Goal: Feedback & Contribution: Submit feedback/report problem

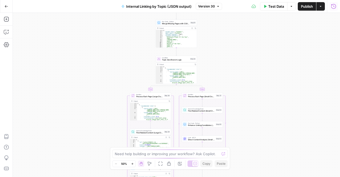
click at [337, 8] on button "Run History" at bounding box center [334, 6] width 9 height 9
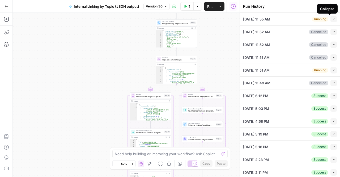
click at [332, 21] on button "Collapse" at bounding box center [334, 19] width 6 height 6
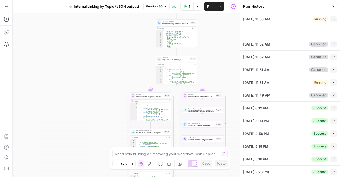
type textarea "[URL][DOMAIN_NAME] [URL][DOMAIN_NAME]"
type textarea "■ # Internal Linking Process & Rules This document provides comprehensive guide…"
type input "TSG Knowledge Base"
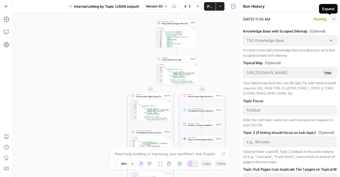
click at [332, 21] on button "Expand" at bounding box center [334, 19] width 6 height 6
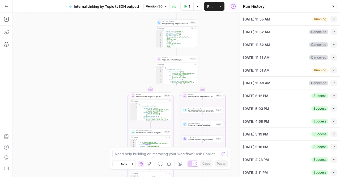
click at [332, 21] on button "Collapse" at bounding box center [334, 19] width 6 height 6
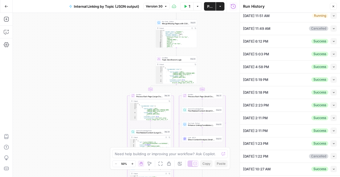
scroll to position [266, 0]
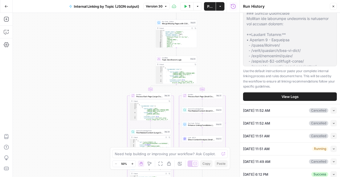
click at [268, 101] on button "View Logs" at bounding box center [290, 96] width 94 height 9
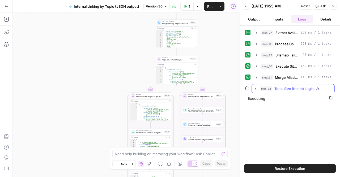
click at [258, 88] on button "step_33 Topic Size Branch Logic" at bounding box center [293, 88] width 83 height 9
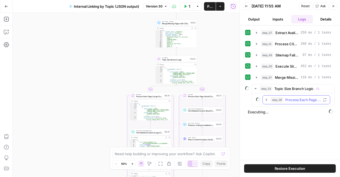
click at [264, 96] on button "step_36 Process Each Page (Large Clusters)" at bounding box center [296, 99] width 67 height 9
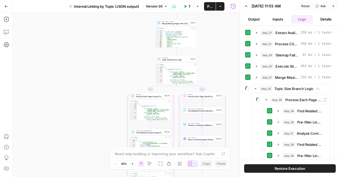
click at [337, 6] on button "Close" at bounding box center [333, 6] width 7 height 7
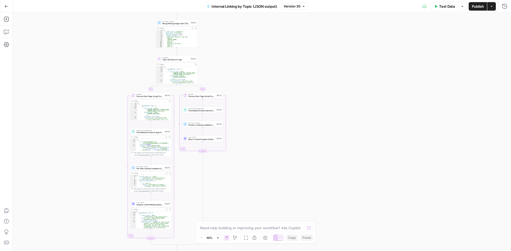
click at [340, 5] on div "Test Data Options Publish Actions Run History" at bounding box center [408, 6] width 203 height 12
click at [340, 5] on button "Run History" at bounding box center [504, 6] width 9 height 9
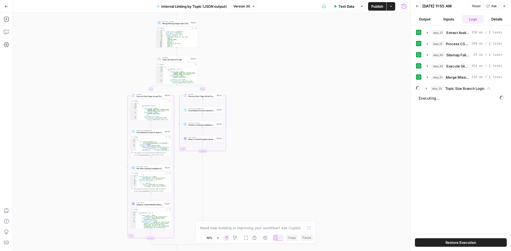
click at [340, 6] on button "Back" at bounding box center [416, 6] width 7 height 7
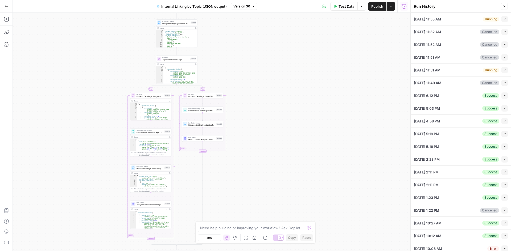
click at [340, 18] on icon "button" at bounding box center [504, 19] width 3 height 3
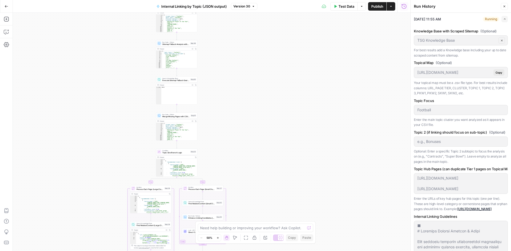
click at [340, 6] on button "Close" at bounding box center [503, 6] width 7 height 7
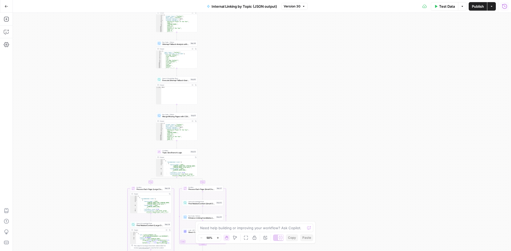
click at [340, 9] on icon "button" at bounding box center [504, 6] width 5 height 5
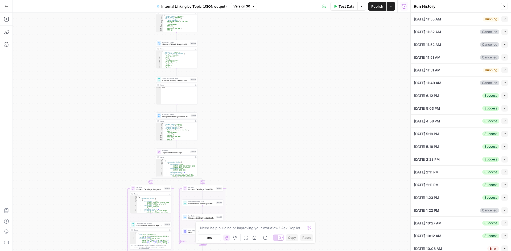
click at [340, 21] on button "Collapse" at bounding box center [504, 19] width 6 height 6
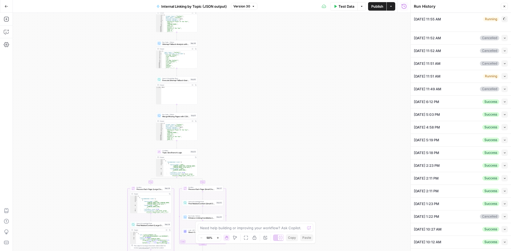
type textarea "[URL][DOMAIN_NAME] [URL][DOMAIN_NAME]"
type textarea "■ # Internal Linking Process & Rules This document provides comprehensive guide…"
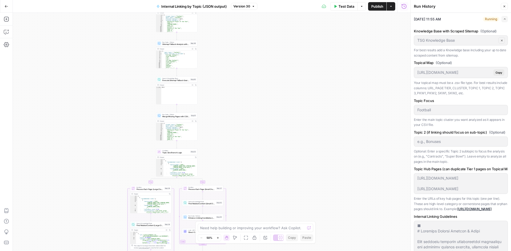
click at [340, 21] on span "[DATE] 11:55 AM" at bounding box center [426, 18] width 27 height 5
click at [340, 23] on div "10/01/25 at 11:55 AM Running Expand" at bounding box center [460, 19] width 94 height 12
click at [340, 22] on button "Expand" at bounding box center [504, 19] width 6 height 6
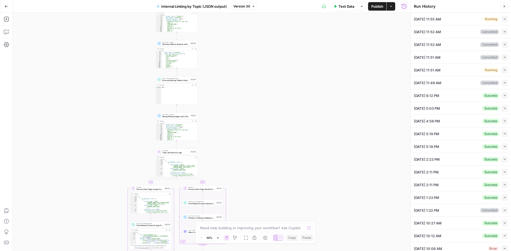
click at [170, 77] on span "Search Knowledge Base" at bounding box center [175, 78] width 27 height 2
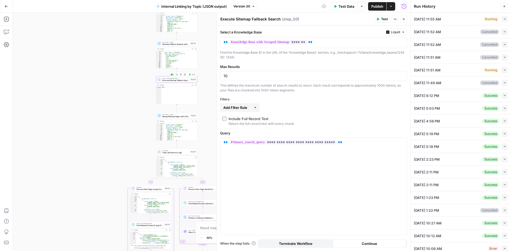
click at [166, 80] on span "Execute Sitemap Fallback Search" at bounding box center [175, 80] width 27 height 3
type textarea "****"
click at [167, 91] on div "null" at bounding box center [179, 97] width 36 height 20
click at [169, 85] on div "Output" at bounding box center [175, 85] width 30 height 2
click at [340, 21] on button "Close" at bounding box center [403, 19] width 7 height 7
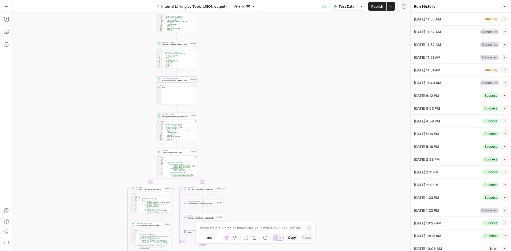
click at [5, 8] on button "Go Back" at bounding box center [7, 7] width 10 height 10
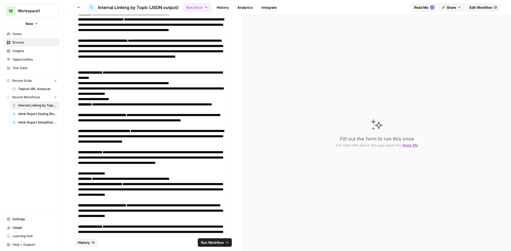
scroll to position [470, 0]
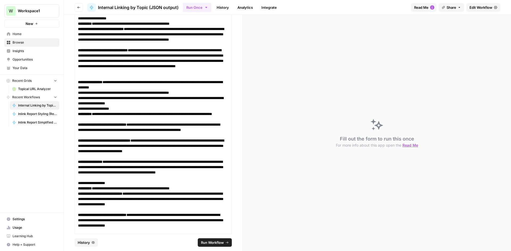
click at [340, 11] on link "Edit Workflow" at bounding box center [483, 7] width 34 height 9
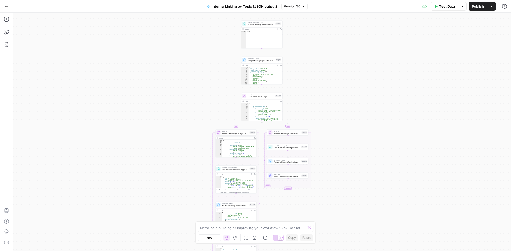
click at [340, 5] on button "Run History" at bounding box center [504, 6] width 9 height 9
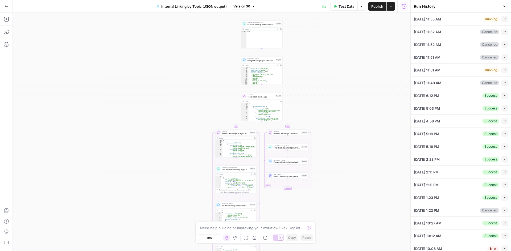
click at [340, 22] on li "10/01/25 at 11:55 AM Running Collapse View Logs" at bounding box center [460, 19] width 100 height 13
click at [340, 22] on button "Collapse" at bounding box center [504, 19] width 6 height 6
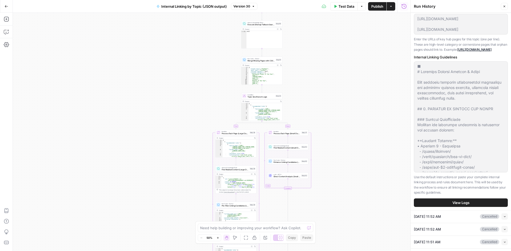
scroll to position [186, 0]
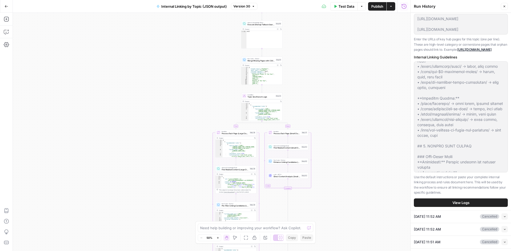
click at [340, 177] on div "Knowledge Base with Scraped Sitemap (Optional) TSG Knowledge Base Clear For bes…" at bounding box center [460, 38] width 94 height 345
click at [340, 177] on button "View Logs" at bounding box center [460, 203] width 94 height 9
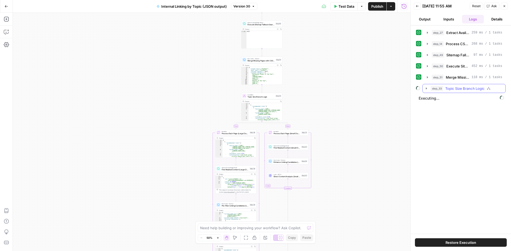
click at [340, 87] on span "step_33" at bounding box center [436, 88] width 12 height 5
click at [340, 101] on div "step_36 Process Each Page (Large Clusters)" at bounding box center [464, 99] width 74 height 9
click at [340, 99] on button "step_36 Process Each Page (Large Clusters)" at bounding box center [466, 99] width 67 height 9
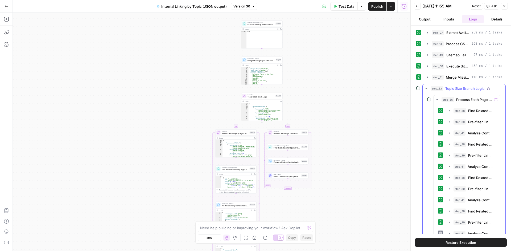
click at [340, 92] on button "step_33 Topic Size Branch Logic" at bounding box center [463, 88] width 83 height 9
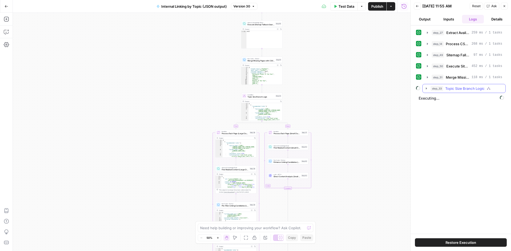
drag, startPoint x: 426, startPoint y: 88, endPoint x: 420, endPoint y: 89, distance: 5.9
click at [340, 89] on icon "button" at bounding box center [426, 88] width 4 height 4
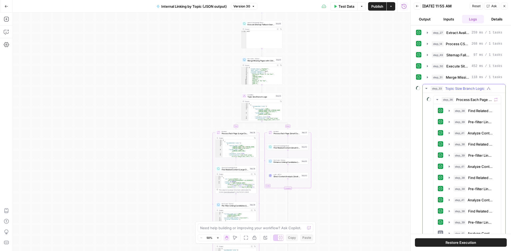
click at [340, 85] on button "step_33 Topic Size Branch Logic" at bounding box center [463, 88] width 83 height 9
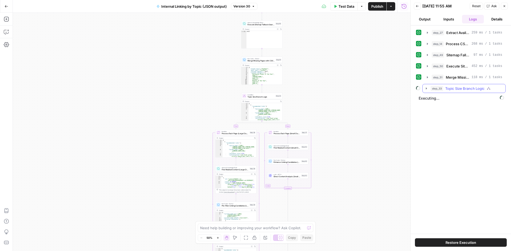
click at [340, 90] on icon "button" at bounding box center [426, 88] width 4 height 4
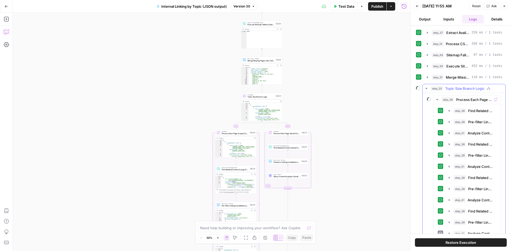
click at [340, 91] on button "step_33 Topic Size Branch Logic" at bounding box center [463, 88] width 83 height 9
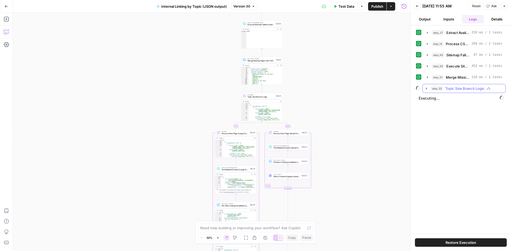
click at [340, 88] on icon "button" at bounding box center [426, 88] width 4 height 4
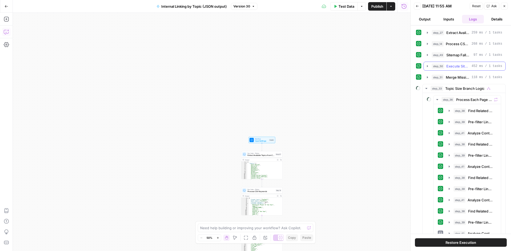
click at [340, 66] on icon "button" at bounding box center [427, 66] width 1 height 2
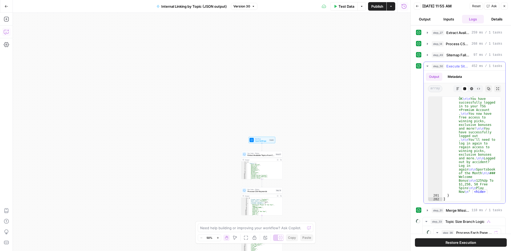
scroll to position [8609, 0]
click at [340, 76] on button "Metadata" at bounding box center [454, 77] width 21 height 8
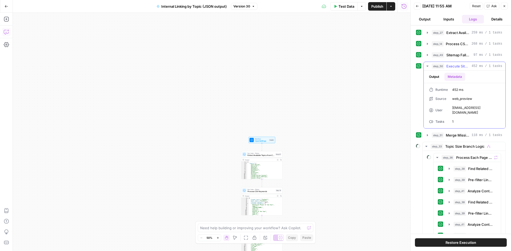
click at [340, 76] on button "Output" at bounding box center [433, 77] width 16 height 8
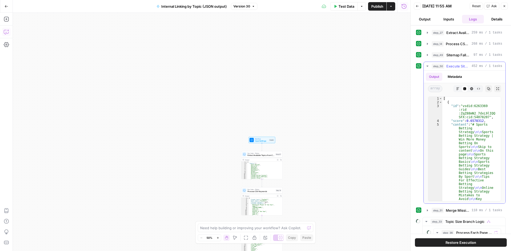
scroll to position [0, 0]
click at [340, 66] on button "step_50 Execute Sitemap Fallback Search 452 ms / 1 tasks" at bounding box center [464, 66] width 82 height 9
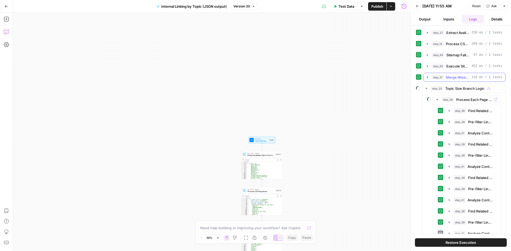
click at [340, 78] on button "step_51 Merge Missing Pages with CSV Data 118 ms / 1 tasks" at bounding box center [464, 77] width 82 height 9
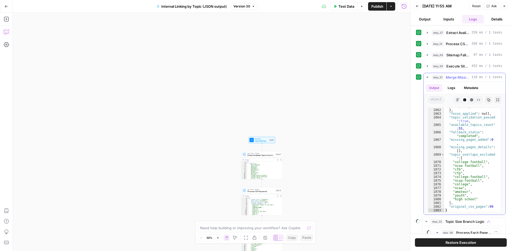
scroll to position [8123, 0]
click at [340, 177] on div "step_27 Extract Available Topics from CSV 259 ms / 1 tasks step_14 Process CSV …" at bounding box center [460, 130] width 100 height 208
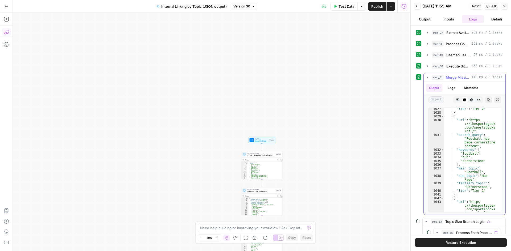
scroll to position [7916, 0]
click at [340, 75] on span "Merge Missing Pages with CSV Data" at bounding box center [457, 77] width 24 height 5
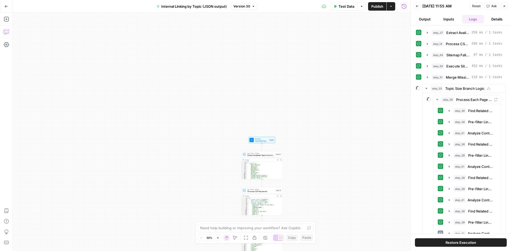
click at [340, 3] on button "Ask" at bounding box center [491, 6] width 15 height 7
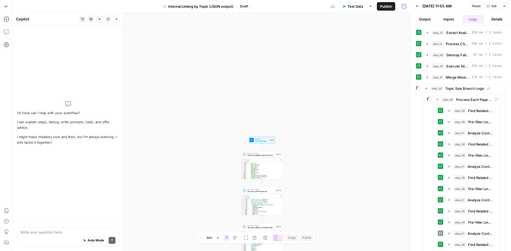
click at [45, 177] on div "Write your question here Auto Mode Send" at bounding box center [68, 237] width 102 height 20
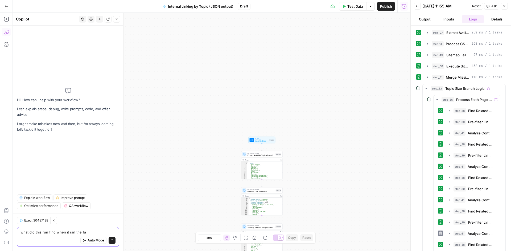
type textarea "what did this run find when it ran the fal"
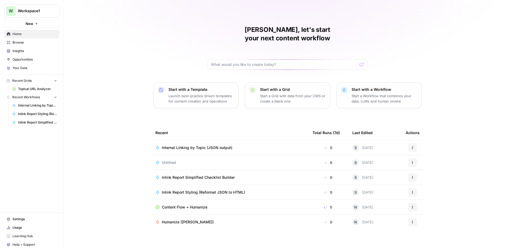
click at [349, 89] on button "Start with a Workflow Start a Workflow that combines your data, LLMs and human …" at bounding box center [378, 95] width 85 height 26
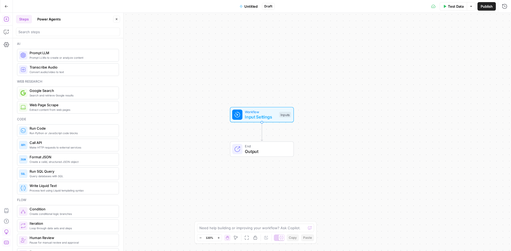
click at [53, 18] on button "Power Agents" at bounding box center [49, 19] width 30 height 9
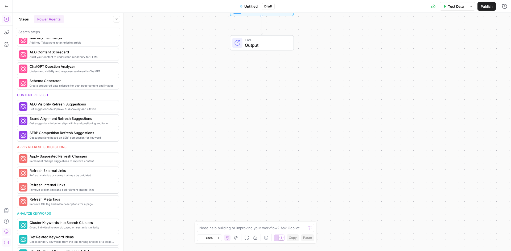
scroll to position [212, 0]
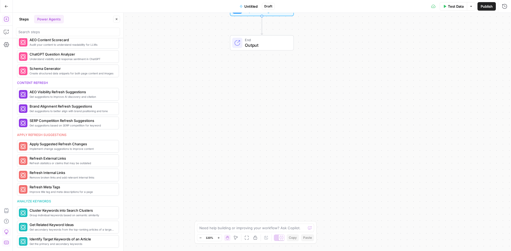
click at [224, 224] on div "Need help building or improving your workflow? Ask Copilot." at bounding box center [255, 228] width 117 height 9
type textarea "what translation capabilities do you hav"
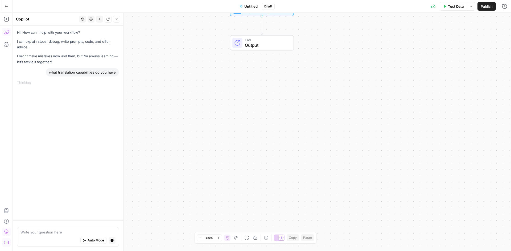
drag, startPoint x: 240, startPoint y: 1, endPoint x: 241, endPoint y: 5, distance: 3.6
click at [241, 2] on div "Go Back Untitled Draft Test Data Options Publish Run History" at bounding box center [255, 6] width 511 height 12
click at [241, 5] on icon "button" at bounding box center [240, 6] width 3 height 3
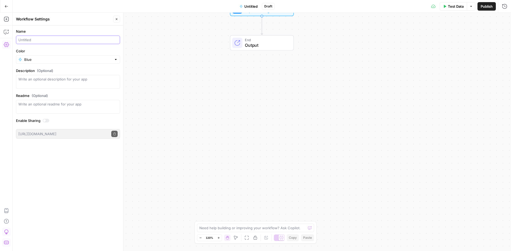
click at [94, 37] on input "Name" at bounding box center [67, 39] width 99 height 5
type input "sm copilot chat"
click at [271, 123] on div "Workflow Input Settings Inputs End Output" at bounding box center [262, 132] width 498 height 239
click at [9, 7] on button "Go Back" at bounding box center [7, 7] width 10 height 10
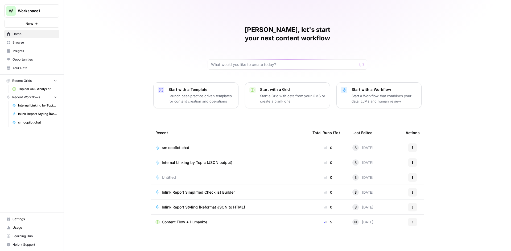
click at [188, 145] on span "sm copilot chat" at bounding box center [175, 147] width 27 height 5
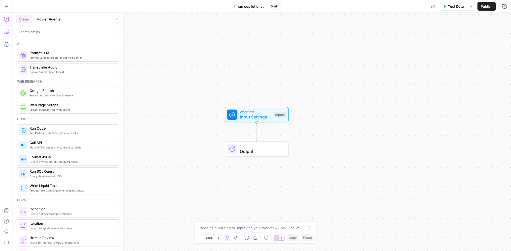
click at [3, 35] on button "Copilot" at bounding box center [6, 32] width 9 height 9
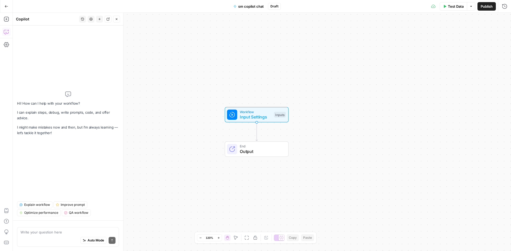
click at [65, 239] on div "Auto Mode Send" at bounding box center [67, 241] width 95 height 12
type textarea "what translation capabilities do you have"
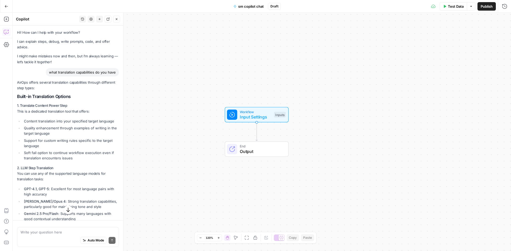
click at [59, 116] on div "AirOps offers several translation capabilities through different step types: Bu…" at bounding box center [68, 240] width 102 height 321
click at [61, 115] on div "AirOps offers several translation capabilities through different step types: Bu…" at bounding box center [68, 240] width 102 height 321
click at [52, 122] on li "Content translation into your specified target language" at bounding box center [71, 121] width 96 height 5
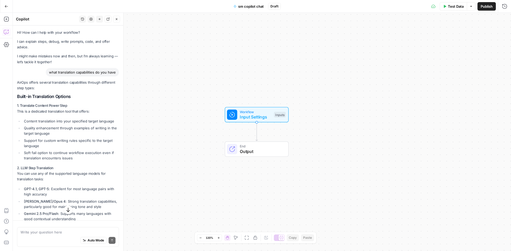
click at [52, 123] on li "Content translation into your specified target language" at bounding box center [71, 121] width 96 height 5
click at [52, 125] on ul "Content translation into your specified target language Quality enhancement thr…" at bounding box center [68, 140] width 102 height 43
click at [46, 126] on li "Quality enhancement through examples of writing in the target language" at bounding box center [71, 131] width 96 height 11
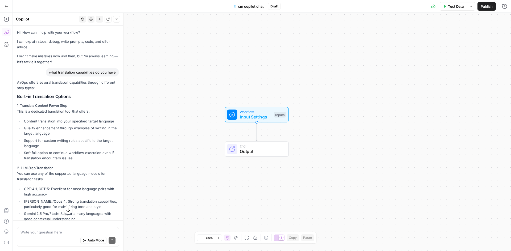
click at [46, 126] on li "Quality enhancement through examples of writing in the target language" at bounding box center [71, 131] width 96 height 11
click at [38, 87] on p "AirOps offers several translation capabilities through different step types:" at bounding box center [68, 85] width 102 height 11
click at [8, 3] on button "Go Back" at bounding box center [7, 7] width 10 height 10
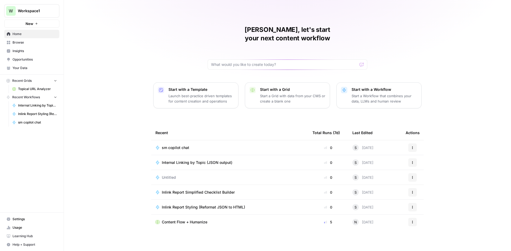
click at [44, 9] on span "Workspace1" at bounding box center [34, 10] width 32 height 5
click at [34, 11] on span "Workspace1" at bounding box center [34, 10] width 32 height 5
click at [27, 44] on span "Browse" at bounding box center [34, 42] width 44 height 5
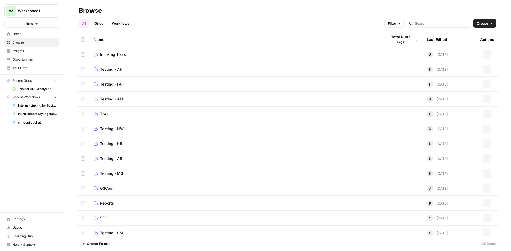
click at [20, 85] on link "Topical URL Analyzer" at bounding box center [34, 89] width 49 height 9
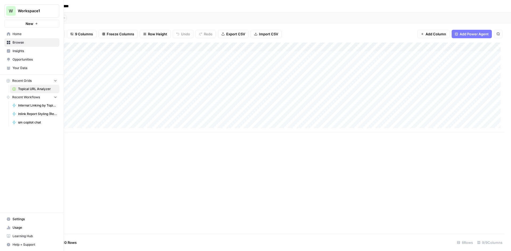
click at [8, 66] on icon at bounding box center [8, 67] width 3 height 2
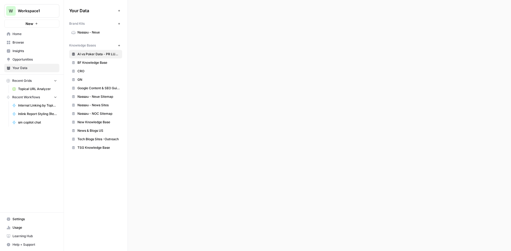
click at [9, 63] on link "Opportunities" at bounding box center [31, 59] width 55 height 9
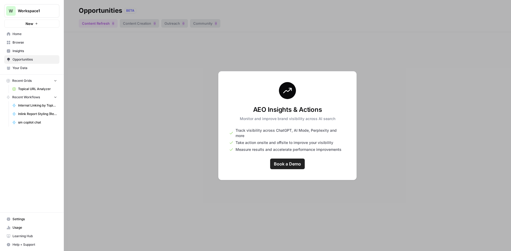
click at [18, 39] on link "Browse" at bounding box center [31, 42] width 55 height 9
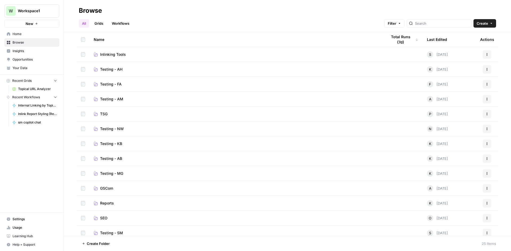
click at [18, 48] on link "Insights" at bounding box center [31, 51] width 55 height 9
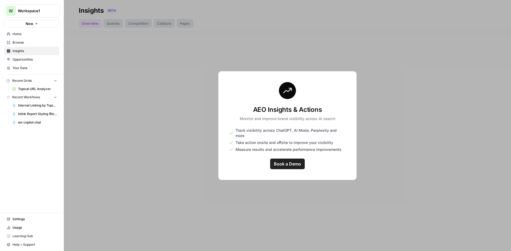
click at [26, 41] on span "Browse" at bounding box center [34, 42] width 44 height 5
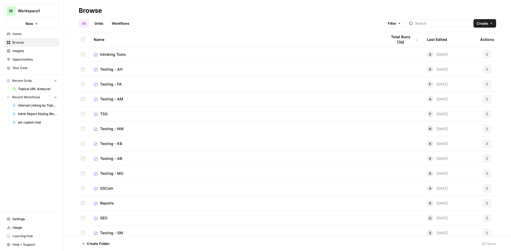
click at [20, 37] on link "Home" at bounding box center [31, 34] width 55 height 9
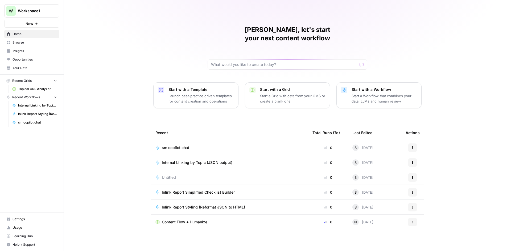
click at [16, 71] on link "Your Data" at bounding box center [31, 68] width 55 height 9
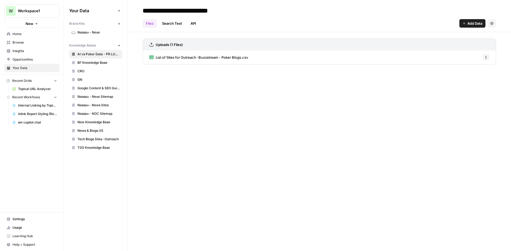
click at [19, 61] on span "Opportunities" at bounding box center [34, 59] width 44 height 5
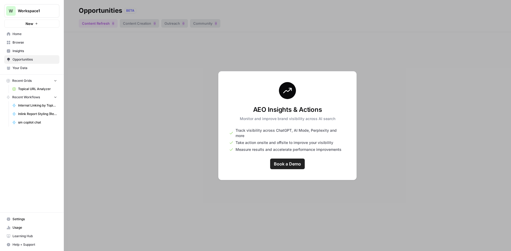
click at [18, 40] on link "Browse" at bounding box center [31, 42] width 55 height 9
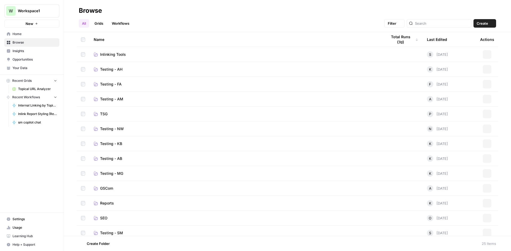
click at [18, 53] on link "Insights" at bounding box center [31, 51] width 55 height 9
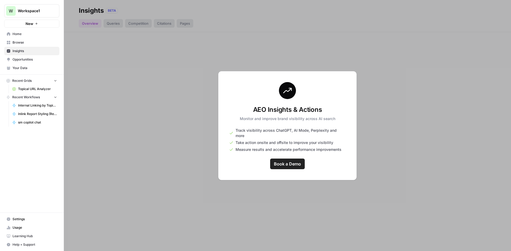
click at [18, 51] on span "Insights" at bounding box center [34, 51] width 44 height 5
click at [18, 49] on span "Insights" at bounding box center [34, 51] width 44 height 5
click at [18, 44] on span "Browse" at bounding box center [34, 42] width 44 height 5
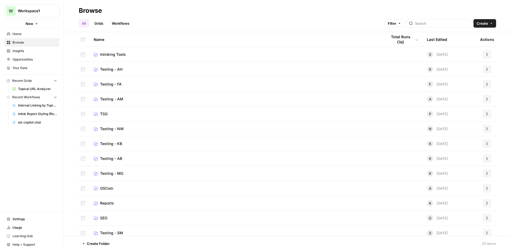
click at [19, 32] on span "Home" at bounding box center [34, 34] width 44 height 5
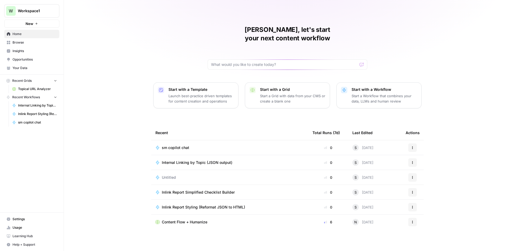
click at [416, 173] on button "Actions" at bounding box center [412, 177] width 9 height 9
click at [416, 194] on div "Delete" at bounding box center [437, 193] width 51 height 5
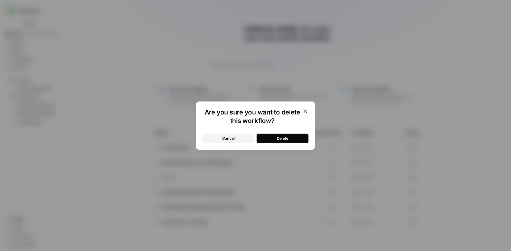
click at [286, 145] on div "Are you sure you want to delete this workflow? Cancel Delete" at bounding box center [255, 126] width 119 height 48
click at [285, 139] on div "Delete" at bounding box center [282, 138] width 11 height 5
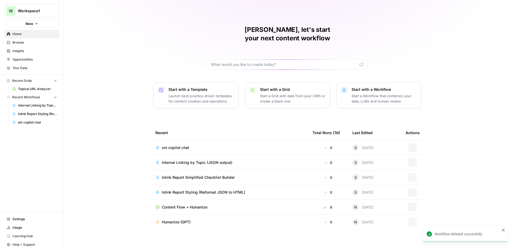
click at [227, 145] on div "sm copilot chat" at bounding box center [229, 147] width 148 height 5
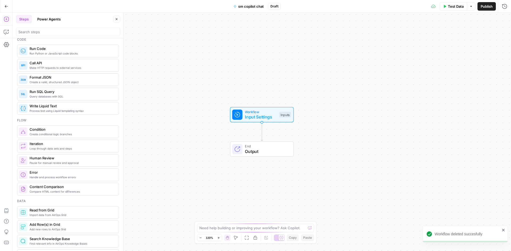
scroll to position [186, 0]
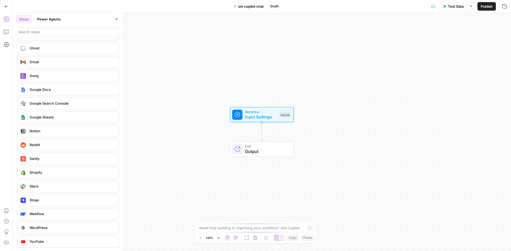
click at [44, 18] on button "Power Agents" at bounding box center [49, 19] width 30 height 9
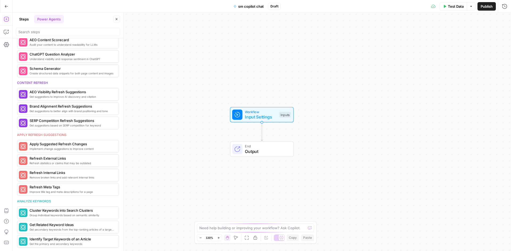
scroll to position [212, 0]
click at [40, 28] on div at bounding box center [68, 32] width 104 height 9
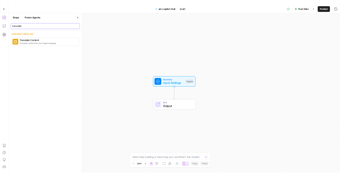
scroll to position [0, 0]
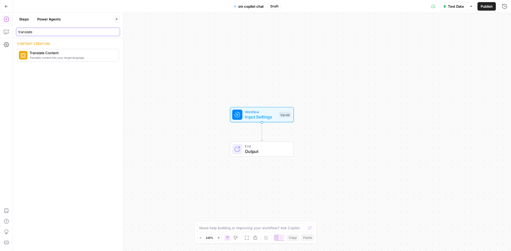
type input "translate"
click at [32, 59] on span "Translate content into your target language" at bounding box center [72, 58] width 85 height 4
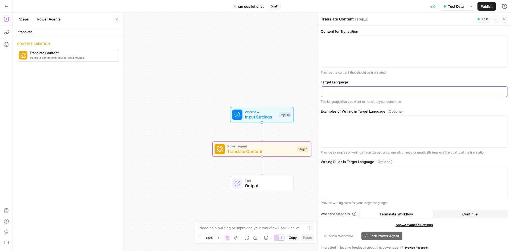
click at [352, 96] on div at bounding box center [414, 92] width 186 height 10
click at [484, 90] on span "“/” to reference" at bounding box center [486, 91] width 27 height 4
click at [358, 116] on div at bounding box center [413, 132] width 187 height 32
click at [410, 123] on p at bounding box center [414, 120] width 180 height 5
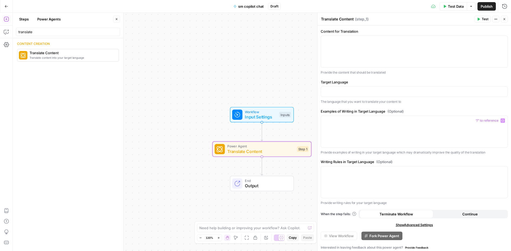
click at [349, 149] on div "Examples of Writing in Target Language (Optional) “/” to reference Variables Me…" at bounding box center [413, 132] width 187 height 47
click at [500, 21] on div "Test Actions Close" at bounding box center [490, 19] width 33 height 7
click at [508, 24] on header "Translate Content Translate Content ( step_1 ) Test Actions Close" at bounding box center [413, 19] width 193 height 13
click at [505, 18] on icon "button" at bounding box center [503, 19] width 3 height 3
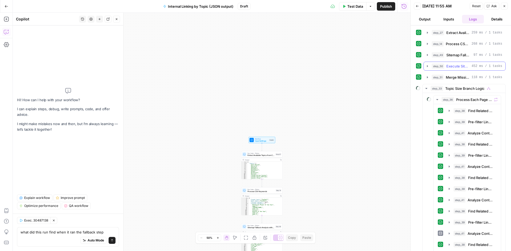
click at [424, 67] on button "step_50 Execute Sitemap Fallback Search 452 ms / 1 tasks" at bounding box center [464, 66] width 82 height 9
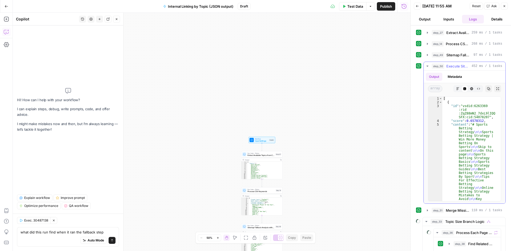
click at [487, 89] on icon "button" at bounding box center [488, 88] width 3 height 3
click at [110, 232] on textarea "what did this run find when it ran the fallback step" at bounding box center [67, 232] width 95 height 5
paste textarea "[ { "id": "vsdid:6263369:rid:ZqZ88mN2_7dxL9lIQQSFX:cid:54078207", "score": 0.65…"
type textarea "what did this run find when it ran the fallback step: [ { "id": "vsdid:6263369:…"
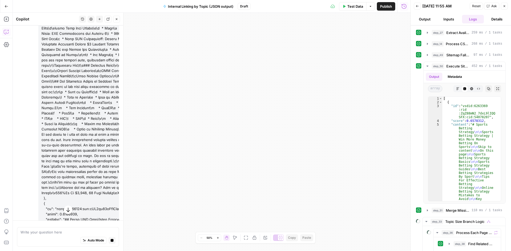
scroll to position [10952, 0]
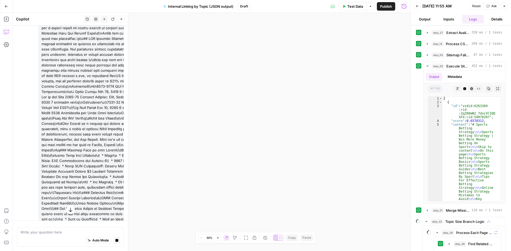
click at [69, 211] on icon "button" at bounding box center [70, 210] width 3 height 4
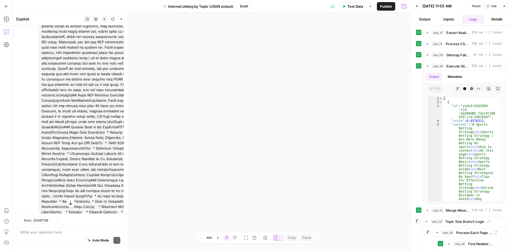
drag, startPoint x: 24, startPoint y: 119, endPoint x: 27, endPoint y: 117, distance: 3.2
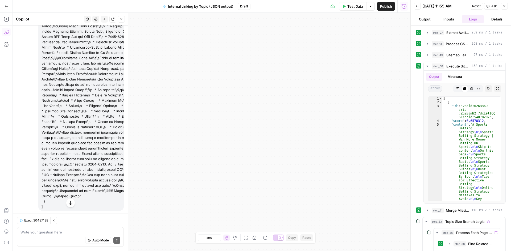
drag, startPoint x: 44, startPoint y: 154, endPoint x: 52, endPoint y: 162, distance: 11.5
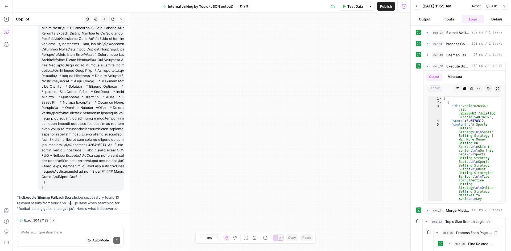
scroll to position [13937, 0]
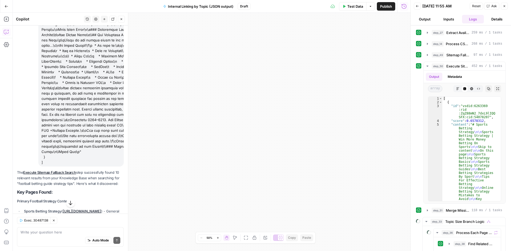
scroll to position [13964, 0]
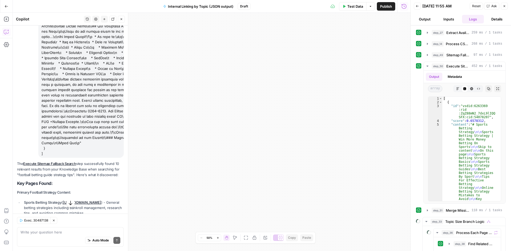
drag, startPoint x: 45, startPoint y: 135, endPoint x: 56, endPoint y: 159, distance: 26.4
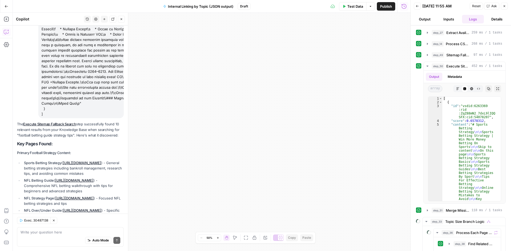
scroll to position [14009, 0]
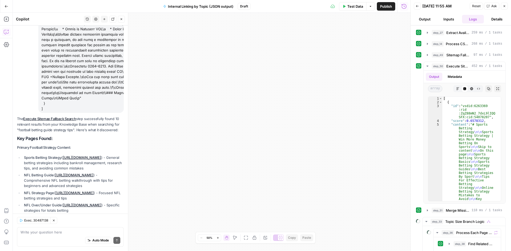
drag, startPoint x: 30, startPoint y: 165, endPoint x: 44, endPoint y: 180, distance: 20.9
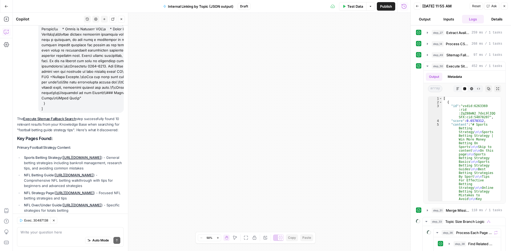
drag, startPoint x: 50, startPoint y: 184, endPoint x: 45, endPoint y: 164, distance: 20.6
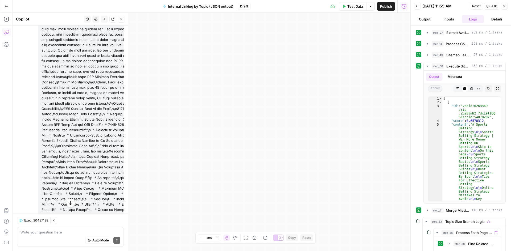
scroll to position [13770, 0]
drag, startPoint x: 25, startPoint y: 145, endPoint x: 78, endPoint y: 147, distance: 52.7
drag, startPoint x: 78, startPoint y: 147, endPoint x: 24, endPoint y: 147, distance: 54.2
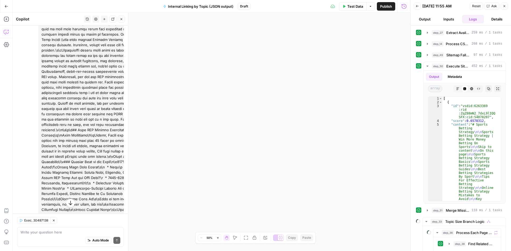
click at [71, 240] on div "Auto Mode Send" at bounding box center [70, 241] width 100 height 12
paste textarea "football betting guide strategy tips""
click at [19, 233] on div "football betting guide strategy tips" football betting guide strategy tips" Aut…" at bounding box center [70, 237] width 107 height 20
type textarea "what cause it to search for this "football betting guide strategy tips""
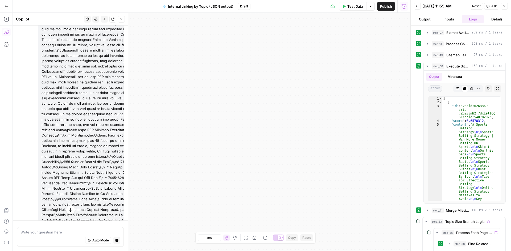
click at [68, 211] on icon "button" at bounding box center [70, 209] width 5 height 5
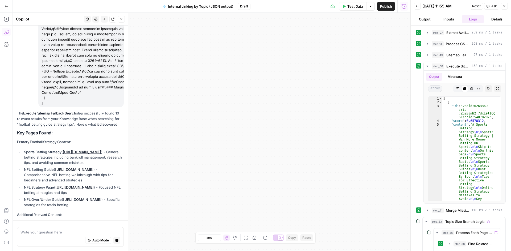
scroll to position [14019, 0]
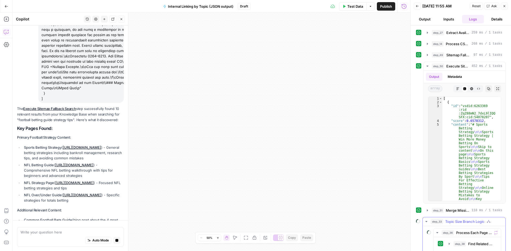
click at [425, 223] on icon "button" at bounding box center [426, 222] width 4 height 4
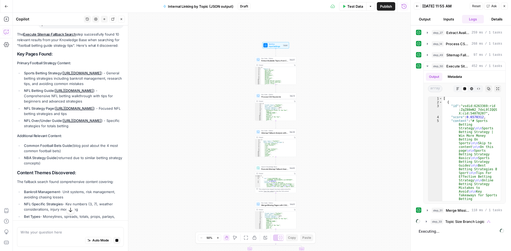
scroll to position [14112, 0]
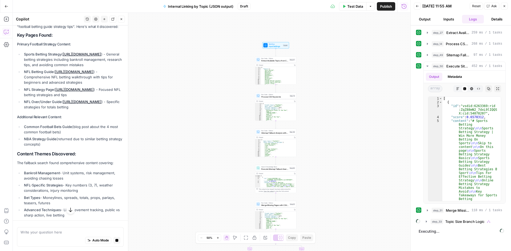
drag, startPoint x: 32, startPoint y: 182, endPoint x: 40, endPoint y: 179, distance: 8.2
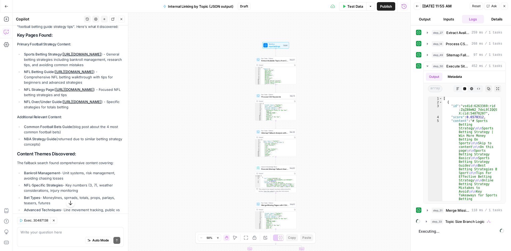
drag, startPoint x: 31, startPoint y: 122, endPoint x: 38, endPoint y: 127, distance: 8.8
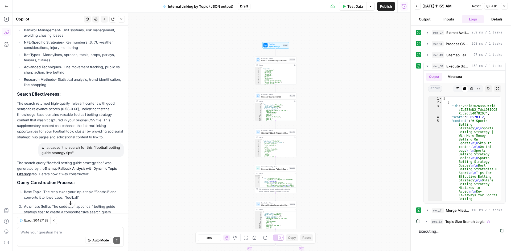
scroll to position [14219, 0]
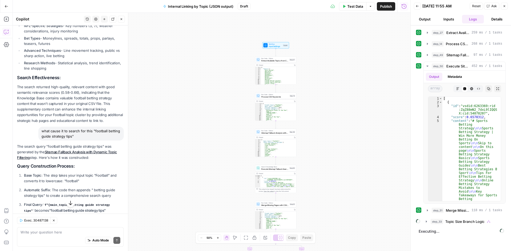
scroll to position [14287, 0]
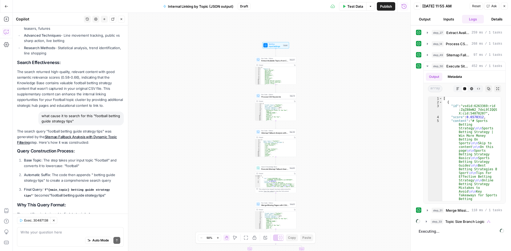
click at [52, 176] on div "The search query "football betting guide strategy tips" was generated by the Si…" at bounding box center [70, 248] width 107 height 238
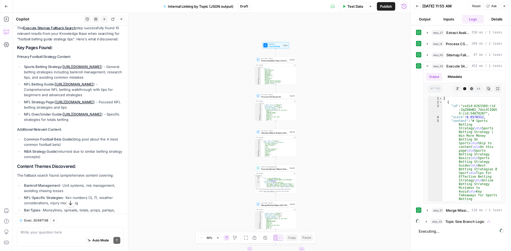
scroll to position [14021, 0]
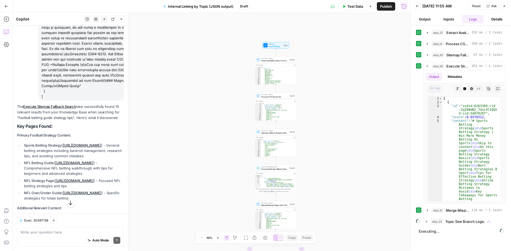
drag, startPoint x: 39, startPoint y: 109, endPoint x: 43, endPoint y: 95, distance: 14.5
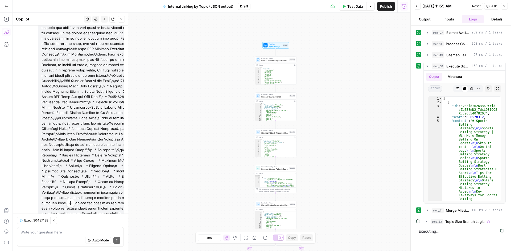
scroll to position [13835, 0]
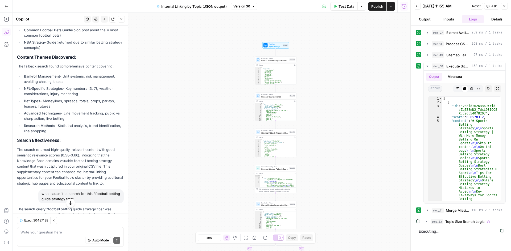
scroll to position [14207, 0]
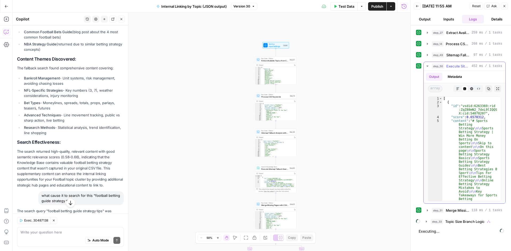
click at [427, 66] on icon "button" at bounding box center [427, 66] width 2 height 1
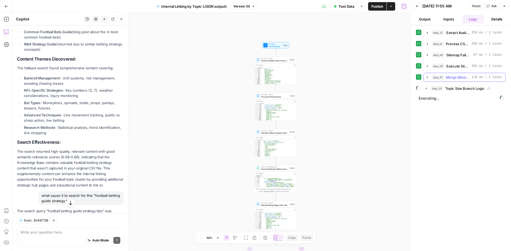
click at [427, 76] on icon "button" at bounding box center [427, 77] width 4 height 4
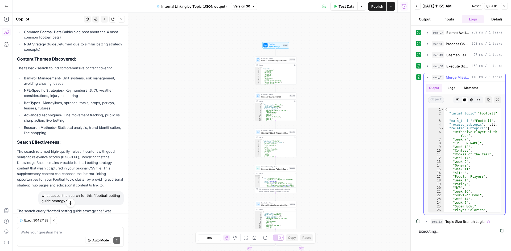
type textarea "**********"
click at [461, 125] on div "{ "target_topic" : "Football" , "main_topic" : "Football" , "focused_subtopic" …" at bounding box center [470, 164] width 53 height 112
click at [490, 100] on button "Copy" at bounding box center [488, 100] width 7 height 7
click at [75, 233] on textarea at bounding box center [70, 232] width 100 height 5
paste textarea "{ "target_topic": "Football", "main_topic": "Football", "focused_subtopic": nul…"
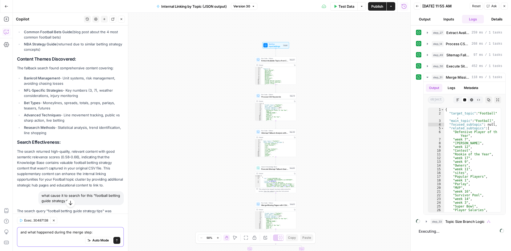
type textarea "and what happened during the merge step: { "target_topic": "Football", "main_to…"
click at [68, 211] on icon "button" at bounding box center [70, 209] width 5 height 5
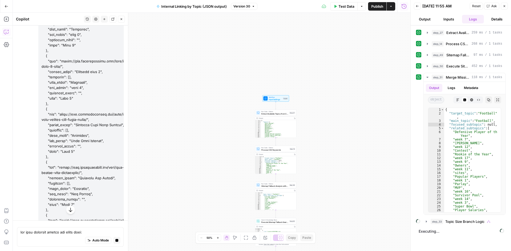
scroll to position [20833, 0]
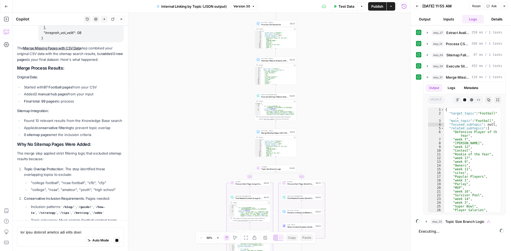
click at [20, 118] on ul "Found 10 relevant results from the Knowledge Base search Applied conservative f…" at bounding box center [70, 127] width 107 height 19
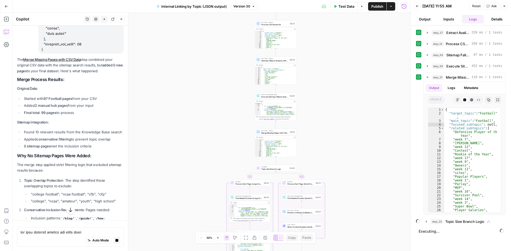
scroll to position [21023, 0]
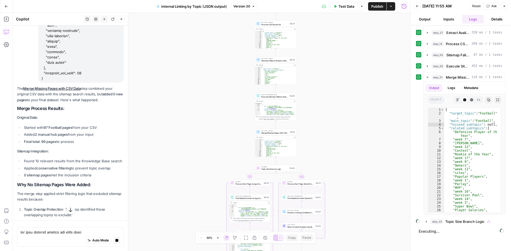
drag, startPoint x: 27, startPoint y: 112, endPoint x: 64, endPoint y: 111, distance: 37.0
click at [64, 158] on ul "Found 10 relevant results from the Knowledge Base search Applied conservative f…" at bounding box center [70, 167] width 107 height 19
click at [64, 166] on strong "conservative filtering" at bounding box center [53, 168] width 35 height 4
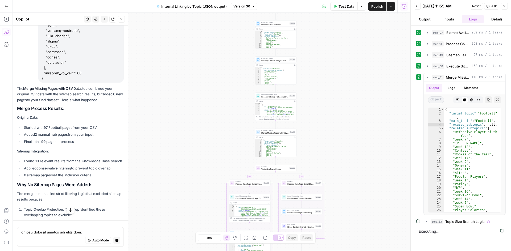
click at [77, 191] on p "The merge step applied strict filtering logic that excluded sitemap results bec…" at bounding box center [70, 196] width 107 height 11
click at [56, 207] on p "Topic Overlap Protection : The step identified these overlapping topics to excl…" at bounding box center [74, 212] width 100 height 11
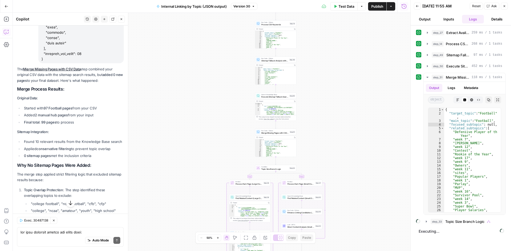
scroll to position [21050, 0]
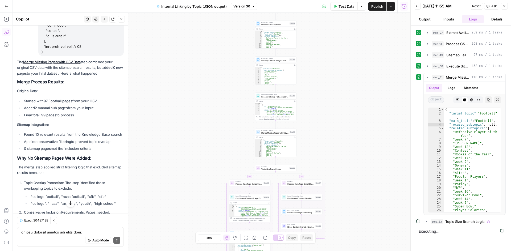
drag, startPoint x: 28, startPoint y: 163, endPoint x: 93, endPoint y: 184, distance: 67.7
click at [93, 218] on ul "Inclusion patterns: /blog/ , /guide/ , /how-to , /strategy , /tips , /betting ,…" at bounding box center [74, 231] width 100 height 26
click at [93, 239] on li "Relevance threshold: Minimum 0.3 relevance score" at bounding box center [77, 241] width 94 height 5
drag, startPoint x: 31, startPoint y: 178, endPoint x: 77, endPoint y: 194, distance: 49.0
click at [77, 194] on ol "Topic Overlap Protection : The step identified these overlapping topics to excl…" at bounding box center [70, 219] width 107 height 78
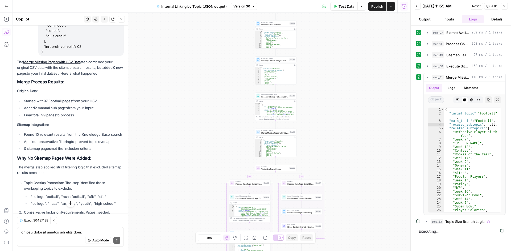
click at [77, 247] on p "Already Processed Check : URLs already in your CSV were excluded" at bounding box center [74, 252] width 100 height 11
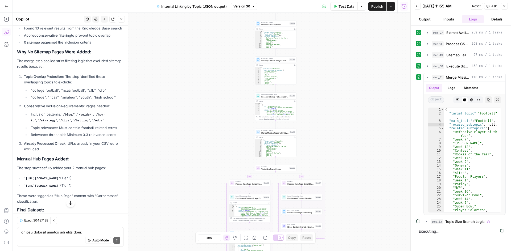
scroll to position [21171, 0]
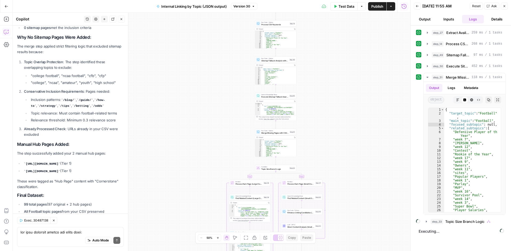
drag, startPoint x: 47, startPoint y: 184, endPoint x: 43, endPoint y: 150, distance: 33.7
click at [43, 150] on div "The Merge Missing Pages with CSV Data step combined your original CSV data with…" at bounding box center [70, 93] width 107 height 311
click at [49, 233] on p "The merge was successful but conservative - it prioritized data quality over qu…" at bounding box center [70, 241] width 107 height 17
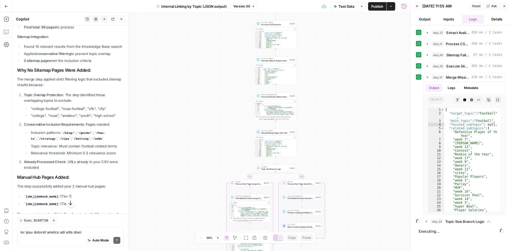
scroll to position [21144, 0]
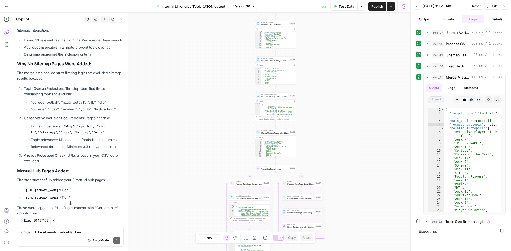
click at [69, 195] on li "https://thesportsgeek.com/sportsbooks/super-bowl/ (Tier 1)" at bounding box center [73, 198] width 101 height 6
click at [60, 197] on code "https://thesportsgeek.com/sportsbooks/super-bowl/" at bounding box center [42, 198] width 36 height 3
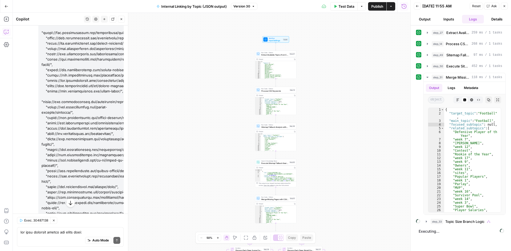
scroll to position [15267, 0]
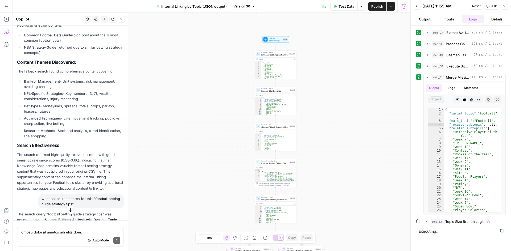
scroll to position [14229, 0]
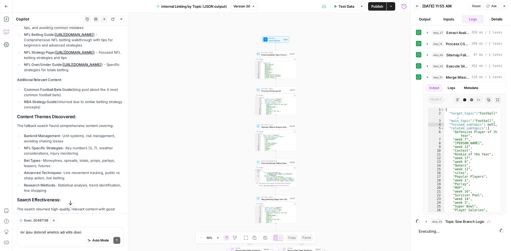
scroll to position [14070, 0]
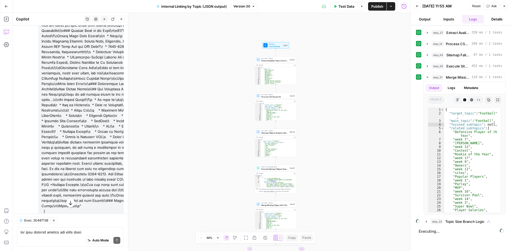
scroll to position [13910, 0]
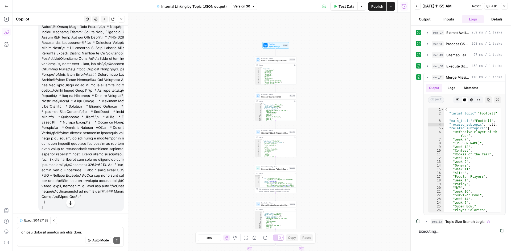
drag, startPoint x: 97, startPoint y: 126, endPoint x: 31, endPoint y: 111, distance: 67.6
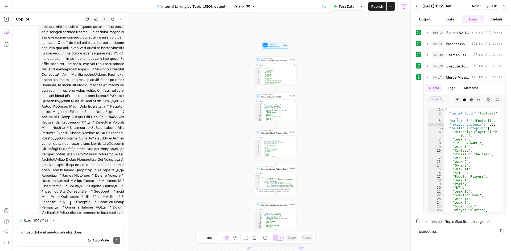
drag, startPoint x: 93, startPoint y: 122, endPoint x: 20, endPoint y: 145, distance: 75.9
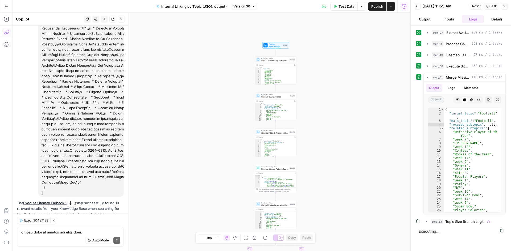
scroll to position [13937, 0]
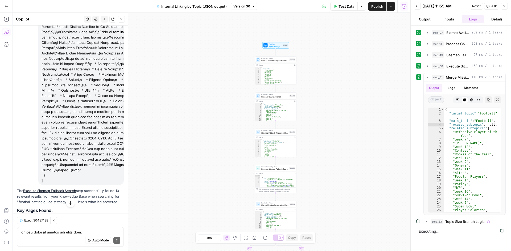
drag, startPoint x: 56, startPoint y: 135, endPoint x: 38, endPoint y: 122, distance: 22.4
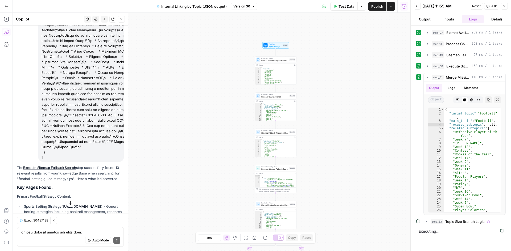
scroll to position [13990, 0]
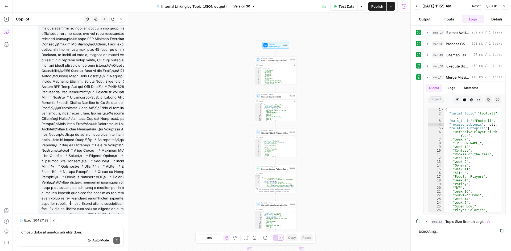
scroll to position [13857, 0]
drag, startPoint x: 100, startPoint y: 179, endPoint x: 18, endPoint y: 119, distance: 101.8
drag, startPoint x: 18, startPoint y: 119, endPoint x: 103, endPoint y: 178, distance: 103.0
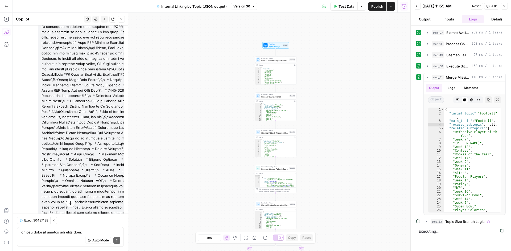
click at [70, 207] on button "button" at bounding box center [70, 203] width 9 height 9
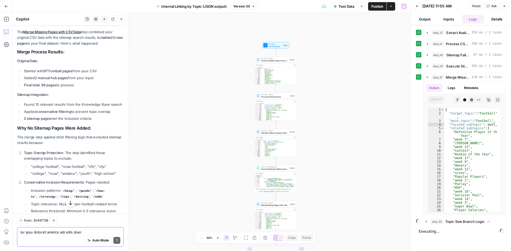
click at [65, 230] on textarea at bounding box center [70, 232] width 100 height 5
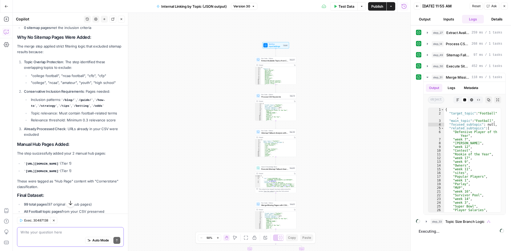
paste textarea "NFL Betting Guide (https://www.thesportsgeek.com/sports-betting/nfl/) - Compreh…"
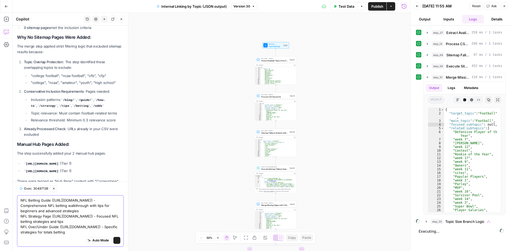
scroll to position [21224, 0]
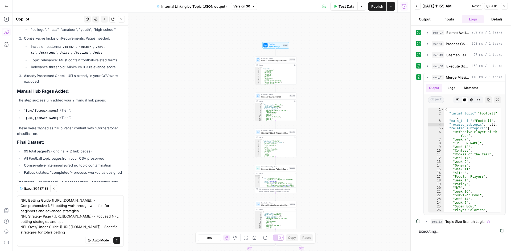
click at [20, 195] on div "NFL Betting Guide (https://www.thesportsgeek.com/sports-betting/nfl/) - Compreh…" at bounding box center [70, 221] width 107 height 52
click at [19, 195] on div "NFL Betting Guide (https://www.thesportsgeek.com/sports-betting/nfl/) - Compreh…" at bounding box center [70, 221] width 107 height 52
drag, startPoint x: 49, startPoint y: 180, endPoint x: 45, endPoint y: 179, distance: 3.9
click at [49, 198] on textarea "NFL Betting Guide (https://www.thesportsgeek.com/sports-betting/nfl/) - Compreh…" at bounding box center [70, 216] width 100 height 37
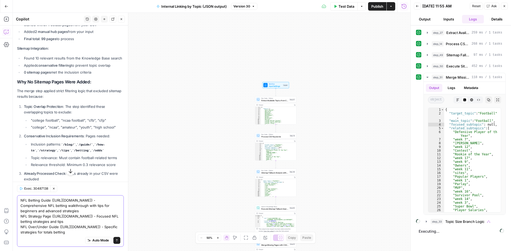
scroll to position [21101, 0]
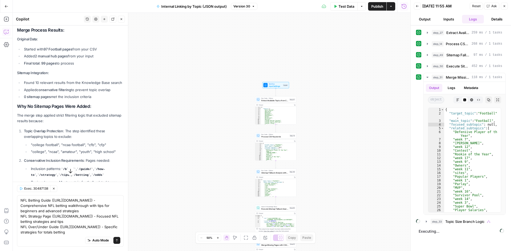
drag, startPoint x: 76, startPoint y: 115, endPoint x: 73, endPoint y: 107, distance: 7.7
click at [73, 166] on li "Inclusion patterns: /blog/ , /guide/ , /how-to , /strategy , /tips , /betting ,…" at bounding box center [77, 172] width 94 height 12
drag, startPoint x: 94, startPoint y: 119, endPoint x: 91, endPoint y: 107, distance: 11.8
click at [91, 166] on li "Inclusion patterns: /blog/ , /guide/ , /how-to , /strategy , /tips , /betting ,…" at bounding box center [77, 172] width 94 height 12
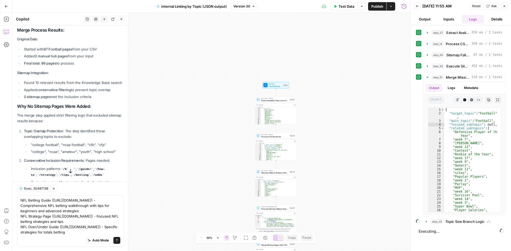
click at [91, 166] on li "Inclusion patterns: /blog/ , /guide/ , /how-to , /strategy , /tips , /betting ,…" at bounding box center [77, 172] width 94 height 12
drag, startPoint x: 65, startPoint y: 105, endPoint x: 77, endPoint y: 118, distance: 18.1
click at [77, 158] on li "Conservative Inclusion Requirements : Pages needed: Inclusion patterns: /blog/ …" at bounding box center [73, 175] width 101 height 34
click at [77, 166] on li "Inclusion patterns: /blog/ , /guide/ , /how-to , /strategy , /tips , /betting ,…" at bounding box center [77, 172] width 94 height 12
click at [96, 166] on li "Inclusion patterns: /blog/ , /guide/ , /how-to , /strategy , /tips , /betting ,…" at bounding box center [77, 172] width 94 height 12
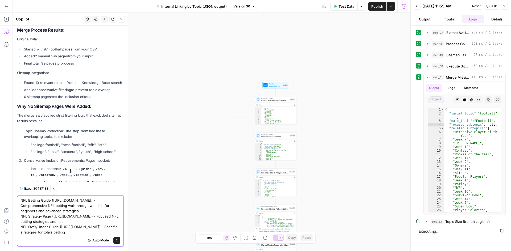
click at [75, 198] on textarea "NFL Betting Guide (https://www.thesportsgeek.com/sports-betting/nfl/) - Compreh…" at bounding box center [70, 216] width 100 height 37
click at [61, 202] on textarea "NFL Betting Guide (https://www.thesportsgeek.com/sports-betting/nfl/) - Compreh…" at bounding box center [70, 216] width 100 height 37
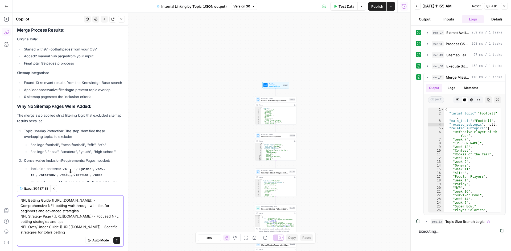
click at [36, 198] on textarea "NFL Betting Guide (https://www.thesportsgeek.com/sports-betting/nfl/) - Compreh…" at bounding box center [70, 216] width 100 height 37
click at [33, 198] on textarea "NFL Betting Guide (https://www.thesportsgeek.com/sports-betting/nfl/) - Compreh…" at bounding box center [70, 216] width 100 height 37
type textarea "so these pages with /sports-betting/ were excluded? NFL Betting Guide (https://…"
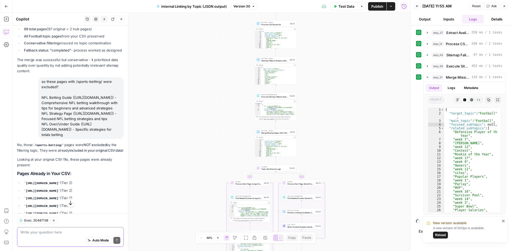
scroll to position [21433, 0]
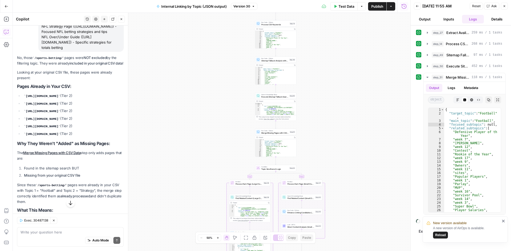
drag, startPoint x: 58, startPoint y: 87, endPoint x: 62, endPoint y: 111, distance: 24.4
click at [62, 111] on ul "https://www.thesportsgeek.com/sports-betting/nfl/ (Tier 2) https://www.thesport…" at bounding box center [70, 115] width 107 height 44
click at [62, 111] on li "https://www.thesportsgeek.com/sports-betting/nfl/over-under/ (Tier 2)" at bounding box center [73, 111] width 101 height 6
drag, startPoint x: 49, startPoint y: 84, endPoint x: 60, endPoint y: 152, distance: 69.0
click at [60, 137] on ul "https://www.thesportsgeek.com/sports-betting/nfl/ (Tier 2) https://www.thesport…" at bounding box center [70, 115] width 107 height 44
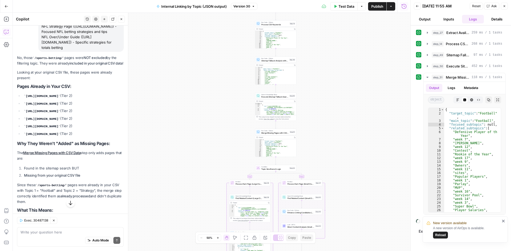
click at [60, 137] on li "https://www.thesportsgeek.com/sports-betting/super-bowl/ (Tier 2)" at bounding box center [73, 134] width 101 height 6
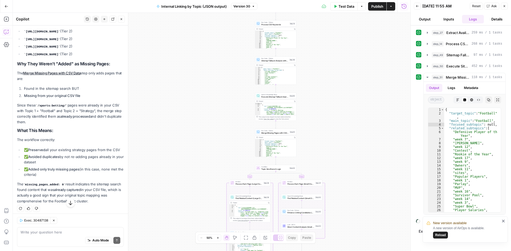
scroll to position [21540, 0]
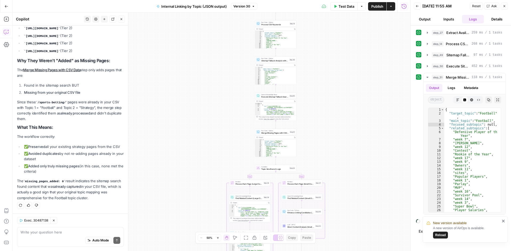
click at [43, 149] on li "✅ Preserved all your existing strategy pages from the CSV" at bounding box center [73, 146] width 101 height 5
click at [44, 159] on li "✅ Avoided duplicates by not re-adding pages already in your dataset" at bounding box center [73, 156] width 101 height 11
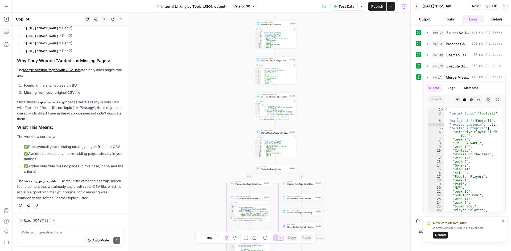
click at [44, 159] on li "✅ Avoided duplicates by not re-adding pages already in your dataset" at bounding box center [73, 156] width 101 height 11
click at [54, 175] on div "No, those /sports-betting/ pages were NOT excluded by the filtering logic. They…" at bounding box center [70, 86] width 107 height 229
drag, startPoint x: 51, startPoint y: 154, endPoint x: 39, endPoint y: 106, distance: 49.6
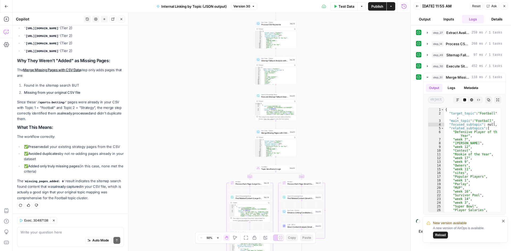
click at [39, 106] on div "No, those /sports-betting/ pages were NOT excluded by the filtering logic. They…" at bounding box center [70, 86] width 107 height 229
click at [43, 105] on p "Since these /sports-betting/ pages were already in your CSV with Topic 1 = "Foo…" at bounding box center [70, 110] width 107 height 23
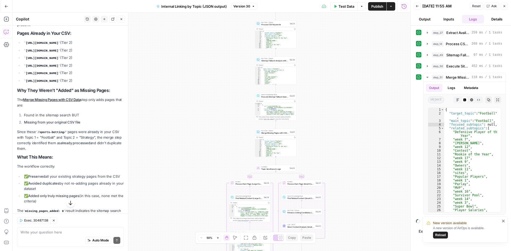
click at [48, 125] on li "Missing from your original CSV file" at bounding box center [73, 122] width 101 height 5
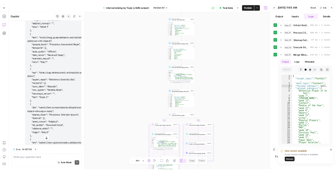
scroll to position [19093, 0]
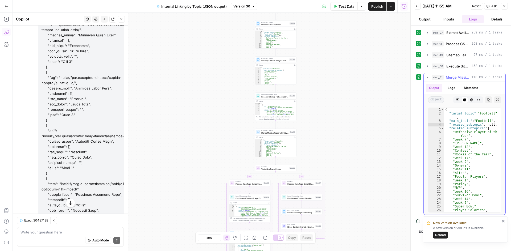
click at [424, 77] on button "step_51 Merge Missing Pages with CSV Data 118 ms / 1 tasks" at bounding box center [464, 77] width 82 height 9
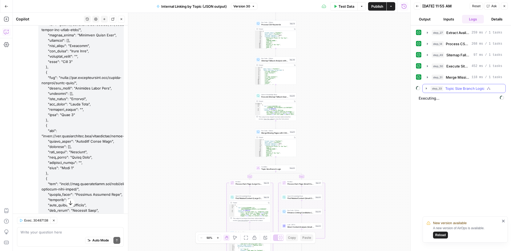
click at [423, 88] on button "step_33 Topic Size Branch Logic" at bounding box center [463, 88] width 83 height 9
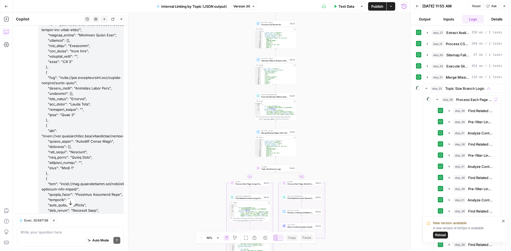
click at [505, 221] on div "New version available A new version of AirOps is available. Reload" at bounding box center [464, 230] width 85 height 26
click at [503, 221] on icon "close" at bounding box center [503, 221] width 3 height 3
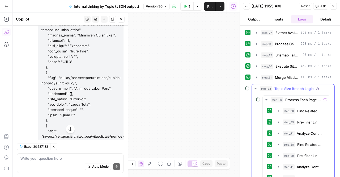
click at [254, 89] on icon "button" at bounding box center [256, 88] width 4 height 4
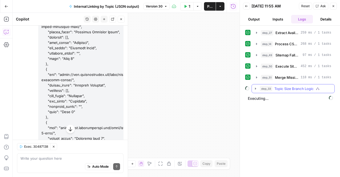
click at [68, 130] on icon "button" at bounding box center [70, 128] width 5 height 5
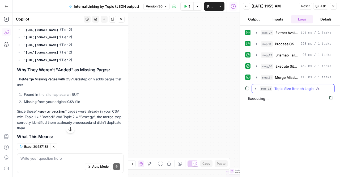
scroll to position [21608, 0]
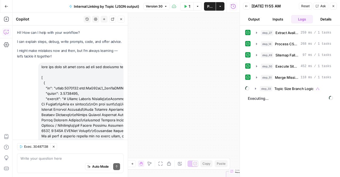
scroll to position [21608, 0]
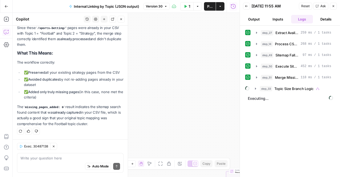
click at [249, 88] on circle at bounding box center [247, 88] width 4 height 4
click at [255, 89] on icon "button" at bounding box center [256, 88] width 4 height 4
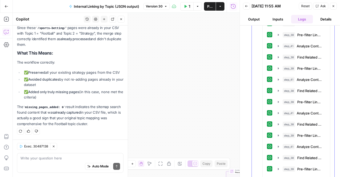
scroll to position [2570, 0]
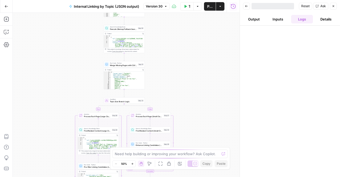
click at [245, 7] on icon "button" at bounding box center [246, 6] width 3 height 3
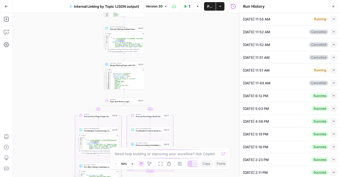
click at [335, 18] on li "[DATE] 11:55 AM Running Collapse View Logs" at bounding box center [290, 19] width 100 height 13
click at [333, 19] on icon "button" at bounding box center [334, 19] width 3 height 3
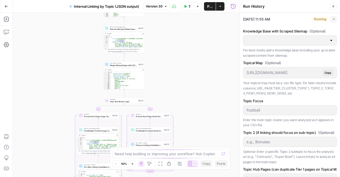
type input "TSG Knowledge Base"
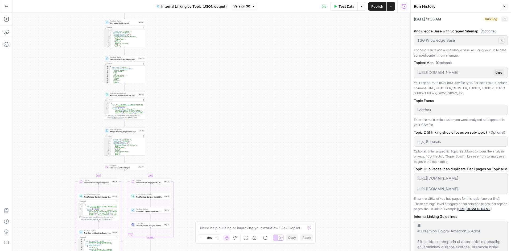
click at [340, 18] on li "[DATE] 11:55 AM Running Expand Knowledge Base with Scraped Sitemap (Optional) T…" at bounding box center [460, 191] width 100 height 357
click at [340, 19] on icon "button" at bounding box center [504, 19] width 3 height 3
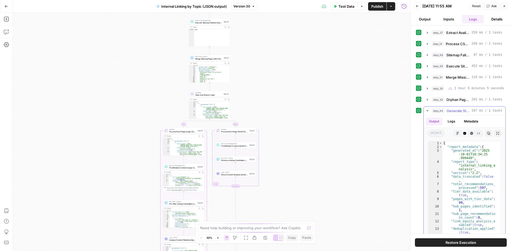
click at [428, 110] on icon "button" at bounding box center [427, 110] width 2 height 1
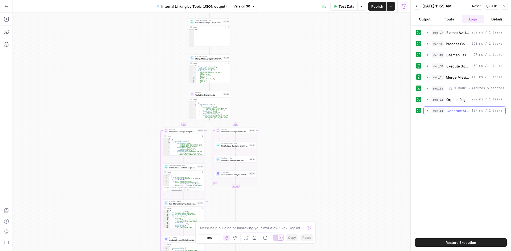
click at [428, 110] on icon "button" at bounding box center [427, 111] width 4 height 4
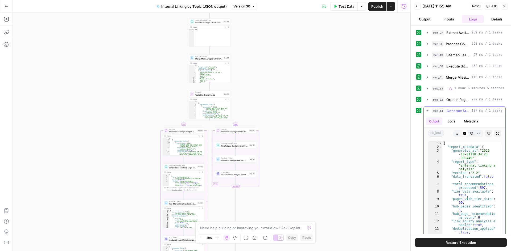
click at [485, 133] on button "Copy" at bounding box center [488, 133] width 7 height 7
click at [11, 9] on button "Go Back" at bounding box center [7, 7] width 10 height 10
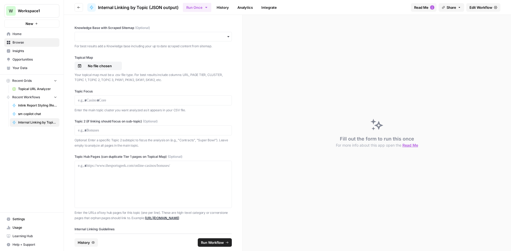
click at [81, 9] on button "Go back" at bounding box center [78, 7] width 9 height 9
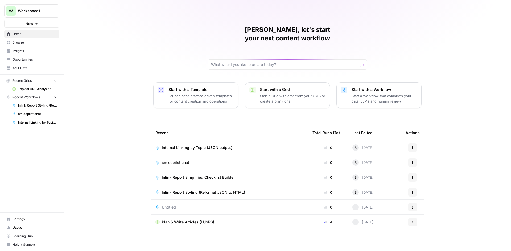
click at [195, 175] on span "Inlink Report Simplified Checklist Builder" at bounding box center [198, 177] width 73 height 5
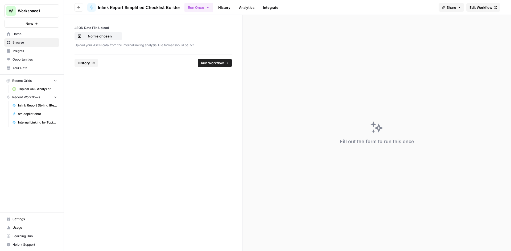
click at [227, 8] on link "History" at bounding box center [224, 7] width 19 height 9
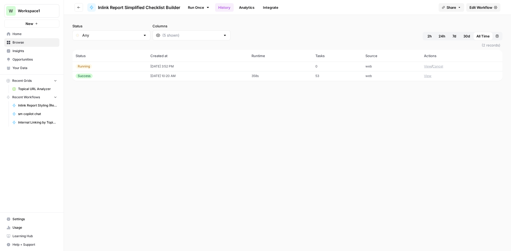
click at [72, 6] on header "Go back Inlink Report Simplified Checklist Builder Run Once History Analytics I…" at bounding box center [287, 7] width 447 height 15
click at [79, 6] on icon "button" at bounding box center [78, 7] width 3 height 3
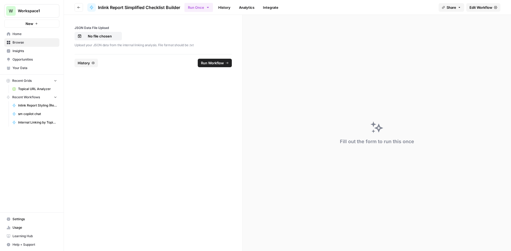
click at [76, 12] on header "Go back Inlink Report Simplified Checklist Builder Run Once History Analytics I…" at bounding box center [287, 7] width 447 height 15
click at [77, 11] on button "Go back" at bounding box center [78, 7] width 9 height 9
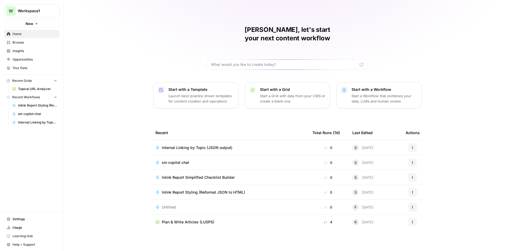
click at [177, 175] on span "Inlink Report Simplified Checklist Builder" at bounding box center [198, 177] width 73 height 5
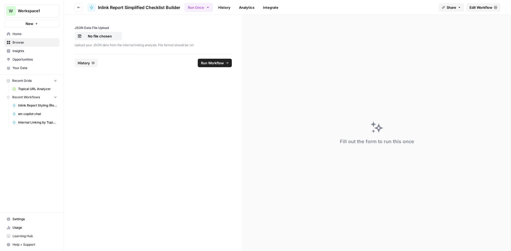
click at [220, 9] on link "History" at bounding box center [224, 7] width 19 height 9
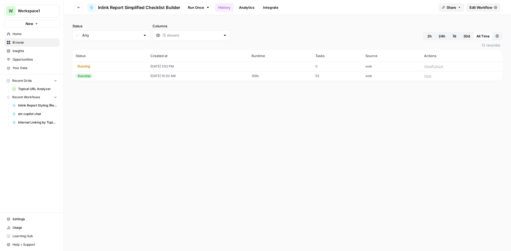
click at [79, 6] on icon "button" at bounding box center [78, 7] width 3 height 3
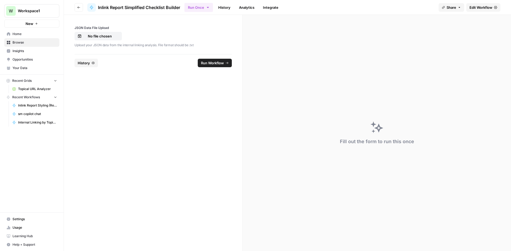
click at [81, 6] on button "Go back" at bounding box center [78, 7] width 9 height 9
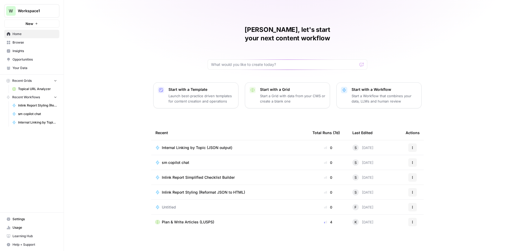
click at [197, 190] on span "Inlink Report Styling (Reformat JSON to HTML)" at bounding box center [203, 192] width 83 height 5
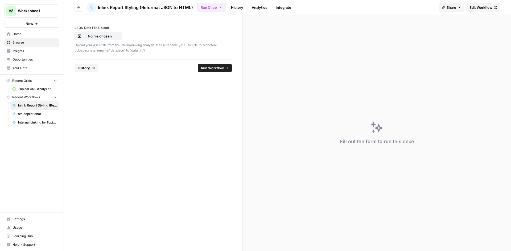
click at [235, 7] on link "History" at bounding box center [237, 7] width 19 height 9
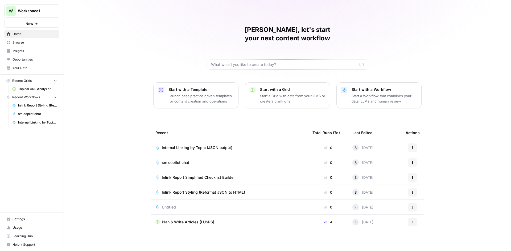
click at [200, 185] on td "Inlink Report Styling (Reformat JSON to HTML)" at bounding box center [229, 192] width 157 height 15
click at [196, 190] on span "Inlink Report Styling (Reformat JSON to HTML)" at bounding box center [203, 192] width 83 height 5
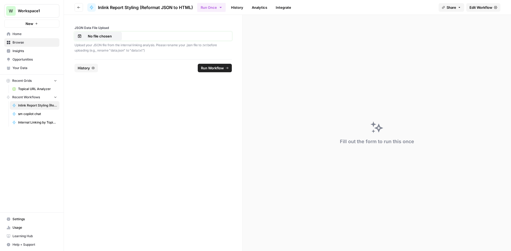
click at [87, 32] on button "No file chosen" at bounding box center [97, 36] width 47 height 9
click at [209, 70] on span "Run Workflow" at bounding box center [212, 67] width 23 height 5
click at [78, 9] on button "Go back" at bounding box center [78, 7] width 9 height 9
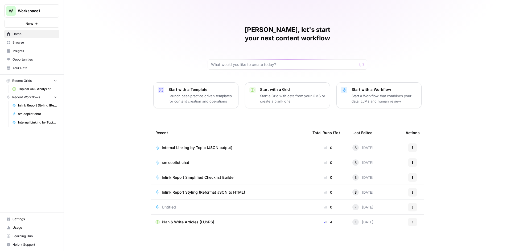
click at [189, 173] on td "Inlink Report Simplified Checklist Builder" at bounding box center [229, 177] width 157 height 15
click at [189, 175] on span "Inlink Report Simplified Checklist Builder" at bounding box center [198, 177] width 73 height 5
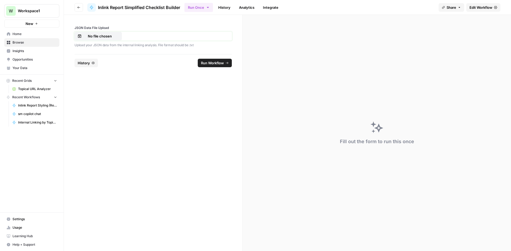
click at [113, 38] on p "No file chosen" at bounding box center [100, 36] width 34 height 5
click at [208, 65] on span "Run Workflow" at bounding box center [212, 62] width 23 height 5
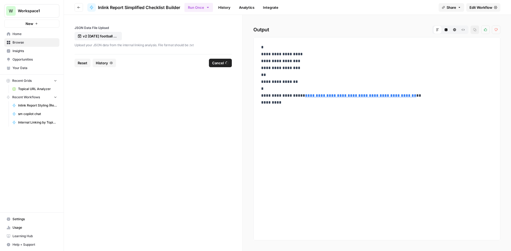
click at [77, 6] on icon "button" at bounding box center [78, 7] width 3 height 3
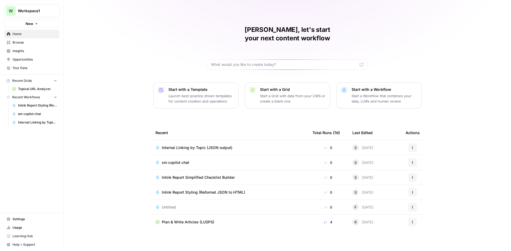
click at [191, 145] on span "Internal Linking by Topic (JSON output)" at bounding box center [197, 147] width 70 height 5
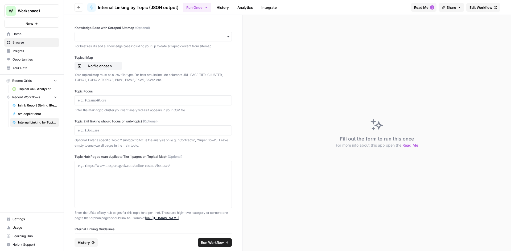
click at [487, 10] on span "Edit Workflow" at bounding box center [480, 7] width 23 height 5
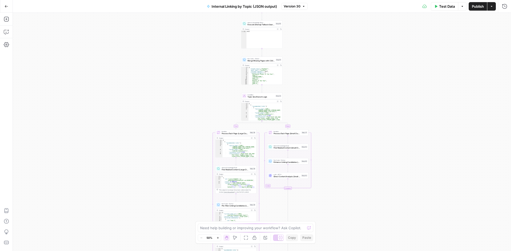
click at [192, 49] on div "true false Workflow Input Settings Inputs Run Code · Python Extract Available T…" at bounding box center [262, 132] width 498 height 239
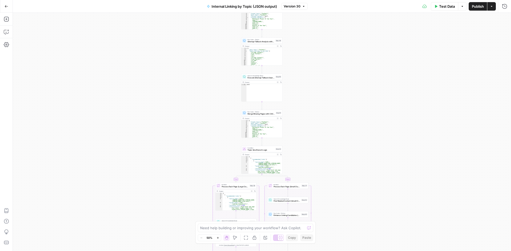
click at [7, 5] on icon "button" at bounding box center [7, 7] width 4 height 4
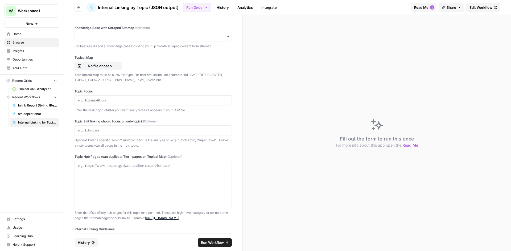
click at [9, 6] on div "W" at bounding box center [11, 11] width 10 height 10
click at [13, 42] on div "W" at bounding box center [11, 40] width 6 height 6
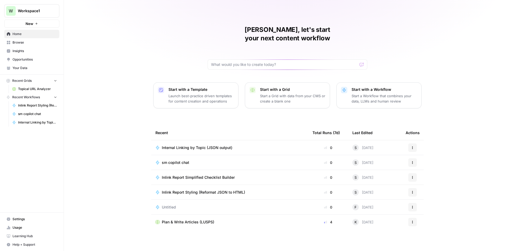
click at [15, 68] on span "Your Data" at bounding box center [34, 68] width 44 height 5
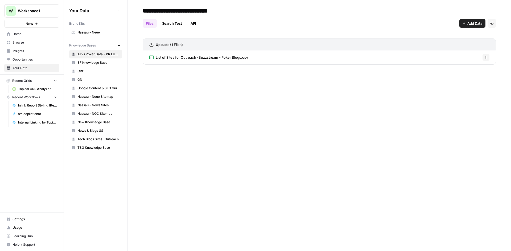
click at [101, 150] on span "TSG Knowledge Base" at bounding box center [98, 147] width 42 height 5
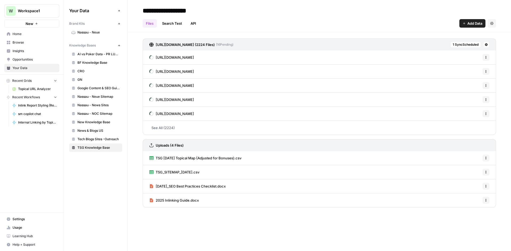
click at [467, 43] on span "1 Sync Scheduled" at bounding box center [465, 44] width 26 height 5
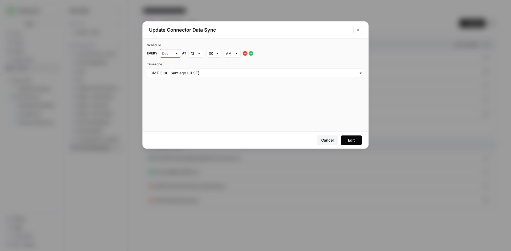
click at [164, 54] on input "text" at bounding box center [167, 53] width 11 height 5
type input "Day"
click at [192, 52] on input "text" at bounding box center [193, 53] width 4 height 5
type input "12"
click at [167, 56] on input "text" at bounding box center [167, 53] width 11 height 5
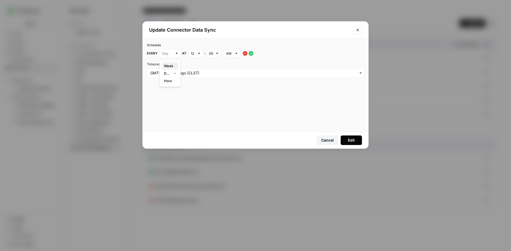
click at [171, 65] on span "Week" at bounding box center [169, 65] width 10 height 5
type input "Week"
click at [193, 53] on input "text" at bounding box center [193, 53] width 4 height 5
type input "12"
click at [239, 70] on input "Timezone" at bounding box center [255, 72] width 210 height 5
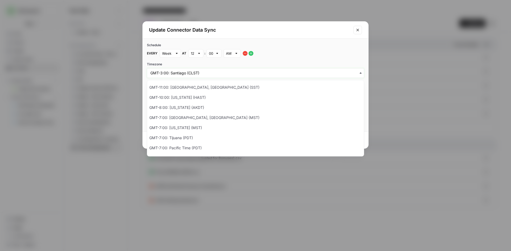
click at [234, 74] on input "Timezone" at bounding box center [255, 72] width 210 height 5
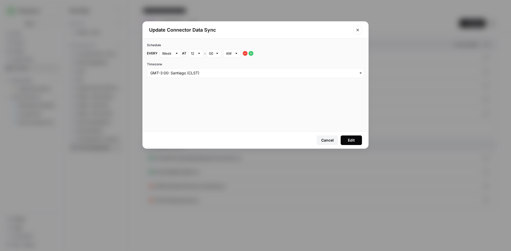
click at [177, 45] on div "Schedule" at bounding box center [255, 45] width 217 height 5
click at [349, 137] on button "Edit" at bounding box center [350, 141] width 21 height 10
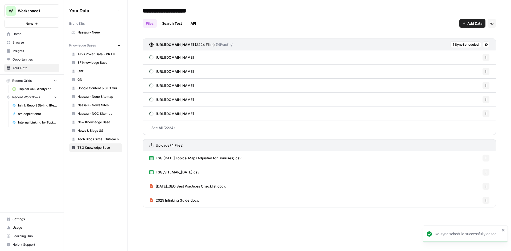
click at [465, 48] on div "https://www.thesportsgeek.com/sitemap_index.xml (2224 Files) ( 16 Pending) 1 Sy…" at bounding box center [319, 45] width 353 height 12
click at [465, 45] on span "1 Sync Scheduled" at bounding box center [465, 44] width 26 height 5
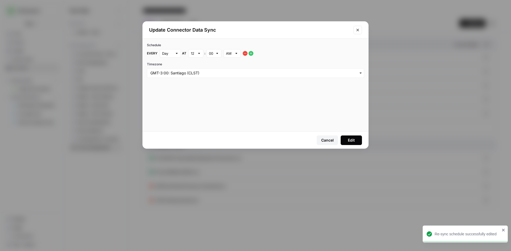
click at [176, 67] on div "Timezone" at bounding box center [255, 70] width 217 height 16
click at [176, 73] on input "Timezone" at bounding box center [255, 72] width 210 height 5
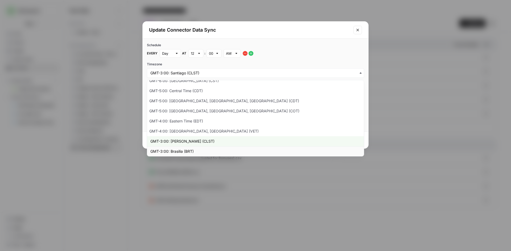
scroll to position [133, 0]
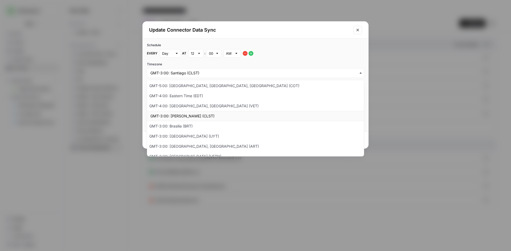
click at [179, 117] on div "GMT-3:00: [PERSON_NAME] (CLST)" at bounding box center [255, 116] width 216 height 10
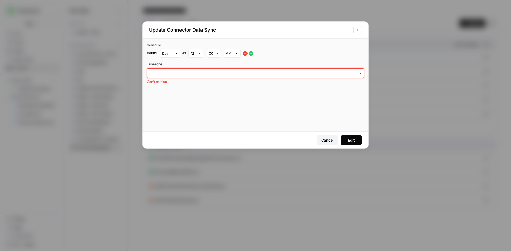
click at [186, 72] on input "Timezone" at bounding box center [255, 72] width 210 height 5
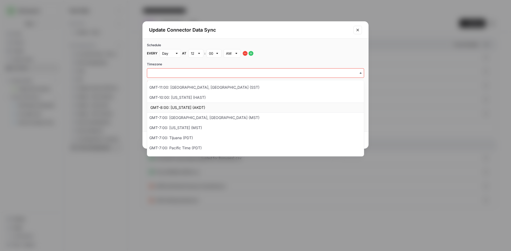
click at [182, 107] on div "GMT-8:00: [US_STATE] (AKDT)" at bounding box center [255, 108] width 216 height 10
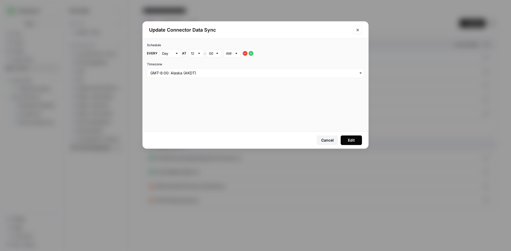
click at [177, 68] on div "Timezone" at bounding box center [255, 70] width 217 height 16
click at [177, 72] on input "Timezone" at bounding box center [255, 72] width 210 height 5
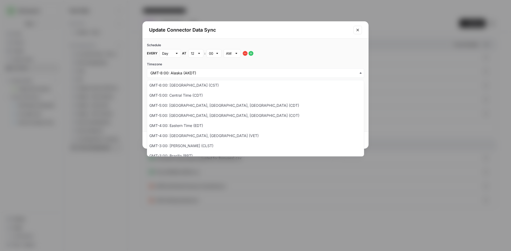
scroll to position [160, 0]
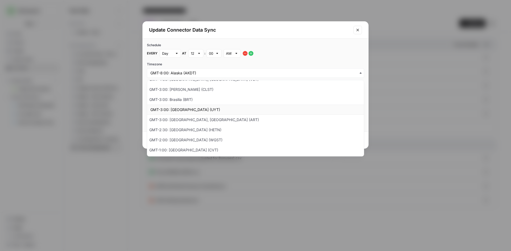
click at [177, 109] on div "GMT-3:00: [GEOGRAPHIC_DATA] (UYT)" at bounding box center [255, 110] width 216 height 10
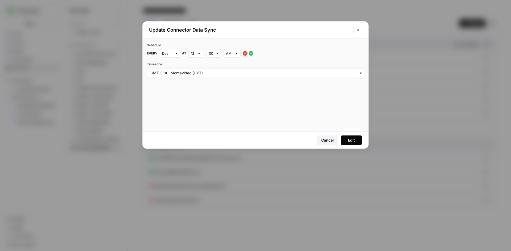
click at [189, 76] on input "Timezone" at bounding box center [255, 72] width 210 height 5
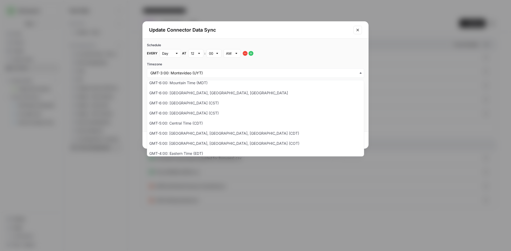
scroll to position [133, 0]
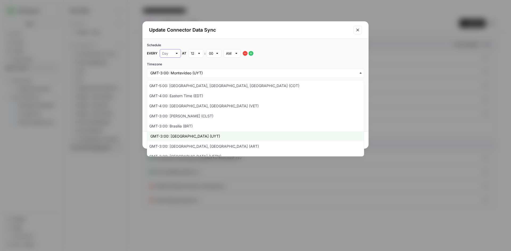
click at [166, 52] on input "text" at bounding box center [167, 53] width 11 height 5
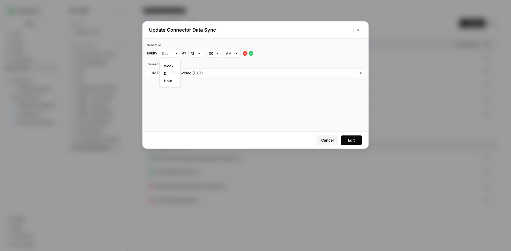
type input "Week"
click at [174, 72] on input "Timezone" at bounding box center [255, 72] width 210 height 5
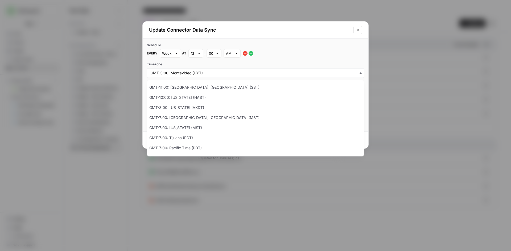
click at [195, 57] on div "12" at bounding box center [195, 53] width 15 height 9
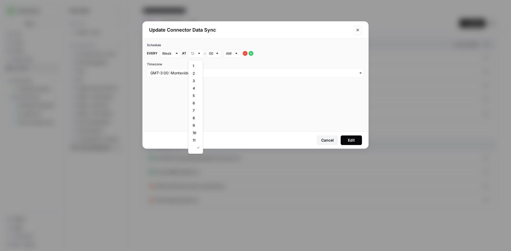
click at [195, 51] on div at bounding box center [195, 53] width 15 height 9
click at [195, 101] on span "6" at bounding box center [195, 103] width 4 height 5
type input "6"
click at [229, 50] on div "AM" at bounding box center [231, 53] width 17 height 9
click at [230, 74] on span "PM" at bounding box center [231, 73] width 6 height 5
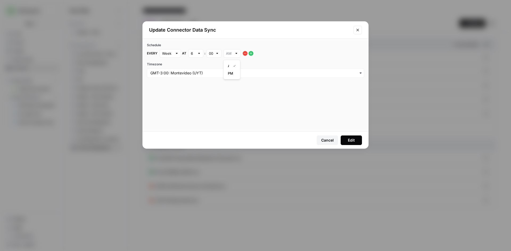
type input "PM"
click at [173, 77] on div "button" at bounding box center [255, 73] width 217 height 10
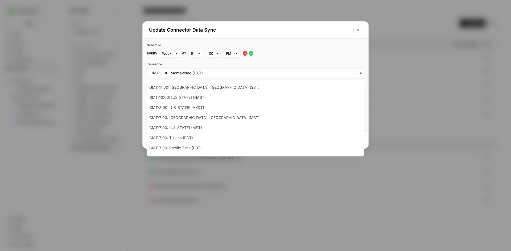
click at [166, 71] on input "Timezone" at bounding box center [255, 72] width 210 height 5
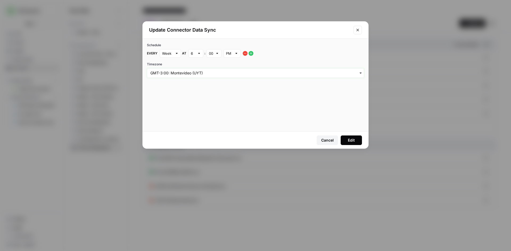
click at [166, 71] on input "Timezone" at bounding box center [255, 72] width 210 height 5
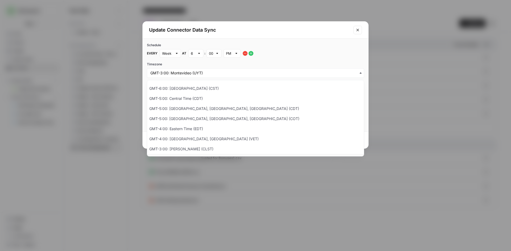
scroll to position [160, 0]
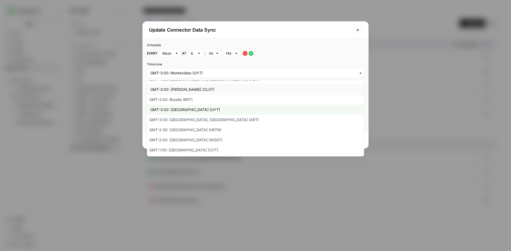
click at [185, 87] on div "GMT-3:00: [PERSON_NAME] (CLST)" at bounding box center [255, 90] width 216 height 10
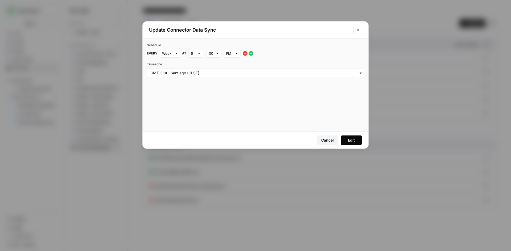
click at [354, 136] on button "Edit" at bounding box center [350, 141] width 21 height 10
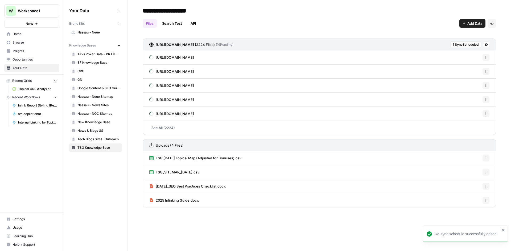
click at [477, 47] on button "1 Sync Scheduled" at bounding box center [465, 44] width 31 height 6
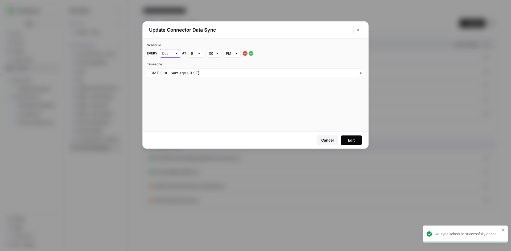
click at [170, 51] on input "text" at bounding box center [167, 53] width 11 height 5
click at [172, 68] on span "Week" at bounding box center [169, 65] width 10 height 5
type input "Week"
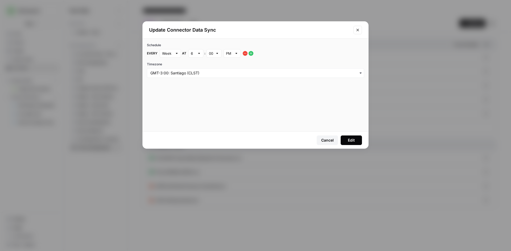
click at [352, 143] on button "Edit" at bounding box center [350, 141] width 21 height 10
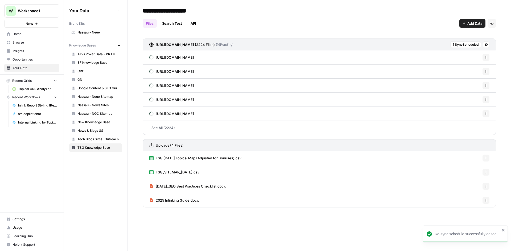
click at [484, 47] on button at bounding box center [486, 44] width 6 height 6
click at [468, 61] on span "Schedule Data Sync" at bounding box center [465, 63] width 33 height 5
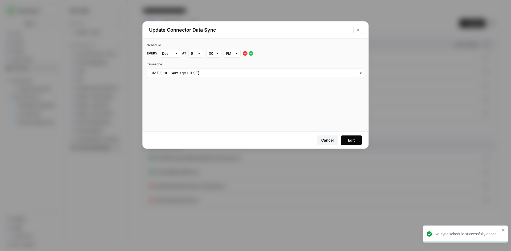
click at [175, 53] on div at bounding box center [177, 53] width 4 height 5
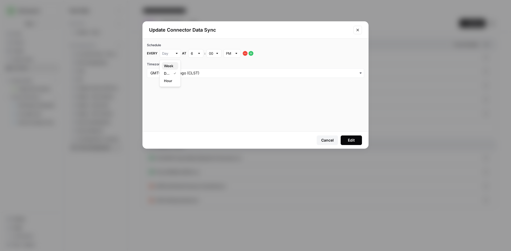
click at [173, 64] on span "Week" at bounding box center [169, 65] width 10 height 5
type input "Week"
click at [250, 57] on div "Every Week at 6 : 00 PM" at bounding box center [255, 53] width 217 height 9
click at [251, 56] on div "Every Week at 6 : 00 PM" at bounding box center [255, 53] width 217 height 9
click at [247, 55] on icon "button" at bounding box center [245, 53] width 4 height 4
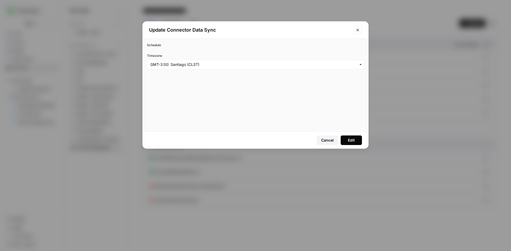
click at [147, 42] on div "Schedule Timezone" at bounding box center [255, 56] width 225 height 35
click at [154, 49] on div "Schedule" at bounding box center [255, 46] width 217 height 6
click at [166, 57] on label "Timezone" at bounding box center [255, 55] width 217 height 5
click at [166, 62] on input "Timezone" at bounding box center [255, 64] width 210 height 5
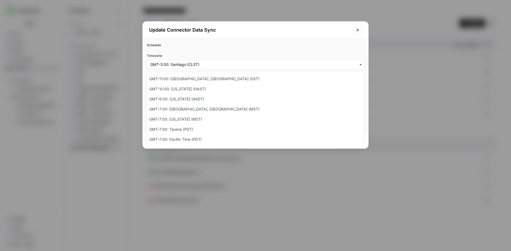
click at [194, 57] on label "Timezone" at bounding box center [255, 55] width 217 height 5
click at [194, 62] on input "Timezone" at bounding box center [255, 64] width 210 height 5
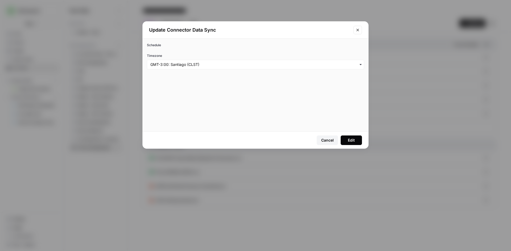
click at [185, 60] on div "button" at bounding box center [255, 65] width 217 height 10
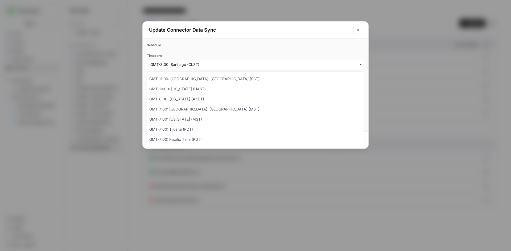
click at [144, 47] on div "Schedule Timezone" at bounding box center [255, 56] width 225 height 35
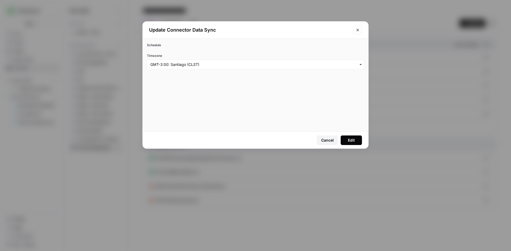
drag, startPoint x: 154, startPoint y: 52, endPoint x: 161, endPoint y: 53, distance: 6.8
click at [157, 52] on div "Schedule Timezone" at bounding box center [255, 56] width 225 height 35
click at [360, 32] on button "Close modal" at bounding box center [357, 30] width 9 height 9
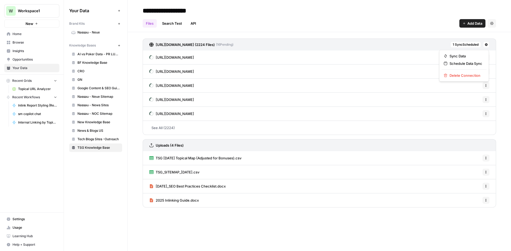
click at [484, 45] on button at bounding box center [486, 44] width 6 height 6
click at [472, 45] on span "1 Sync Scheduled" at bounding box center [465, 44] width 26 height 5
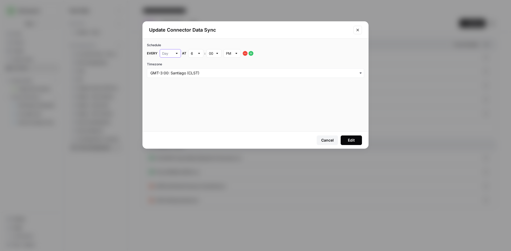
click at [165, 55] on input "text" at bounding box center [167, 53] width 11 height 5
click at [162, 69] on div "Week Day Hour" at bounding box center [169, 73] width 21 height 27
click at [166, 65] on span "Week" at bounding box center [169, 65] width 10 height 5
type input "Week"
click at [293, 77] on div "button" at bounding box center [255, 73] width 217 height 10
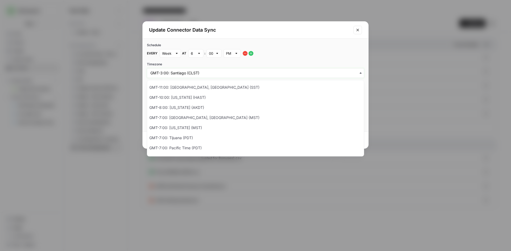
click at [342, 76] on input "Timezone" at bounding box center [255, 72] width 210 height 5
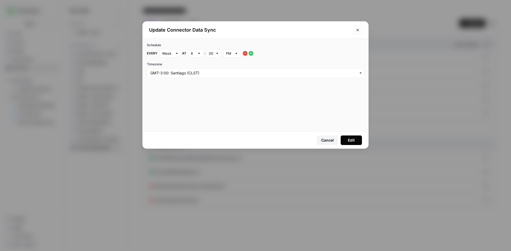
click at [349, 138] on div "Edit" at bounding box center [351, 140] width 7 height 5
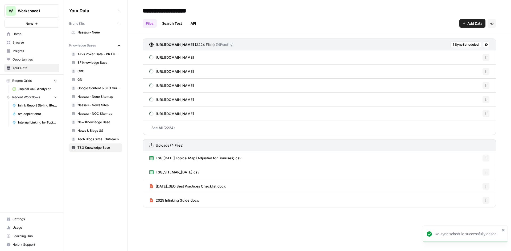
click at [473, 45] on span "1 Sync Scheduled" at bounding box center [465, 44] width 26 height 5
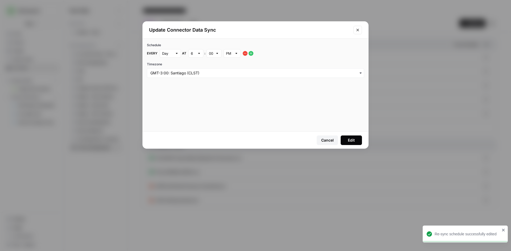
click at [324, 141] on div "Cancel" at bounding box center [327, 140] width 12 height 5
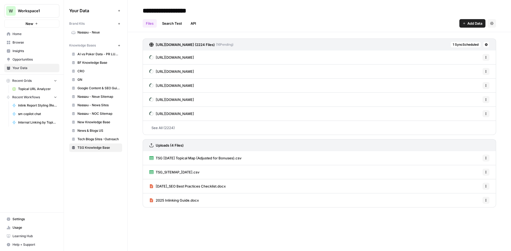
click at [166, 127] on link "See All (2224)" at bounding box center [319, 128] width 353 height 14
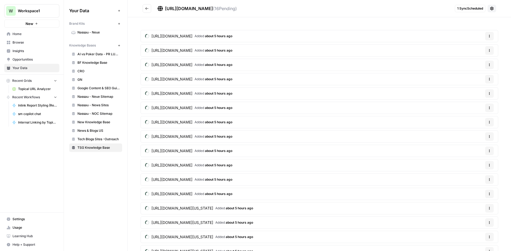
click at [148, 9] on icon "Go back" at bounding box center [147, 9] width 4 height 4
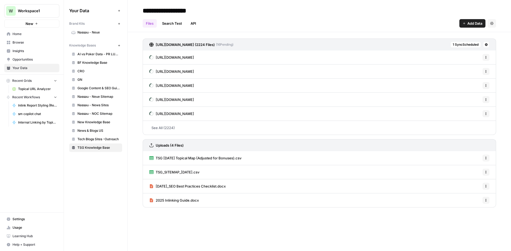
click at [238, 20] on div "Files Search Test API Add Data Settings" at bounding box center [319, 21] width 353 height 13
click at [168, 23] on link "Search Test" at bounding box center [172, 23] width 26 height 9
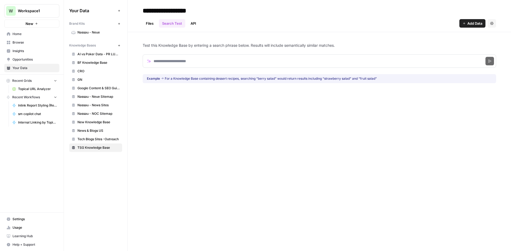
click at [150, 24] on link "Files" at bounding box center [150, 23] width 14 height 9
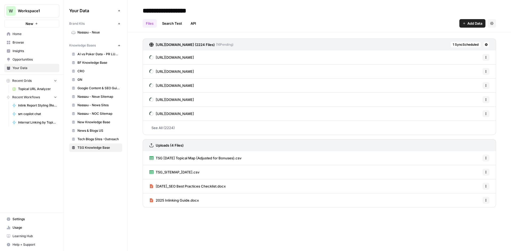
click at [167, 26] on link "Search Test" at bounding box center [172, 23] width 26 height 9
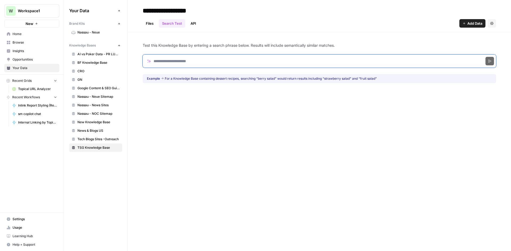
click at [204, 65] on input "Search phrase" at bounding box center [319, 61] width 353 height 13
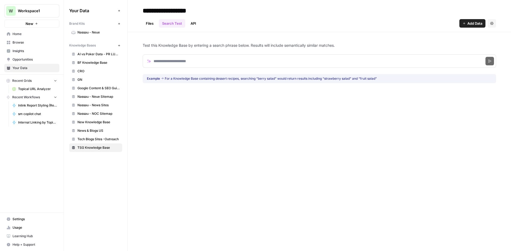
click at [148, 28] on header "**********" at bounding box center [319, 16] width 383 height 32
click at [148, 27] on link "Files" at bounding box center [150, 23] width 14 height 9
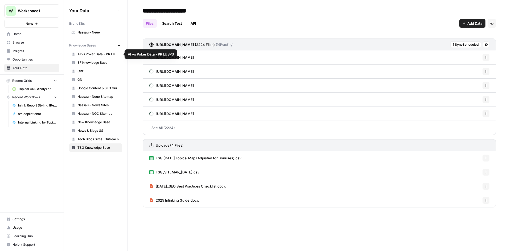
click at [85, 65] on link "BF Knowledge Base" at bounding box center [95, 63] width 53 height 9
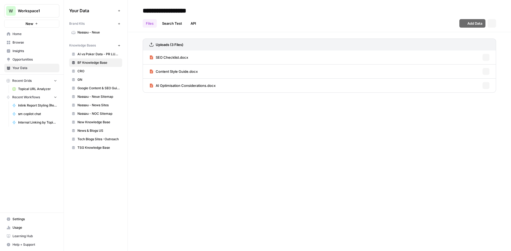
click at [86, 70] on span "CRO" at bounding box center [98, 71] width 42 height 5
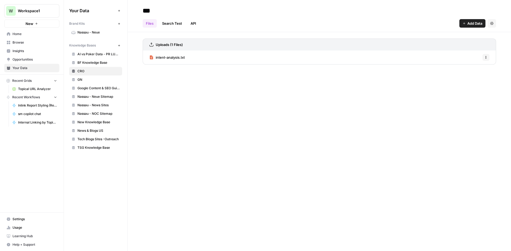
click at [85, 78] on span "GN" at bounding box center [98, 79] width 42 height 5
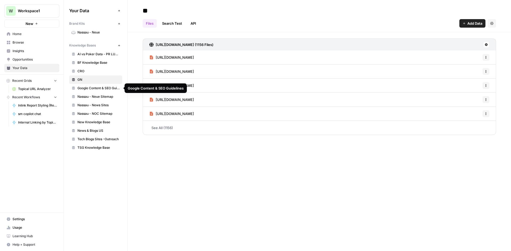
click at [89, 89] on span "Google Content & SEO Guidelines" at bounding box center [98, 88] width 42 height 5
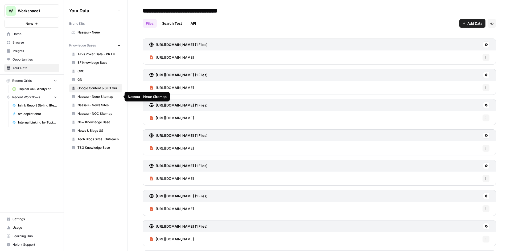
click at [90, 96] on span "Nassau - Neue Sitemap" at bounding box center [98, 96] width 42 height 5
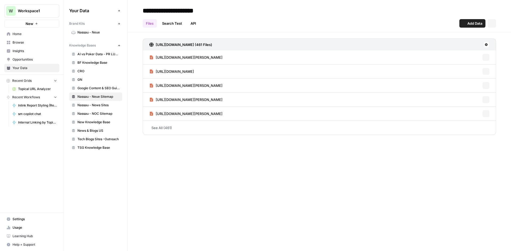
click at [92, 106] on span "Nassau - News Sites" at bounding box center [98, 105] width 42 height 5
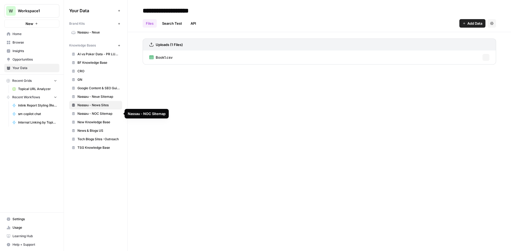
click at [94, 114] on span "Nassau - NOC Sitemap" at bounding box center [98, 113] width 42 height 5
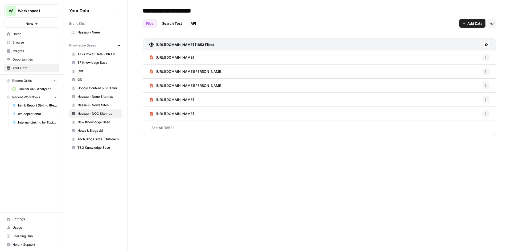
click at [37, 243] on span "Help + Support" at bounding box center [34, 245] width 44 height 5
click at [81, 240] on button "Chat & Support" at bounding box center [86, 242] width 46 height 9
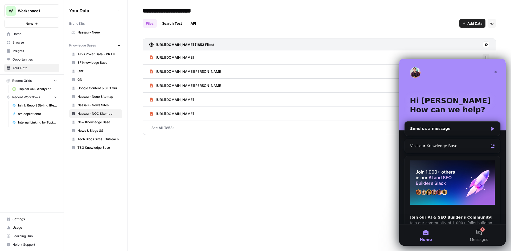
click at [82, 149] on span "TSG Knowledge Base" at bounding box center [98, 147] width 42 height 5
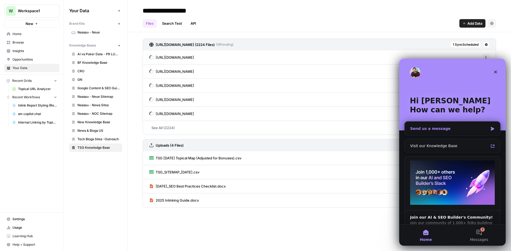
click at [449, 129] on div "Send us a message" at bounding box center [449, 129] width 78 height 6
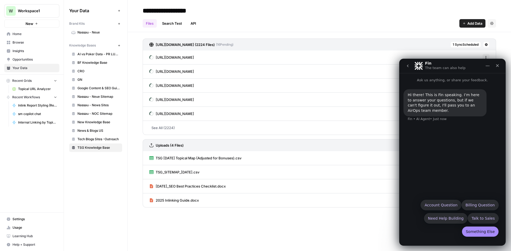
click at [482, 234] on button "Something Else" at bounding box center [479, 232] width 37 height 11
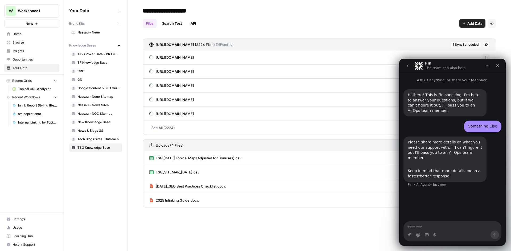
click at [460, 234] on div "Intercom messenger" at bounding box center [451, 235] width 97 height 9
click at [448, 230] on textarea "Message…" at bounding box center [451, 226] width 97 height 9
click at [465, 43] on span "1 Sync Scheduled" at bounding box center [465, 44] width 26 height 5
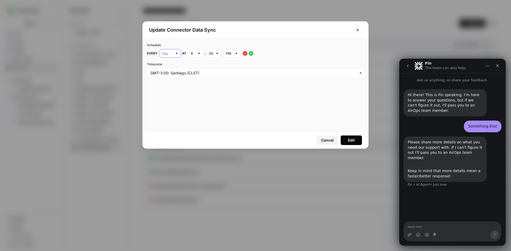
click at [163, 53] on input "text" at bounding box center [167, 53] width 11 height 5
click at [167, 67] on span "Week" at bounding box center [169, 65] width 10 height 5
type input "Week"
click at [327, 136] on button "Cancel" at bounding box center [326, 141] width 21 height 10
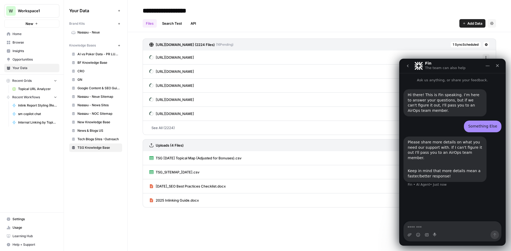
click at [454, 234] on div "Intercom messenger" at bounding box center [451, 235] width 97 height 9
click at [446, 225] on textarea "Message…" at bounding box center [451, 226] width 97 height 9
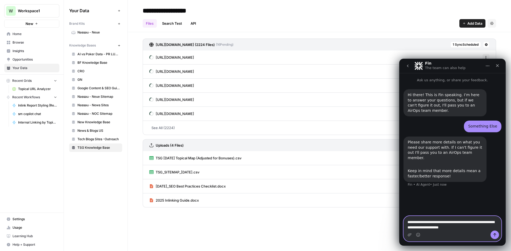
type textarea "**********"
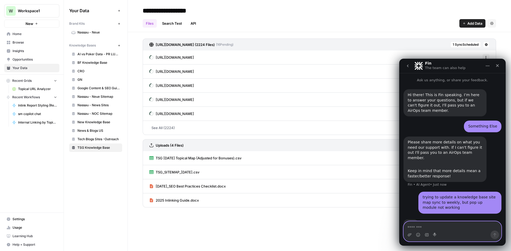
scroll to position [10, 0]
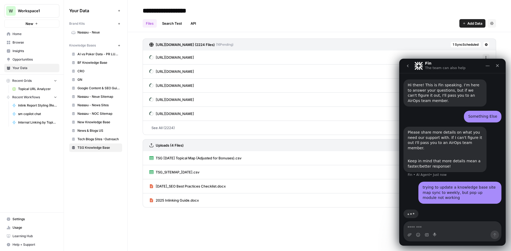
click at [233, 39] on link "https://www.thesportsgeek.com/sitemap_index.xml (2224 Files) ( 16 Pending)" at bounding box center [191, 45] width 84 height 12
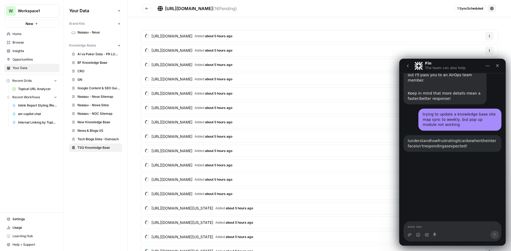
scroll to position [110, 0]
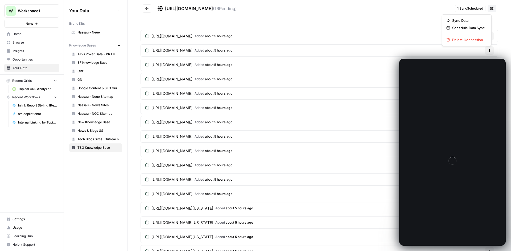
click at [490, 8] on icon at bounding box center [491, 8] width 3 height 3
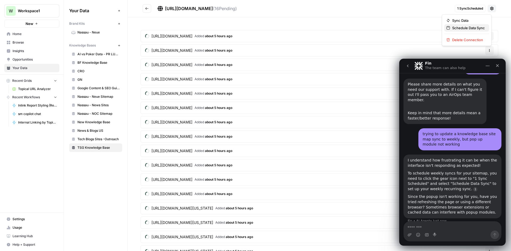
scroll to position [61, 0]
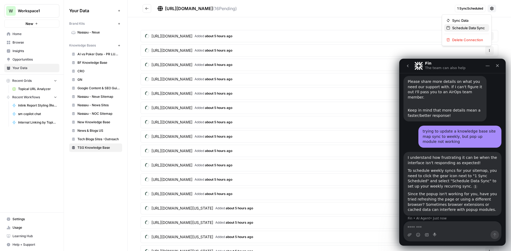
click at [464, 30] on span "Schedule Data Sync" at bounding box center [468, 27] width 33 height 5
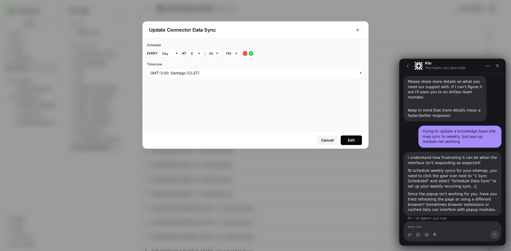
click at [171, 57] on div "Day" at bounding box center [170, 53] width 21 height 9
click at [171, 66] on span "Week" at bounding box center [169, 65] width 10 height 5
type input "Week"
click at [354, 31] on button "Close modal" at bounding box center [357, 30] width 9 height 9
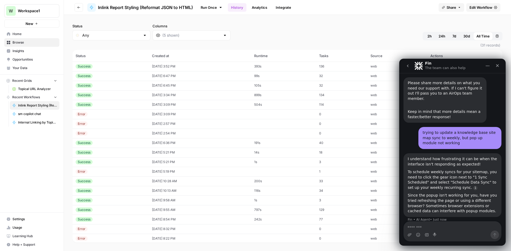
scroll to position [61, 0]
click at [496, 68] on icon "Close" at bounding box center [497, 66] width 4 height 4
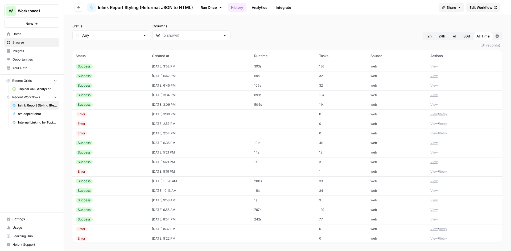
click at [430, 67] on button "View" at bounding box center [433, 66] width 7 height 5
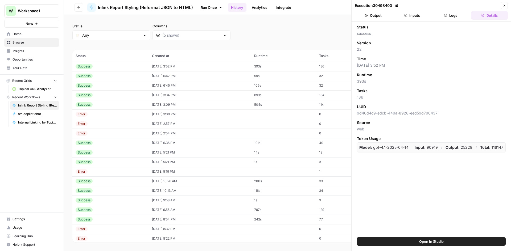
click at [378, 14] on button "Output" at bounding box center [372, 15] width 37 height 9
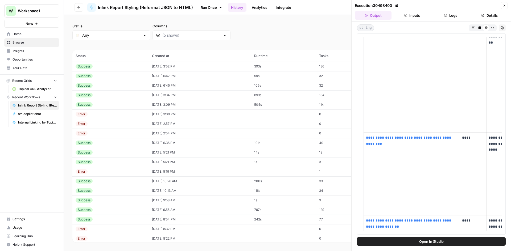
scroll to position [4925, 0]
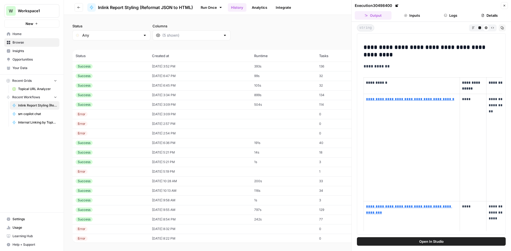
click at [480, 28] on icon "button" at bounding box center [479, 27] width 3 height 3
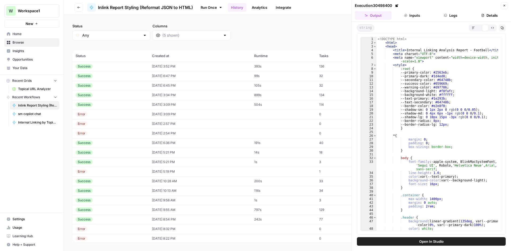
scroll to position [0, 0]
click at [482, 28] on button "HTML Viewer" at bounding box center [485, 27] width 6 height 6
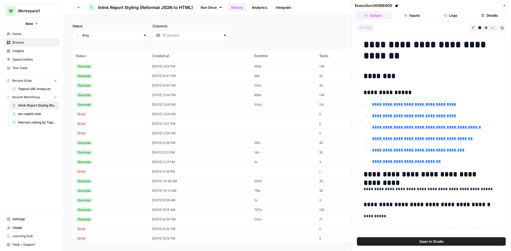
click at [476, 30] on div "Markdown Code Editor HTML Viewer Raw Output" at bounding box center [483, 27] width 28 height 7
click at [476, 30] on div "Code Editor" at bounding box center [479, 27] width 6 height 7
click at [483, 29] on div "HTML Viewer" at bounding box center [485, 27] width 6 height 6
click at [478, 28] on icon "button" at bounding box center [479, 27] width 3 height 3
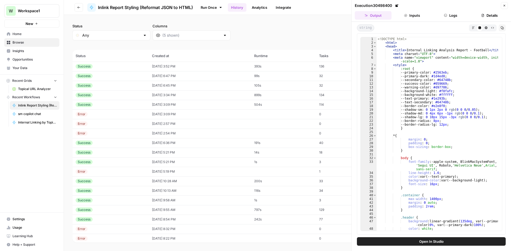
click at [500, 27] on button "Copy" at bounding box center [501, 27] width 7 height 7
click at [504, 8] on button "Close" at bounding box center [503, 5] width 7 height 7
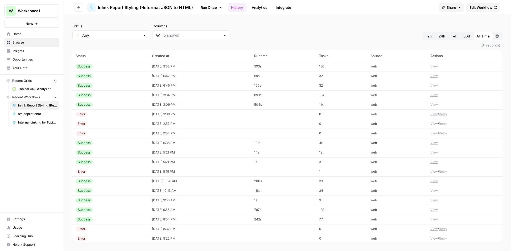
click at [75, 7] on button "Go back" at bounding box center [78, 7] width 9 height 9
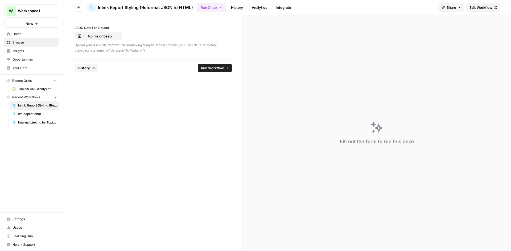
click at [105, 42] on div "Upload your JSON file from the internal linking analysis. Please rename your .j…" at bounding box center [152, 46] width 157 height 11
click at [103, 39] on button "No file chosen" at bounding box center [97, 36] width 47 height 9
click at [76, 9] on button "Go back" at bounding box center [78, 7] width 9 height 9
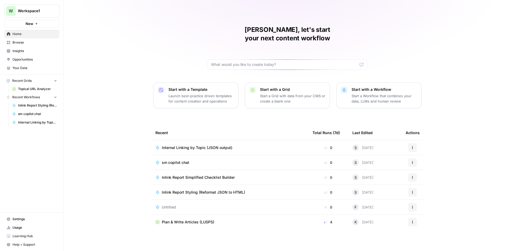
click at [213, 172] on td "Inlink Report Simplified Checklist Builder" at bounding box center [229, 177] width 157 height 15
click at [212, 175] on span "Inlink Report Simplified Checklist Builder" at bounding box center [198, 177] width 73 height 5
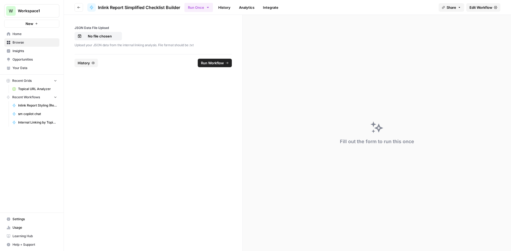
click at [226, 6] on link "History" at bounding box center [224, 7] width 19 height 9
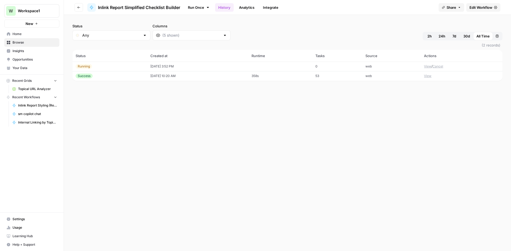
click at [96, 67] on div "Running" at bounding box center [110, 66] width 68 height 5
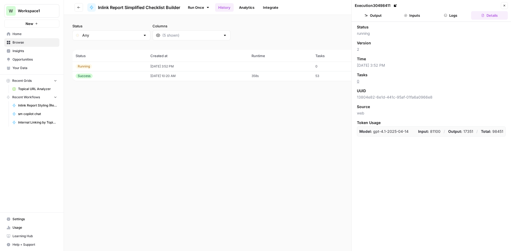
click at [389, 16] on button "Output" at bounding box center [372, 15] width 37 height 9
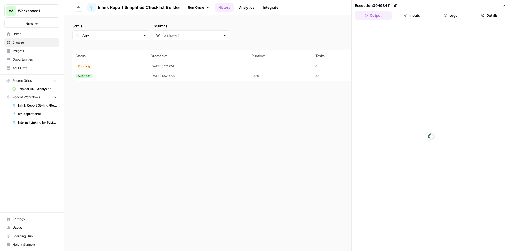
click at [444, 14] on icon "button" at bounding box center [445, 15] width 3 height 3
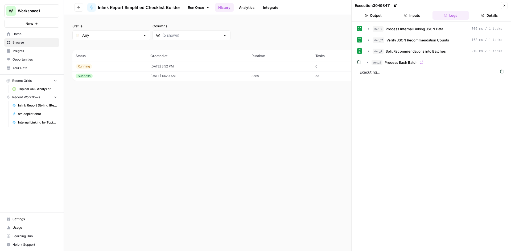
click at [412, 14] on button "Inputs" at bounding box center [411, 15] width 37 height 9
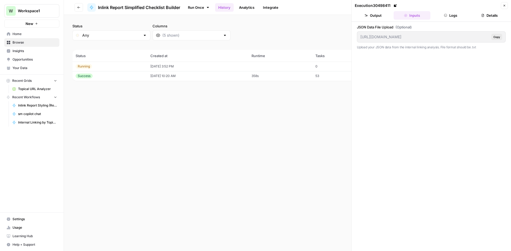
click at [370, 14] on button "Output" at bounding box center [372, 15] width 37 height 9
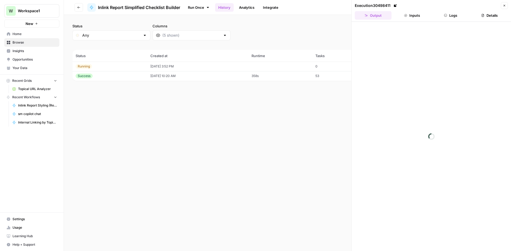
click at [173, 112] on div "Status Any Columns 2h 24h 7d 30d All Time Custom range (2 records) Status Creat…" at bounding box center [287, 133] width 447 height 236
click at [502, 6] on button "Close" at bounding box center [503, 5] width 7 height 7
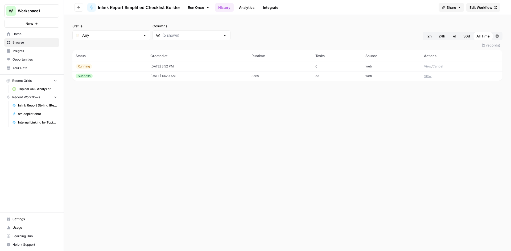
click at [81, 15] on div "Status Any Columns 2h 24h 7d 30d All Time Custom range (2 records) Status Creat…" at bounding box center [287, 133] width 447 height 236
click at [79, 6] on icon "button" at bounding box center [78, 7] width 3 height 3
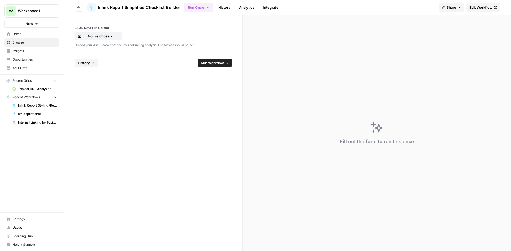
click at [76, 2] on header "Go back Inlink Report Simplified Checklist Builder Run Once History Analytics I…" at bounding box center [287, 7] width 447 height 15
click at [78, 6] on icon "button" at bounding box center [78, 7] width 3 height 3
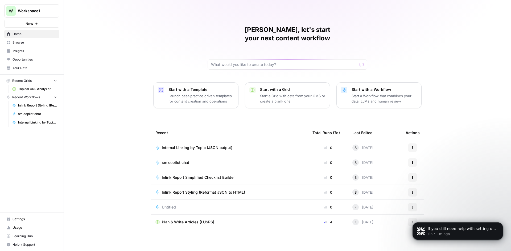
scroll to position [94, 0]
click at [179, 175] on span "Inlink Report Simplified Checklist Builder" at bounding box center [198, 177] width 73 height 5
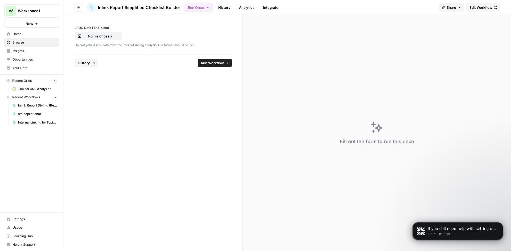
click at [224, 5] on link "History" at bounding box center [224, 7] width 19 height 9
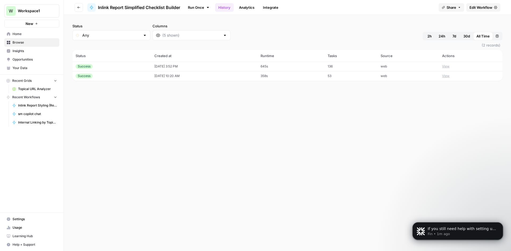
click at [103, 65] on div "Success" at bounding box center [112, 66] width 72 height 5
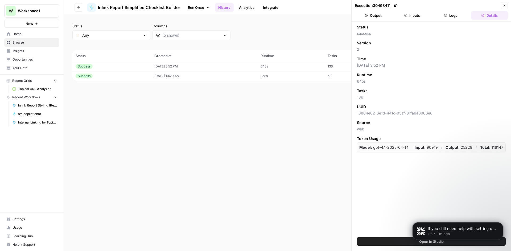
click at [380, 18] on button "Output" at bounding box center [372, 15] width 37 height 9
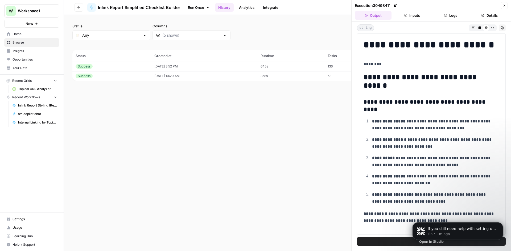
click at [428, 87] on h2 "**********" at bounding box center [428, 81] width 131 height 17
click at [478, 26] on button "Code Editor" at bounding box center [479, 27] width 6 height 6
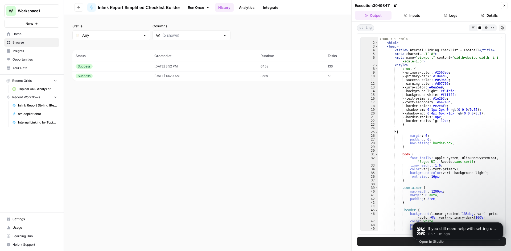
click at [500, 29] on icon "button" at bounding box center [501, 27] width 3 height 3
click at [508, 1] on header "Execution 30498411 Close Output Inputs Logs Details" at bounding box center [430, 11] width 159 height 22
click at [507, 4] on button "Close" at bounding box center [503, 5] width 7 height 7
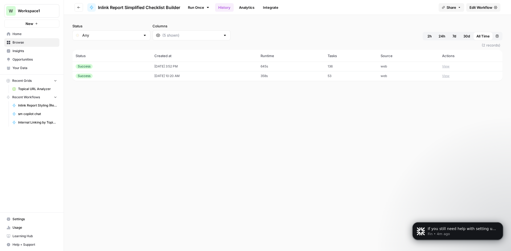
click at [81, 9] on button "Go back" at bounding box center [78, 7] width 9 height 9
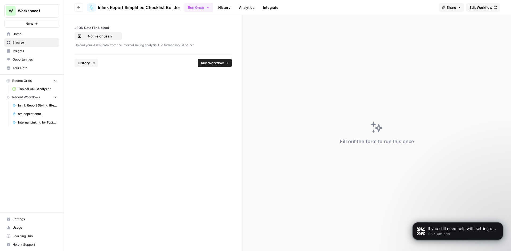
click at [83, 7] on header "Go back Inlink Report Simplified Checklist Builder Run Once History Analytics I…" at bounding box center [287, 7] width 447 height 15
click at [82, 8] on button "Go back" at bounding box center [78, 7] width 9 height 9
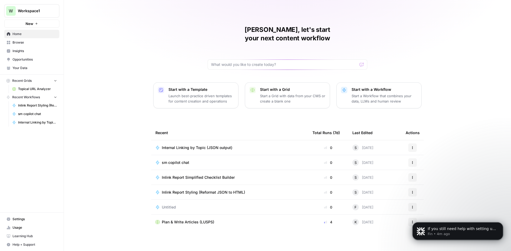
click at [187, 190] on span "Inlink Report Styling (Reformat JSON to HTML)" at bounding box center [203, 192] width 83 height 5
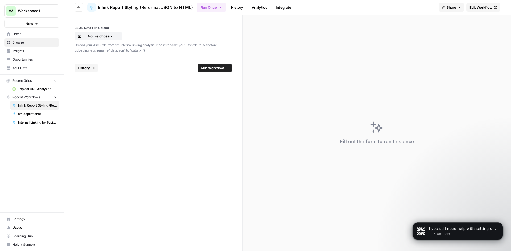
click at [80, 4] on button "Go back" at bounding box center [78, 7] width 9 height 9
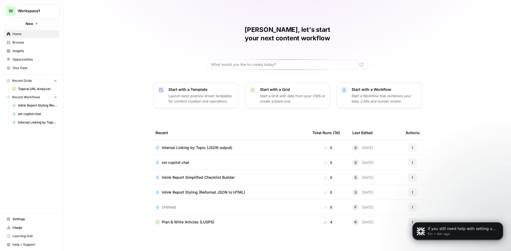
click at [179, 145] on span "Internal Linking by Topic (JSON output)" at bounding box center [197, 147] width 70 height 5
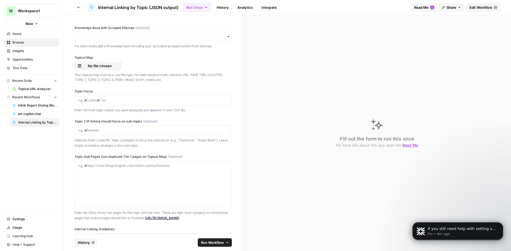
click at [27, 66] on span "Your Data" at bounding box center [34, 68] width 44 height 5
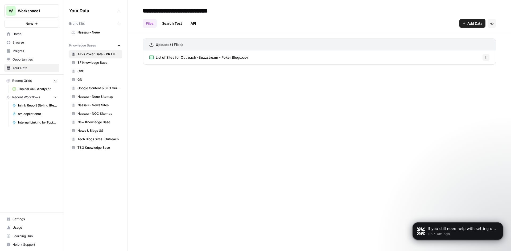
click at [92, 151] on link "TSG Knowledge Base" at bounding box center [95, 148] width 53 height 9
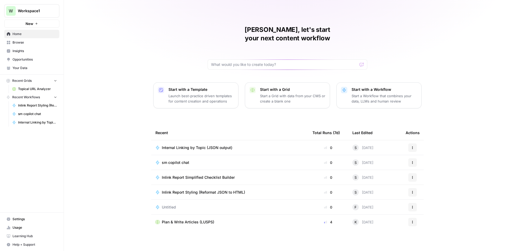
click at [23, 64] on link "Your Data" at bounding box center [31, 68] width 55 height 9
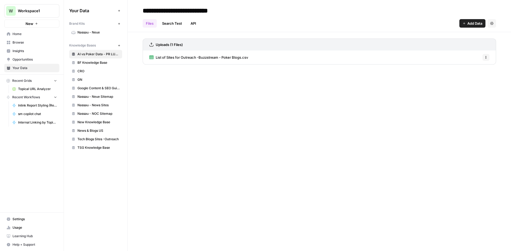
click at [103, 147] on span "TSG Knowledge Base" at bounding box center [98, 147] width 42 height 5
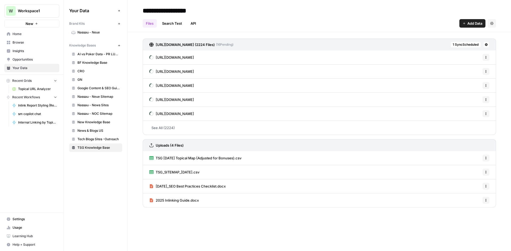
drag, startPoint x: 473, startPoint y: 47, endPoint x: 470, endPoint y: 49, distance: 3.6
click at [472, 48] on div "[URL][DOMAIN_NAME] (2224 Files) ( 16 Pending) 1 Sync Scheduled" at bounding box center [319, 45] width 353 height 12
click at [455, 42] on span "1 Sync Scheduled" at bounding box center [465, 44] width 26 height 5
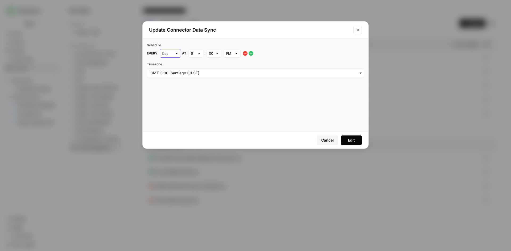
click at [163, 51] on input "text" at bounding box center [167, 53] width 11 height 5
click at [175, 65] on div "Week" at bounding box center [170, 65] width 12 height 5
type input "Week"
drag, startPoint x: 185, startPoint y: 76, endPoint x: 191, endPoint y: 77, distance: 5.8
click at [185, 76] on input "Timezone" at bounding box center [255, 72] width 210 height 5
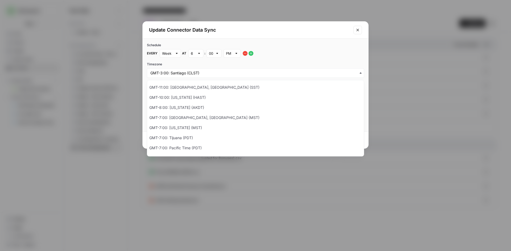
click at [297, 61] on div "Schedule Every Week at 6 : 00 PM Timezone" at bounding box center [255, 61] width 225 height 44
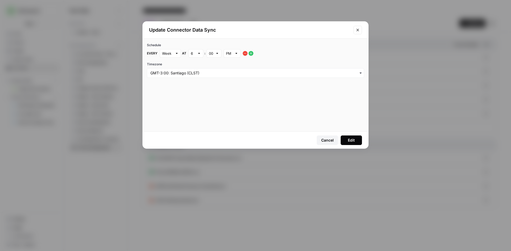
click at [350, 141] on div "Edit" at bounding box center [351, 140] width 7 height 5
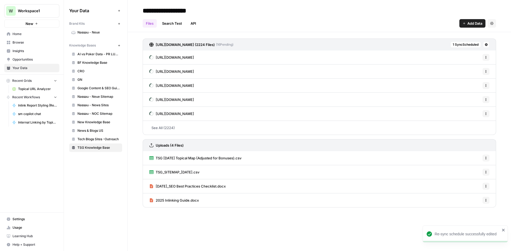
click at [469, 43] on span "1 Sync Scheduled" at bounding box center [465, 44] width 26 height 5
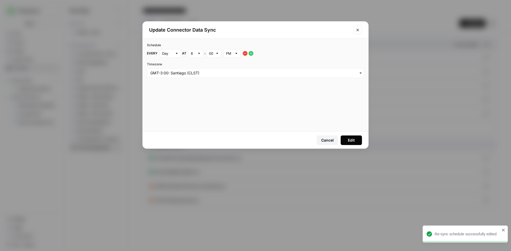
click at [353, 35] on div "Update Connector Data Sync" at bounding box center [255, 30] width 225 height 17
drag, startPoint x: 352, startPoint y: 32, endPoint x: 349, endPoint y: 33, distance: 3.2
click at [349, 33] on div "Update Connector Data Sync" at bounding box center [255, 30] width 225 height 17
click at [356, 30] on icon "Close modal" at bounding box center [357, 30] width 4 height 4
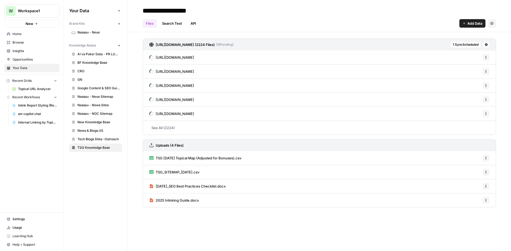
click at [35, 219] on span "Settings" at bounding box center [34, 219] width 44 height 5
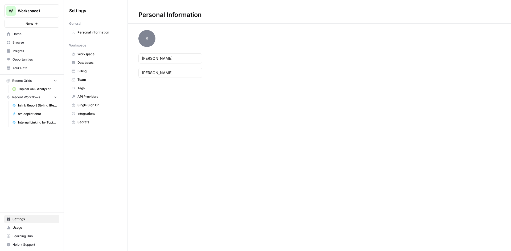
click at [15, 37] on link "Home" at bounding box center [31, 34] width 55 height 9
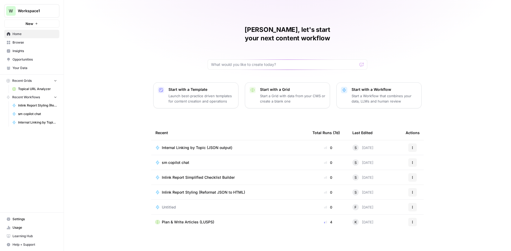
click at [32, 103] on span "Inlink Report Styling (Reformat JSON to HTML)" at bounding box center [37, 105] width 39 height 5
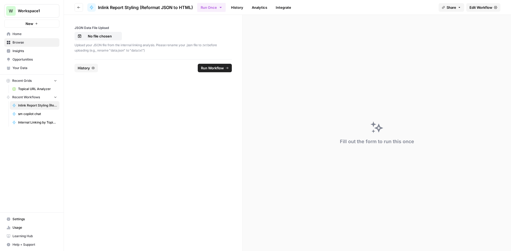
click at [72, 9] on header "Go back Inlink Report Styling (Reformat JSON to HTML) Run Once History Analytic…" at bounding box center [287, 7] width 447 height 15
click at [77, 7] on button "Go back" at bounding box center [78, 7] width 9 height 9
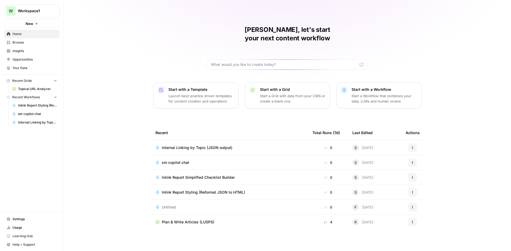
click at [212, 175] on span "Inlink Report Simplified Checklist Builder" at bounding box center [198, 177] width 73 height 5
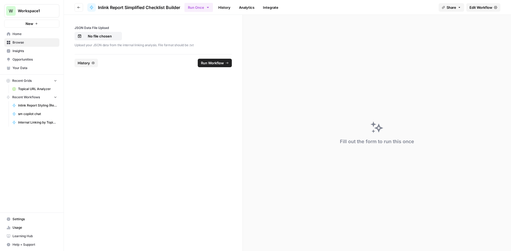
click at [467, 11] on link "Edit Workflow" at bounding box center [483, 7] width 34 height 9
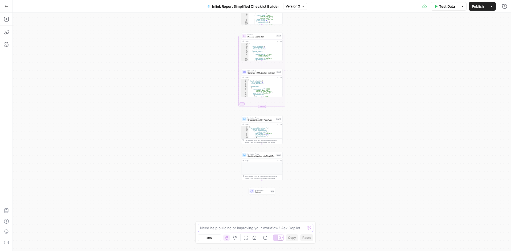
click at [222, 230] on textarea at bounding box center [252, 227] width 105 height 5
type textarea "a"
type textarea "Add a notes section to each source page group where a manager can go in and add…"
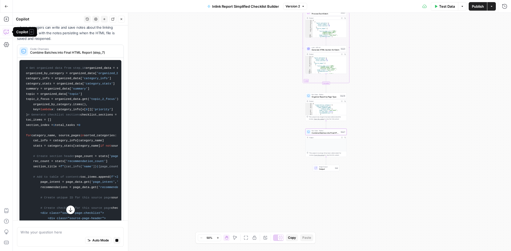
scroll to position [106, 0]
click at [88, 55] on span "Combine Batches into Final HTML Report (step_7)" at bounding box center [74, 52] width 88 height 5
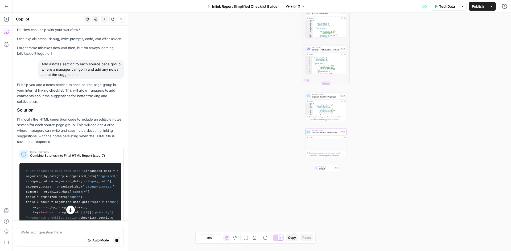
scroll to position [0, 0]
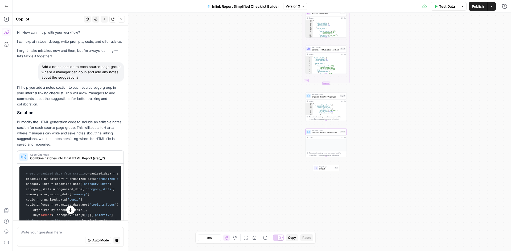
click at [53, 157] on div "Code Changes Combine Batches into Final HTML Report (step_7)" at bounding box center [68, 157] width 103 height 13
click at [64, 156] on span "Code Changes" at bounding box center [74, 154] width 88 height 3
click at [71, 208] on icon "button" at bounding box center [70, 209] width 5 height 5
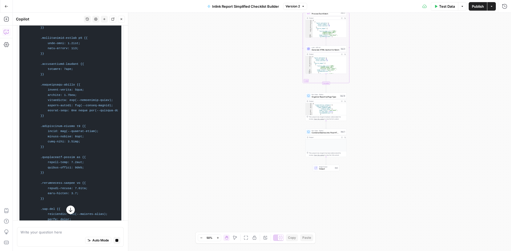
scroll to position [1758, 0]
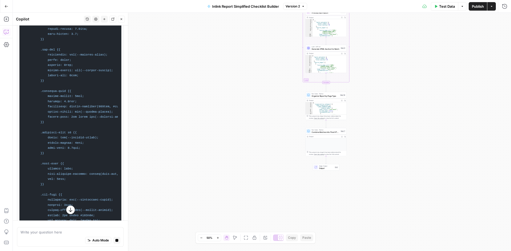
click at [68, 209] on icon "button" at bounding box center [70, 209] width 5 height 5
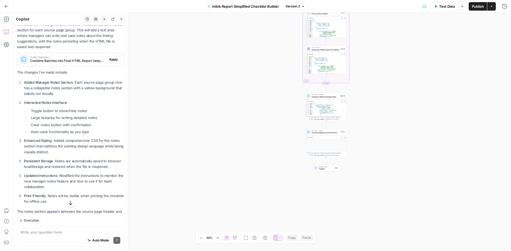
scroll to position [124, 0]
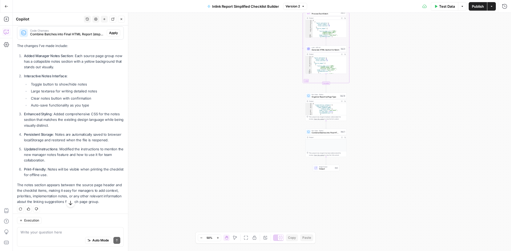
click at [46, 101] on li "Clear notes button with confirmation" at bounding box center [77, 98] width 94 height 5
click at [47, 115] on ol "Added Manager Notes Section : Each source page group now has a collapsible note…" at bounding box center [70, 115] width 107 height 125
click at [48, 108] on li "Auto-save functionality as you type" at bounding box center [77, 105] width 94 height 5
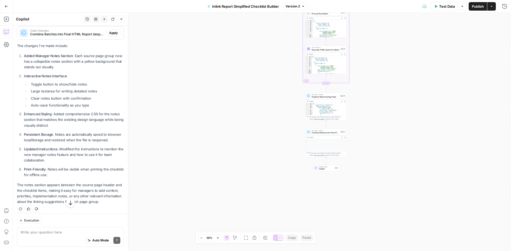
click at [57, 128] on p "Enhanced Styling : Added comprehensive CSS for the notes section that matches t…" at bounding box center [74, 119] width 100 height 17
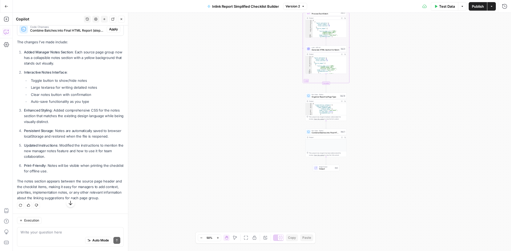
scroll to position [139, 0]
click at [44, 161] on ol "Added Manager Notes Section : Each source page group now has a collapsible note…" at bounding box center [70, 111] width 107 height 125
click at [52, 166] on p "Print-Friendly : Notes will be visible when printing the checklist for offline …" at bounding box center [74, 168] width 100 height 11
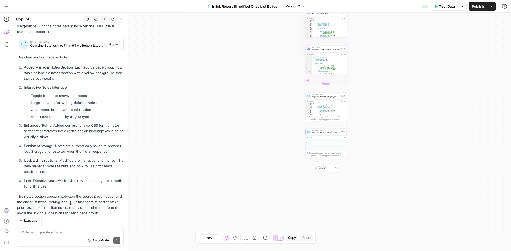
click at [109, 47] on span "Apply" at bounding box center [113, 44] width 9 height 5
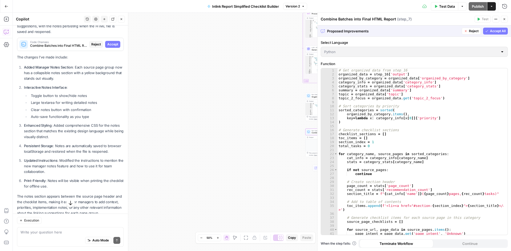
click at [108, 47] on span "Accept" at bounding box center [112, 44] width 11 height 5
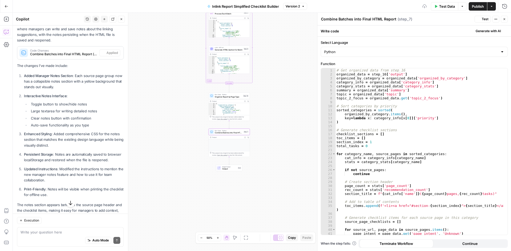
scroll to position [121, 0]
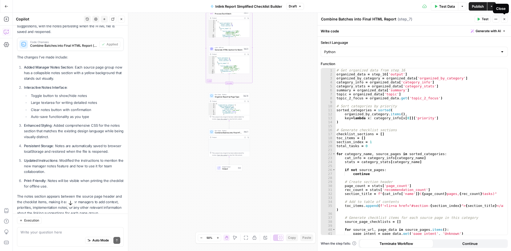
click at [505, 22] on button "Close" at bounding box center [503, 19] width 7 height 7
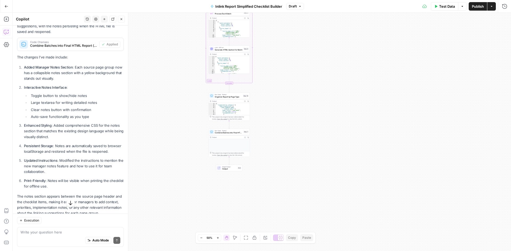
click at [224, 131] on span "Run Code · Python" at bounding box center [229, 131] width 28 height 2
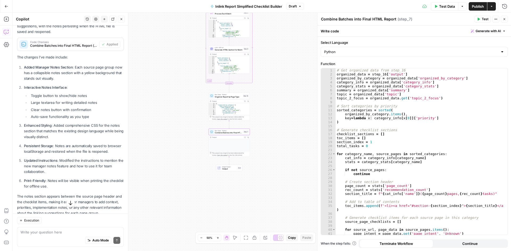
click at [478, 19] on icon "button" at bounding box center [478, 19] width 2 height 3
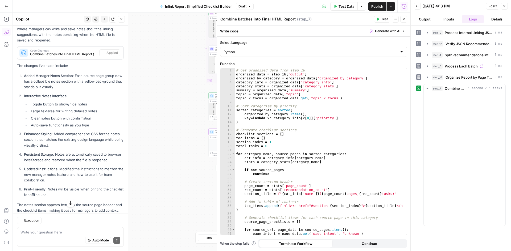
scroll to position [121, 0]
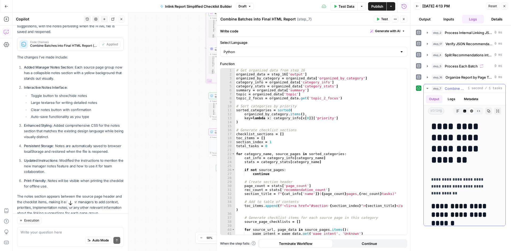
click at [485, 109] on button "Copy" at bounding box center [488, 111] width 7 height 7
drag, startPoint x: 502, startPoint y: 7, endPoint x: 111, endPoint y: 243, distance: 456.4
click at [502, 7] on button "Close" at bounding box center [503, 6] width 7 height 7
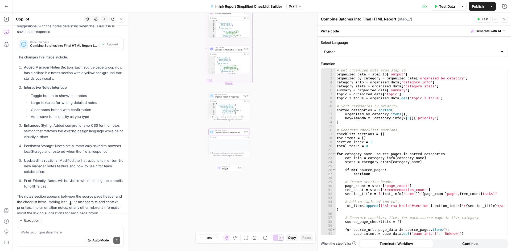
click at [2, 5] on button "Go Back" at bounding box center [7, 7] width 10 height 10
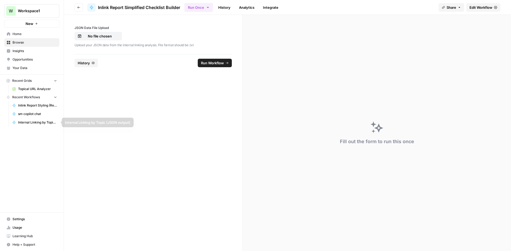
click at [26, 106] on span "Inlink Report Styling (Reformat JSON to HTML)" at bounding box center [37, 105] width 39 height 5
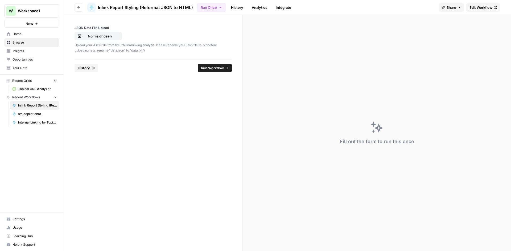
click at [473, 10] on link "Edit Workflow" at bounding box center [483, 7] width 34 height 9
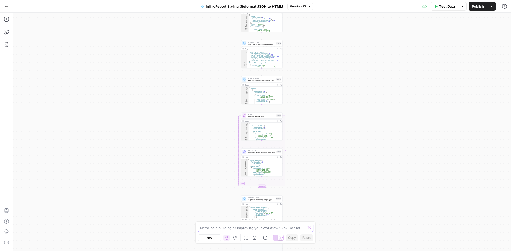
click at [220, 229] on textarea at bounding box center [252, 227] width 105 height 5
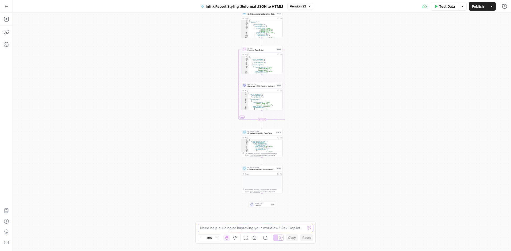
click at [202, 227] on textarea at bounding box center [252, 227] width 105 height 5
type textarea "i"
type textarea "a"
type textarea "i'd like to add an SEO Team notes section under each source link where we can a…"
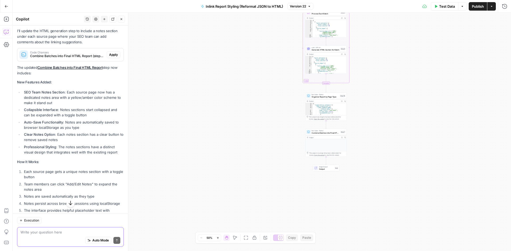
scroll to position [133, 0]
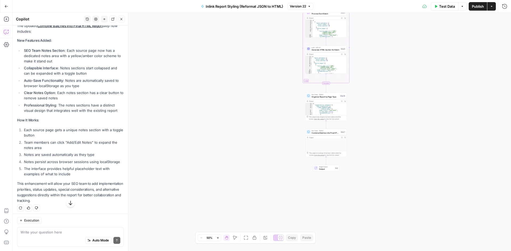
click at [36, 70] on ul "SEO Team Notes Section : Each source page now has a dedicated notes area with a…" at bounding box center [70, 80] width 107 height 65
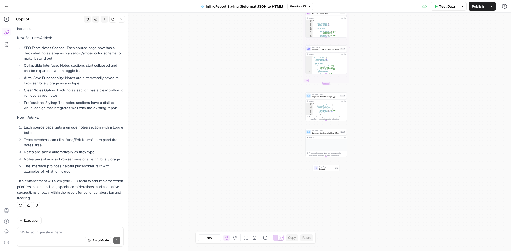
click at [73, 227] on div "Execution Write your question here Auto Mode Send" at bounding box center [70, 232] width 115 height 37
click at [70, 232] on textarea at bounding box center [70, 232] width 100 height 5
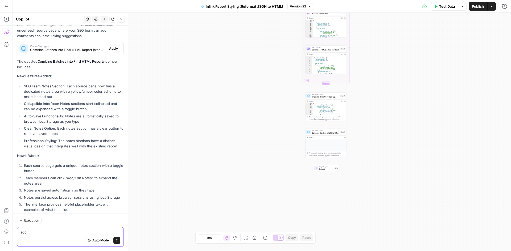
scroll to position [61, 0]
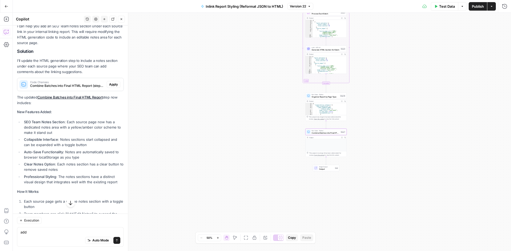
click at [109, 87] on span "Apply" at bounding box center [113, 84] width 9 height 5
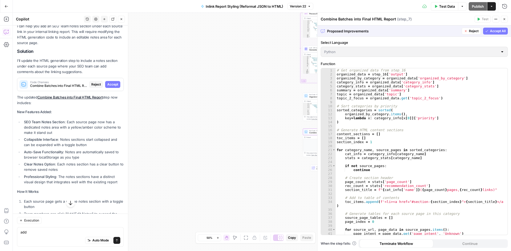
click at [108, 87] on span "Accept" at bounding box center [112, 84] width 11 height 5
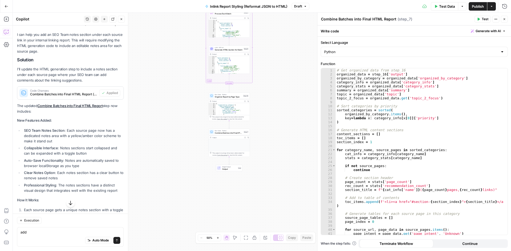
click at [69, 204] on icon "button" at bounding box center [70, 203] width 3 height 4
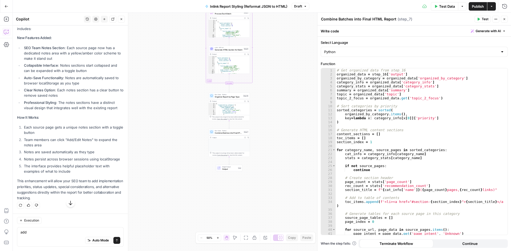
scroll to position [150, 0]
click at [47, 231] on textarea "add" at bounding box center [70, 232] width 100 height 5
click at [48, 231] on textarea "add" at bounding box center [70, 232] width 100 height 5
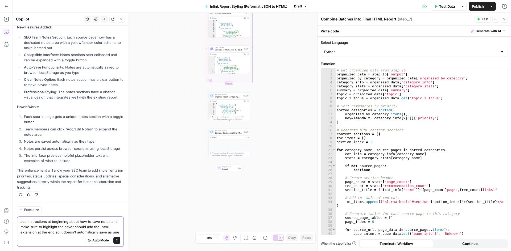
scroll to position [166, 0]
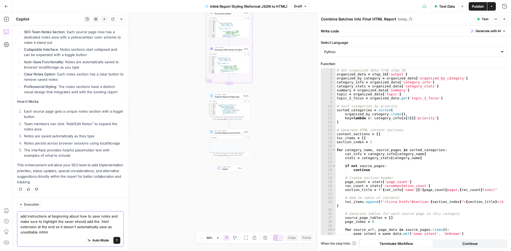
type textarea "add instructions at beginning about how to save notes and make sure to highligh…"
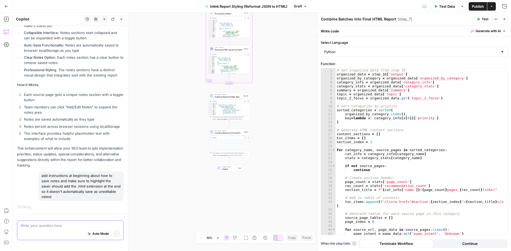
scroll to position [167, 0]
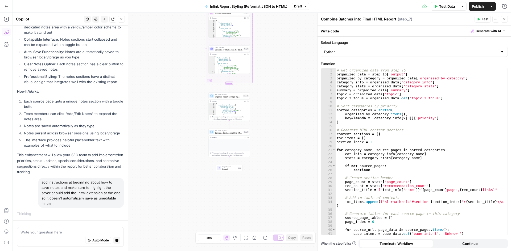
click at [54, 191] on div "add instructions at beginning about how to save notes and make sure to highligh…" at bounding box center [80, 193] width 85 height 30
copy div "add instructions at beginning about how to save notes and make sure to highligh…"
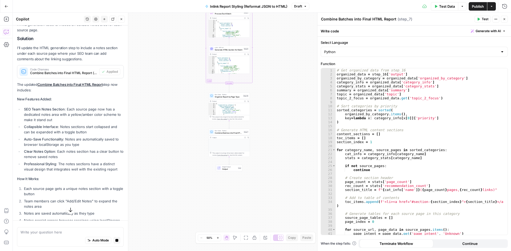
scroll to position [207, 0]
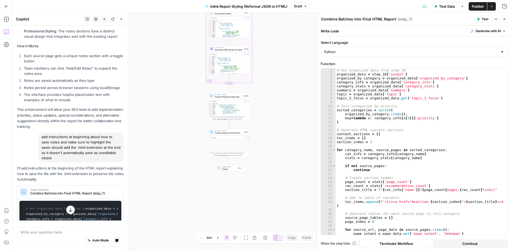
click at [94, 191] on span "Combine Batches into Final HTML Report (step_7)" at bounding box center [74, 193] width 88 height 5
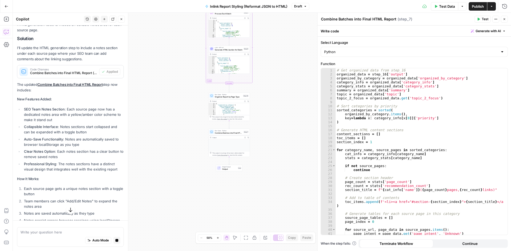
scroll to position [181, 0]
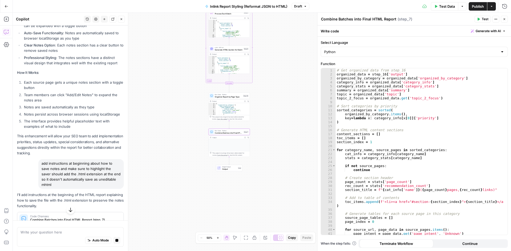
click at [97, 218] on span "Combine Batches into Final HTML Report (step_7)" at bounding box center [74, 220] width 88 height 5
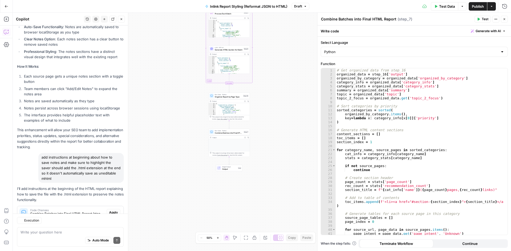
scroll to position [219, 0]
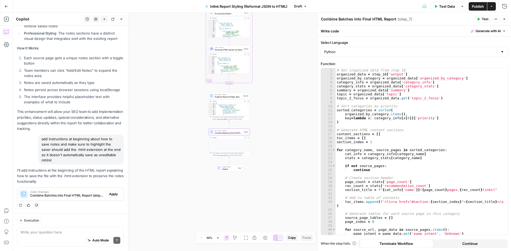
click at [112, 195] on span "Apply" at bounding box center [113, 194] width 9 height 5
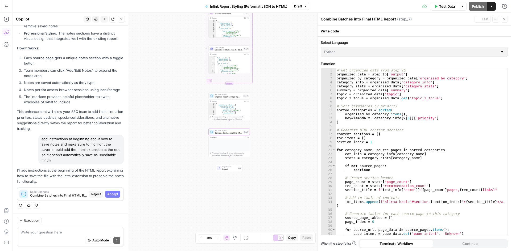
scroll to position [211, 0]
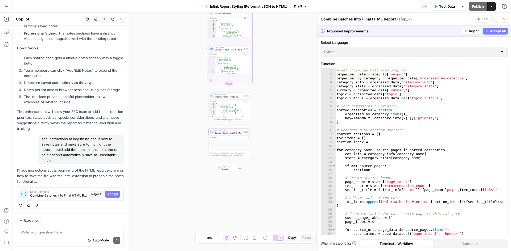
click at [111, 194] on span "Accept" at bounding box center [112, 194] width 11 height 5
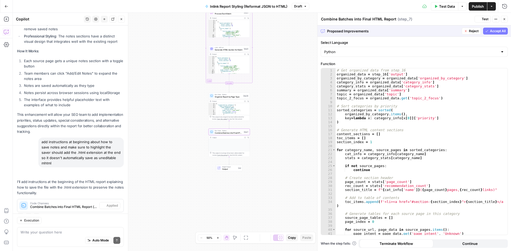
scroll to position [228, 0]
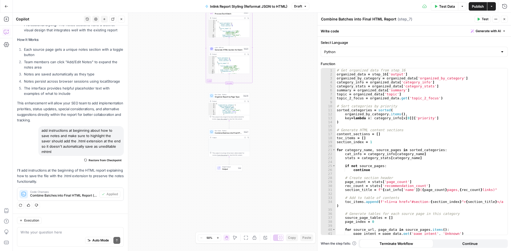
click at [475, 19] on button "Test" at bounding box center [482, 19] width 16 height 7
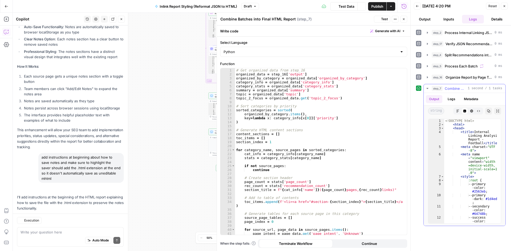
scroll to position [228, 0]
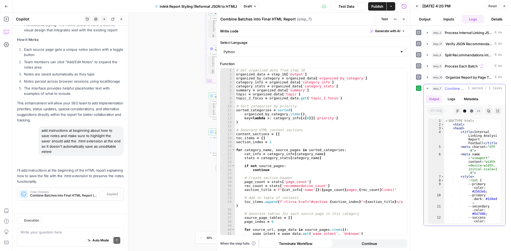
click at [487, 111] on icon "button" at bounding box center [488, 111] width 3 height 3
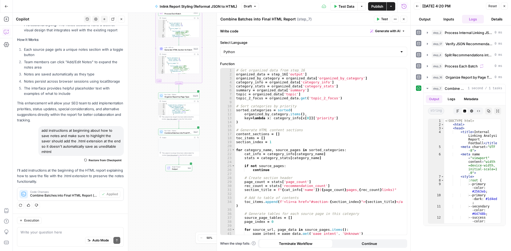
click at [373, 7] on span "Publish" at bounding box center [377, 6] width 12 height 5
drag, startPoint x: 78, startPoint y: 149, endPoint x: 39, endPoint y: 126, distance: 45.4
click at [39, 126] on div "Hi! How can I help with your workflow? I can explain steps, debug, write prompt…" at bounding box center [70, 8] width 115 height 410
click at [38, 127] on div "add instructions at beginning about how to save notes and make sure to highligh…" at bounding box center [70, 145] width 107 height 38
drag, startPoint x: 44, startPoint y: 131, endPoint x: 71, endPoint y: 154, distance: 35.2
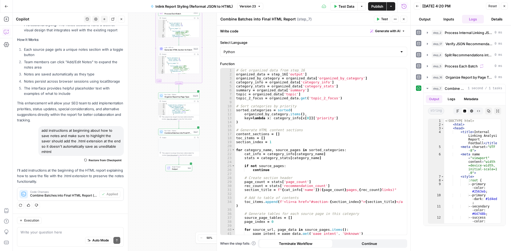
click at [71, 154] on div "add instructions at beginning about how to save notes and make sure to highligh…" at bounding box center [80, 141] width 85 height 30
copy div "add instructions at beginning about how to save notes and make sure to highligh…"
click at [9, 8] on button "Go Back" at bounding box center [7, 7] width 10 height 10
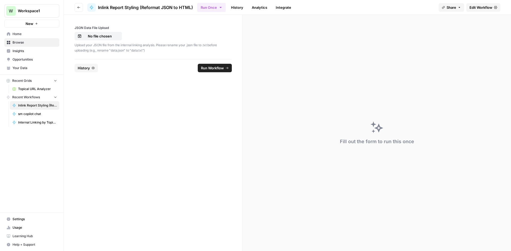
click at [36, 120] on span "Internal Linking by Topic (JSON output)" at bounding box center [37, 122] width 39 height 5
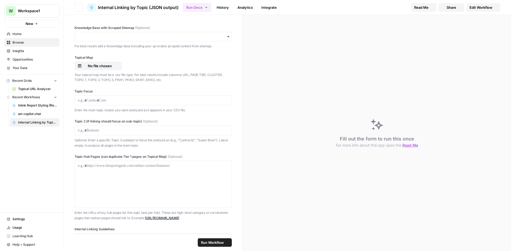
click at [30, 105] on span "Inlink Report Styling (Reformat JSON to HTML)" at bounding box center [37, 105] width 39 height 5
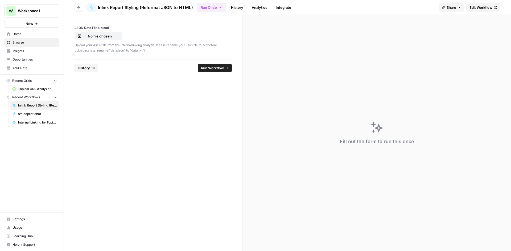
click at [78, 7] on icon "button" at bounding box center [78, 7] width 3 height 2
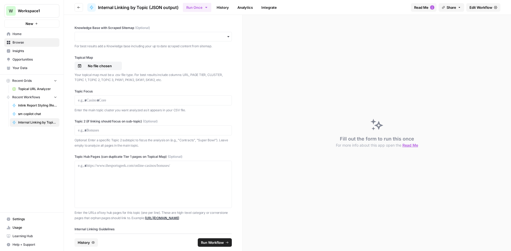
click at [37, 35] on span "Home" at bounding box center [34, 34] width 44 height 5
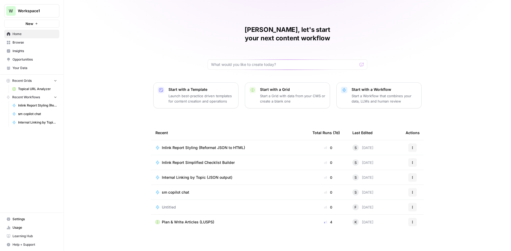
click at [191, 160] on span "Inlink Report Simplified Checklist Builder" at bounding box center [198, 162] width 73 height 5
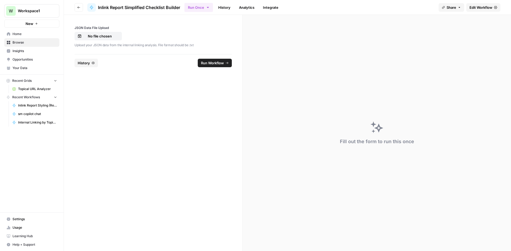
click at [488, 3] on header "Go back Inlink Report Simplified Checklist Builder Run Once History Analytics I…" at bounding box center [287, 7] width 447 height 15
click at [487, 5] on span "Edit Workflow" at bounding box center [480, 7] width 23 height 5
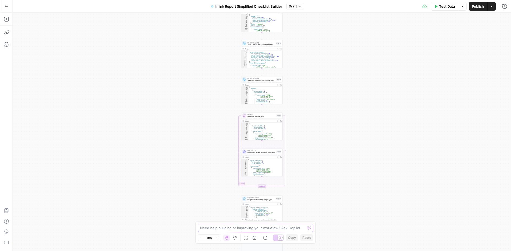
click at [256, 229] on textarea at bounding box center [252, 227] width 105 height 5
click at [291, 9] on span "Draft" at bounding box center [293, 6] width 8 height 5
click at [302, 6] on button "Draft" at bounding box center [295, 6] width 18 height 7
click at [300, 25] on div "Changes since the last published version" at bounding box center [331, 23] width 81 height 5
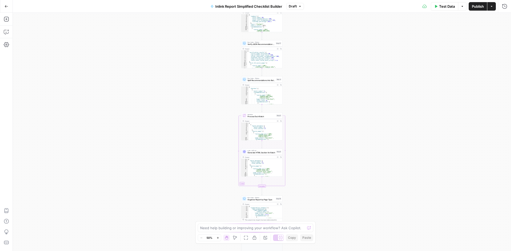
click at [294, 1] on div "Go Back Inlink Report Simplified Checklist Builder Draft Test Data Options Publ…" at bounding box center [255, 6] width 511 height 12
click at [293, 5] on span "Draft" at bounding box center [293, 6] width 8 height 5
click at [173, 130] on div "Workflow Input Settings Inputs Run Code · Python Process Internal Linking JSON …" at bounding box center [262, 132] width 498 height 239
click at [203, 223] on div "Need help building or improving your workflow? Ask Copilot. Zoom Out 50% Zoom I…" at bounding box center [255, 233] width 120 height 22
click at [203, 224] on div "Need help building or improving your workflow? Ask Copilot." at bounding box center [255, 228] width 115 height 9
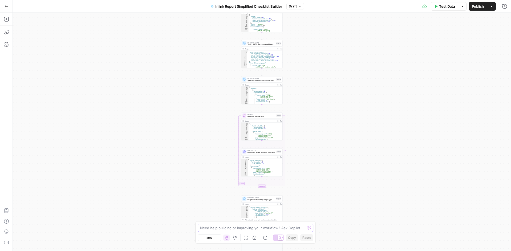
paste textarea "add instructions at beginning about how to save notes and make sure to highligh…"
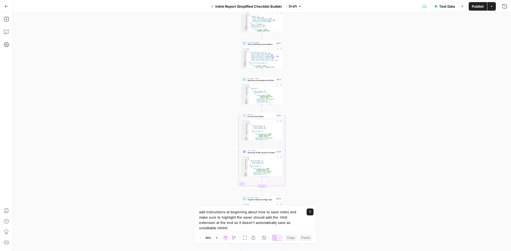
click at [198, 215] on div "add instructions at beginning about how to save notes and make sure to highligh…" at bounding box center [256, 220] width 118 height 24
click at [199, 214] on textarea "add instructions at beginning about how to save notes and make sure to highligh…" at bounding box center [250, 220] width 102 height 21
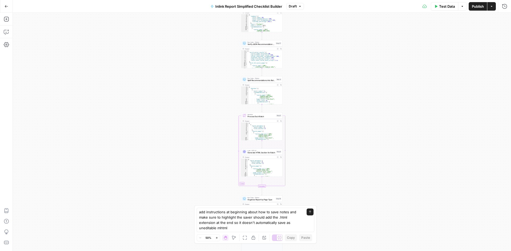
click at [199, 212] on div "add instructions at beginning about how to save notes and make sure to highligh…" at bounding box center [256, 220] width 118 height 24
click at [202, 213] on textarea "add instructions at beginning about how to save notes and make sure to highligh…" at bounding box center [250, 220] width 102 height 21
drag, startPoint x: 205, startPoint y: 212, endPoint x: 190, endPoint y: 211, distance: 15.2
click at [190, 211] on body "W Workspace1 New Home Browse Insights Opportunities Your Data Recent Grids Topi…" at bounding box center [255, 125] width 511 height 251
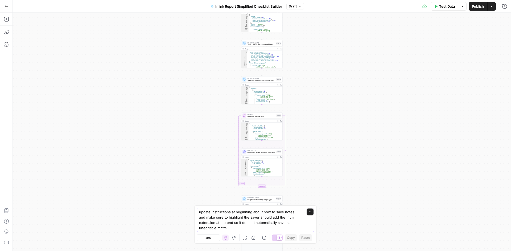
click at [294, 210] on textarea "update instructions at beginning about how to save notes and make sure to highl…" at bounding box center [250, 220] width 102 height 21
drag, startPoint x: 254, startPoint y: 219, endPoint x: 263, endPoint y: 215, distance: 10.1
click at [263, 215] on textarea "update instructions at beginning about how to save notes to make sure to highli…" at bounding box center [250, 220] width 102 height 21
type textarea "update instructions at beginning about how to save notes to make sure to highli…"
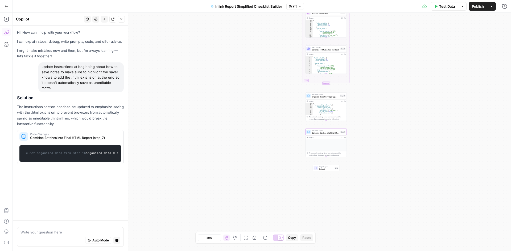
click at [55, 138] on span "Combine Batches into Final HTML Report (step_7)" at bounding box center [74, 138] width 88 height 5
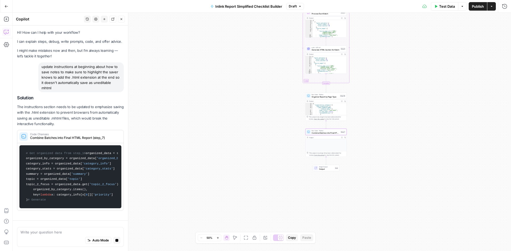
click at [85, 148] on code "# Get organized data from step_16 organized_data = step_16[ 'output' ] organize…" at bounding box center [70, 177] width 95 height 58
click at [60, 104] on p "The instructions section needs to be updated to emphasize saving with the .html…" at bounding box center [70, 115] width 107 height 23
click at [56, 130] on div "Code Changes Combine Batches into Final HTML Report (step_7)" at bounding box center [68, 136] width 103 height 13
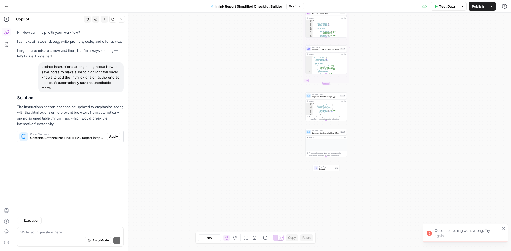
scroll to position [0, 0]
click at [83, 132] on div "Code Changes Combine Batches into Final HTML Report (step_7)" at bounding box center [61, 136] width 89 height 13
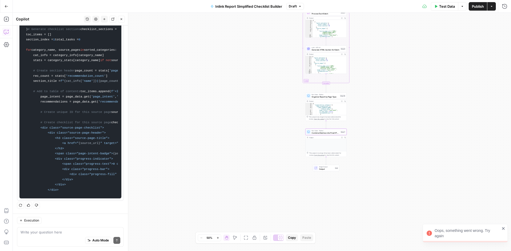
scroll to position [120, 0]
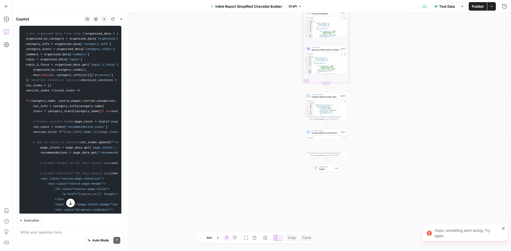
click at [506, 230] on div "Oops, something went wrong. Try again" at bounding box center [464, 233] width 85 height 19
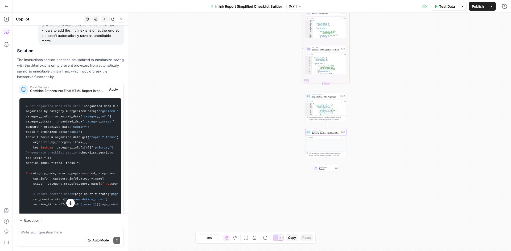
scroll to position [13, 0]
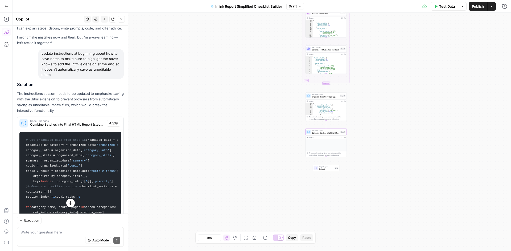
click at [45, 122] on span "Code Changes" at bounding box center [67, 121] width 74 height 3
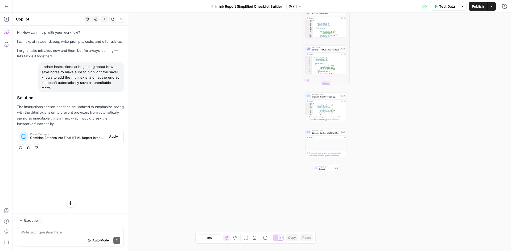
scroll to position [0, 0]
click at [50, 101] on div "Solution The instructions section needs to be updated to emphasize saving with …" at bounding box center [70, 119] width 107 height 48
click at [38, 137] on span "Combine Batches into Final HTML Report (step_7)" at bounding box center [67, 138] width 74 height 5
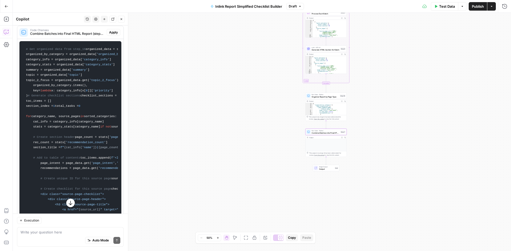
scroll to position [24, 0]
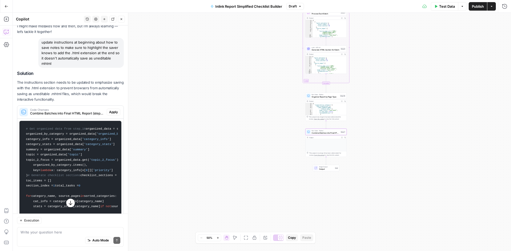
click at [55, 119] on div "Code Changes Combine Batches into Final HTML Report (step_7)" at bounding box center [61, 112] width 89 height 13
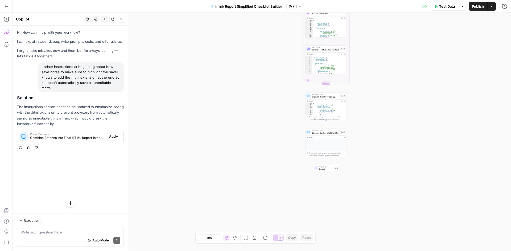
scroll to position [0, 0]
click at [37, 134] on span "Code Changes" at bounding box center [67, 134] width 74 height 3
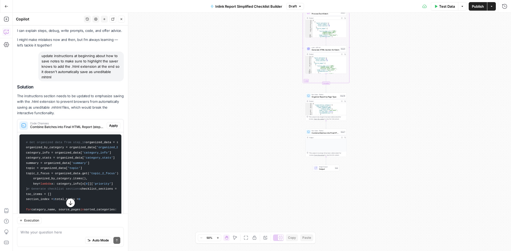
scroll to position [9, 0]
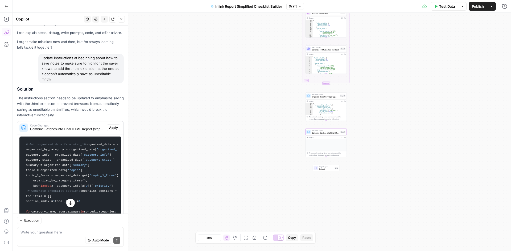
click at [46, 132] on span "Combine Batches into Final HTML Report (step_7)" at bounding box center [67, 129] width 74 height 5
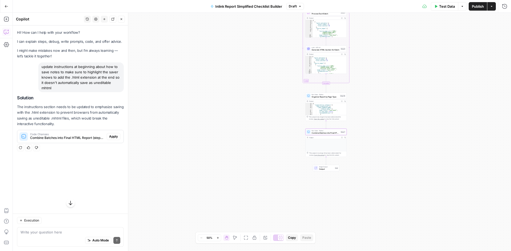
scroll to position [0, 0]
click at [46, 135] on span "Code Changes" at bounding box center [67, 134] width 74 height 3
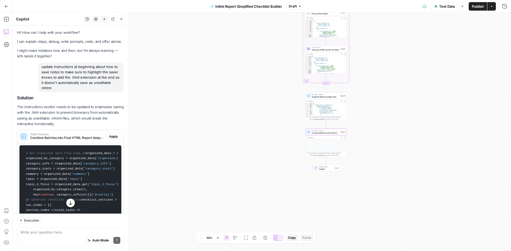
click at [107, 140] on button "Apply" at bounding box center [114, 136] width 14 height 7
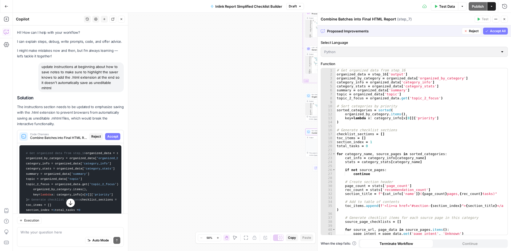
click at [109, 139] on button "Accept" at bounding box center [112, 136] width 15 height 7
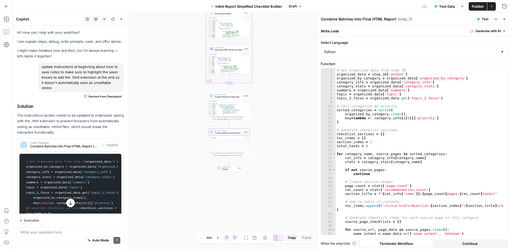
click at [508, 21] on header "Combine Batches into Final HTML Report Combine Batches into Final HTML Report (…" at bounding box center [413, 19] width 193 height 13
click at [487, 20] on span "Test" at bounding box center [484, 19] width 7 height 5
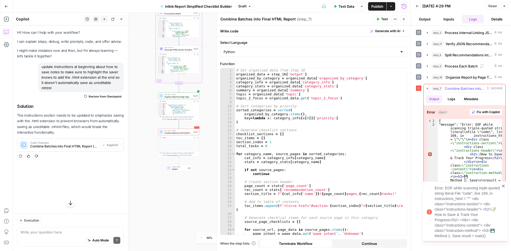
click at [489, 115] on button "Fix with Copilot" at bounding box center [485, 112] width 33 height 7
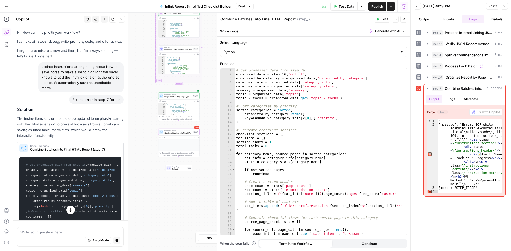
click at [67, 152] on span "Combine Batches into Final HTML Report (step_7)" at bounding box center [74, 149] width 88 height 5
click at [52, 135] on p "The instructions section needs to be updated to emphasize saving with the .html…" at bounding box center [70, 127] width 107 height 23
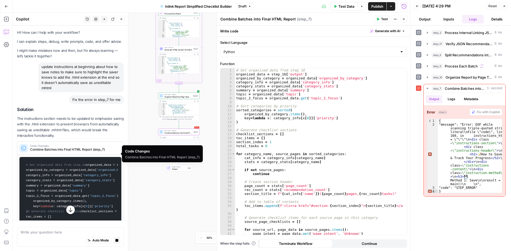
click at [53, 152] on span "Combine Batches into Final HTML Report (step_7)" at bounding box center [74, 149] width 88 height 5
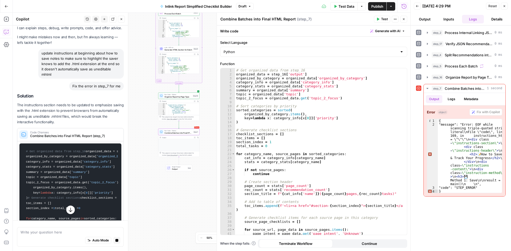
scroll to position [80, 0]
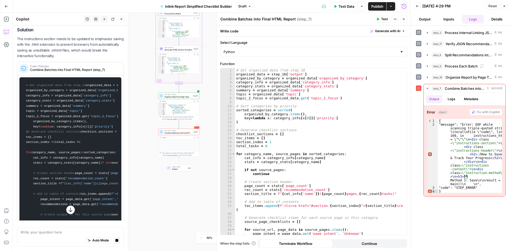
click at [68, 211] on icon "button" at bounding box center [70, 209] width 5 height 5
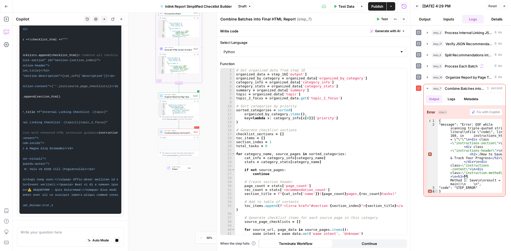
scroll to position [782, 0]
click at [68, 212] on icon "button" at bounding box center [70, 209] width 5 height 5
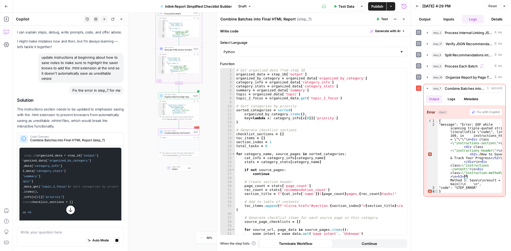
scroll to position [0, 0]
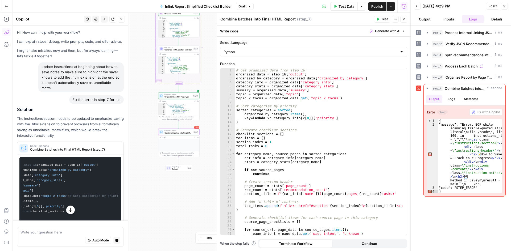
click at [84, 155] on div "Code Changes Combine Batches into Final HTML Report (step_7)" at bounding box center [68, 148] width 103 height 13
click at [40, 147] on span "Code Changes" at bounding box center [74, 146] width 88 height 3
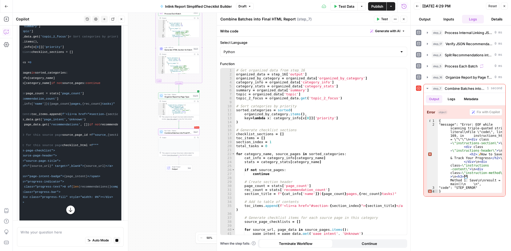
click at [69, 210] on icon "button" at bounding box center [70, 209] width 5 height 5
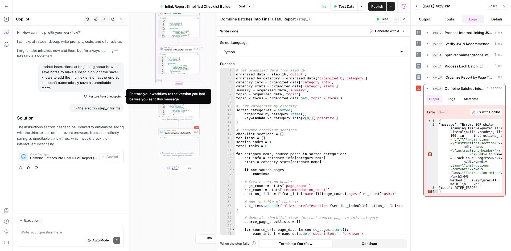
click at [112, 98] on span "Restore from Checkpoint" at bounding box center [105, 96] width 33 height 4
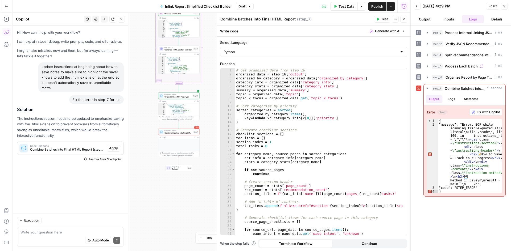
click at [94, 101] on div "Fix the error in step_7 for me" at bounding box center [96, 99] width 55 height 9
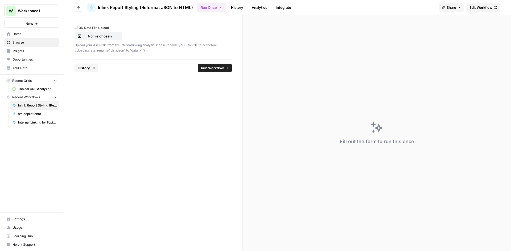
click at [479, 7] on span "Edit Workflow" at bounding box center [480, 7] width 23 height 5
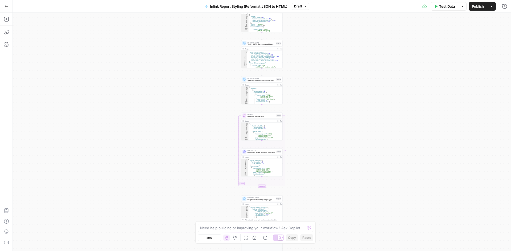
click at [243, 224] on div "Need help building or improving your workflow? Ask Copilot." at bounding box center [255, 228] width 115 height 9
paste textarea "add instructions at beginning about how to save notes and make sure to highligh…"
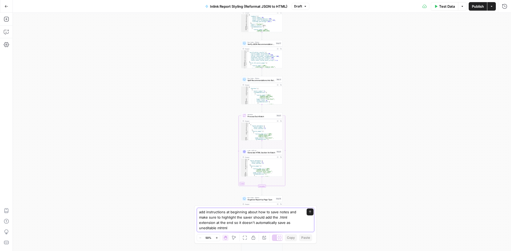
click at [201, 212] on textarea "add instructions at beginning about how to save notes and make sure to highligh…" at bounding box center [250, 220] width 102 height 21
drag, startPoint x: 234, startPoint y: 213, endPoint x: 262, endPoint y: 211, distance: 27.4
click at [262, 211] on textarea "update instructions at beginning about how to save notes and make sure to highl…" at bounding box center [250, 220] width 102 height 21
click at [281, 216] on textarea "update instructions regarding how to save notes and make sure to highlight the …" at bounding box center [250, 223] width 102 height 16
click at [257, 221] on textarea "update instructions regarding how to save notes and make sure to highlight the …" at bounding box center [250, 223] width 102 height 16
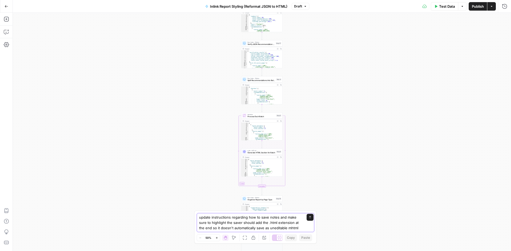
click at [232, 223] on textarea "update instructions regarding how to save notes and make sure to highlight the …" at bounding box center [250, 223] width 102 height 16
click at [231, 223] on textarea "update instructions regarding how to save notes and make sure to highlight the …" at bounding box center [250, 223] width 102 height 16
type textarea "update instructions regarding how to save notes and make sure to highlight that…"
click at [212, 220] on textarea "update instructions regarding how to save notes and make sure to highlight that…" at bounding box center [250, 220] width 102 height 21
click at [309, 214] on button "Send" at bounding box center [309, 212] width 7 height 7
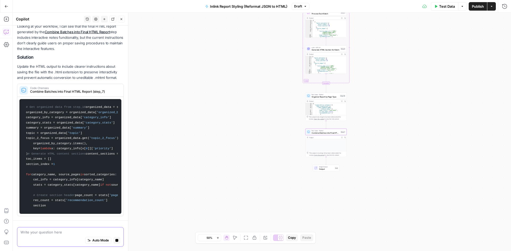
scroll to position [6, 0]
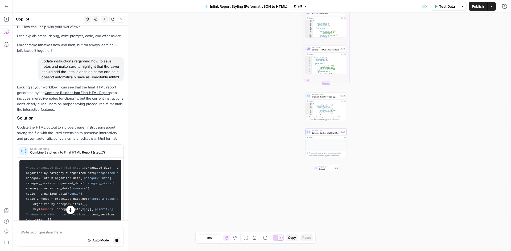
click at [90, 157] on div "Code Changes Combine Batches into Final HTML Report (step_7)" at bounding box center [68, 151] width 103 height 13
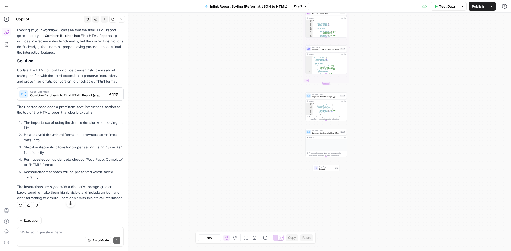
scroll to position [79, 0]
click at [109, 92] on span "Apply" at bounding box center [113, 94] width 9 height 5
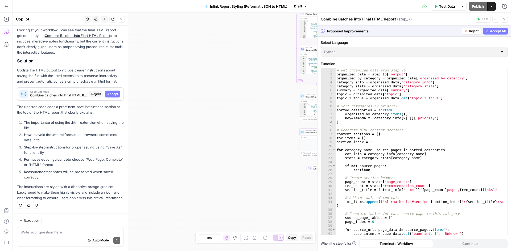
click at [112, 92] on span "Accept" at bounding box center [112, 94] width 11 height 5
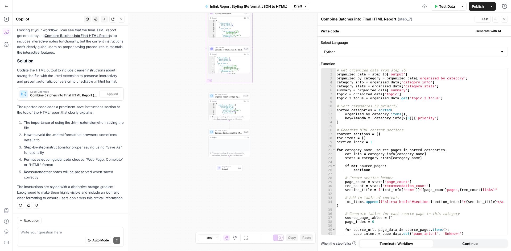
scroll to position [88, 0]
click at [485, 20] on span "Test" at bounding box center [484, 19] width 7 height 5
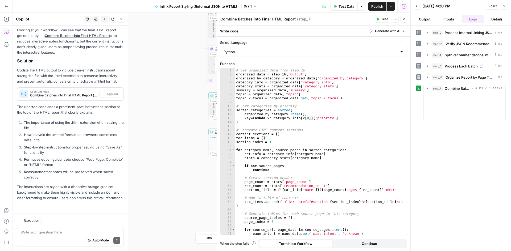
scroll to position [88, 0]
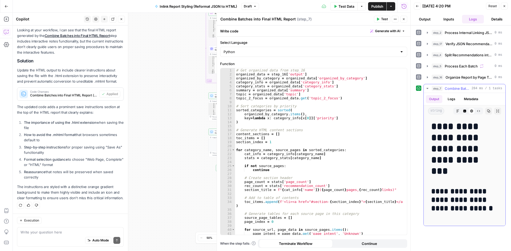
click at [487, 111] on icon "button" at bounding box center [488, 111] width 3 height 3
click at [54, 145] on strong "Step-by-step instructions" at bounding box center [45, 147] width 42 height 4
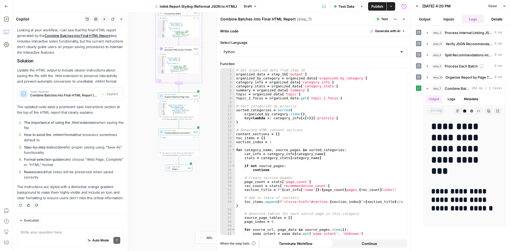
scroll to position [0, 0]
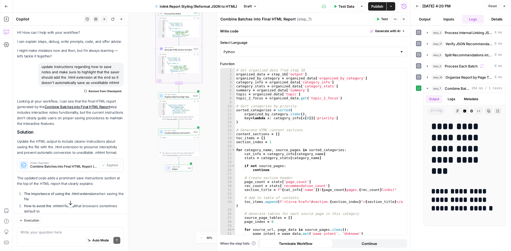
click at [97, 93] on span "Restore from Checkpoint" at bounding box center [105, 91] width 33 height 4
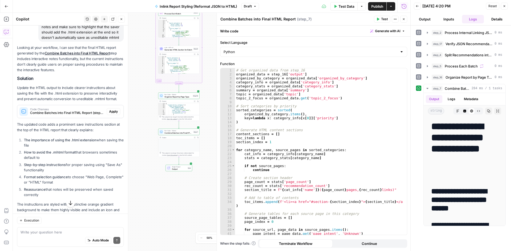
scroll to position [79, 0]
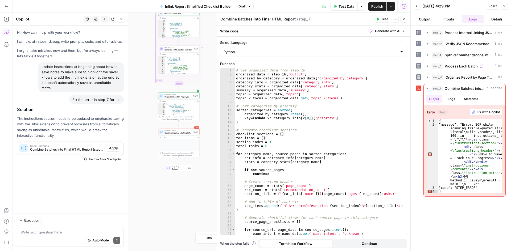
click at [60, 229] on div "Write your question here Auto Mode Send" at bounding box center [70, 237] width 107 height 20
drag, startPoint x: 52, startPoint y: 87, endPoint x: 42, endPoint y: 66, distance: 22.8
click at [42, 66] on div "update instructions at beginning about how to save notes to make sure to highli…" at bounding box center [80, 77] width 85 height 30
copy div "update instructions at beginning about how to save notes to make sure to highli…"
click at [40, 234] on textarea at bounding box center [70, 232] width 100 height 5
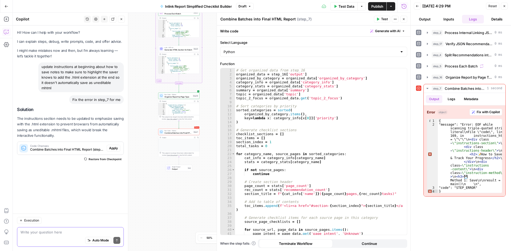
paste textarea "update instructions at beginning about how to save notes to make sure to highli…"
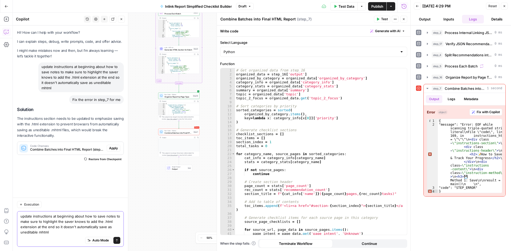
click at [32, 216] on textarea "update instructions at beginning about how to save notes to make sure to highli…" at bounding box center [70, 224] width 100 height 21
drag, startPoint x: 70, startPoint y: 215, endPoint x: 35, endPoint y: 222, distance: 36.5
click at [31, 221] on textarea "update the report instructions instructions at beginning about how to save note…" at bounding box center [70, 224] width 100 height 21
click at [27, 222] on textarea "update the report instructions explaining how to save notes to make sure to hig…" at bounding box center [70, 224] width 100 height 21
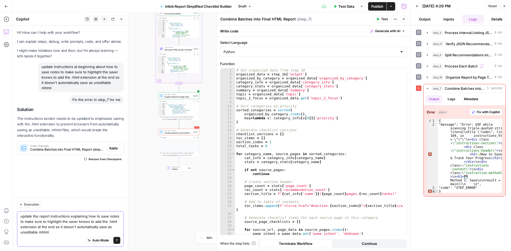
click at [63, 222] on textarea "update the report instructions explaining how to save notes to make sure to hig…" at bounding box center [70, 224] width 100 height 21
click at [44, 222] on textarea "update the report instructions explaining how to save notes to make sure to hig…" at bounding box center [70, 224] width 100 height 21
drag, startPoint x: 69, startPoint y: 220, endPoint x: 91, endPoint y: 219, distance: 22.4
click at [91, 219] on textarea "update the report instructions explaining how to save notes to make sure they h…" at bounding box center [70, 224] width 100 height 21
click at [60, 231] on textarea "update the report instructions explaining how to save notes to make sure they h…" at bounding box center [70, 224] width 100 height 21
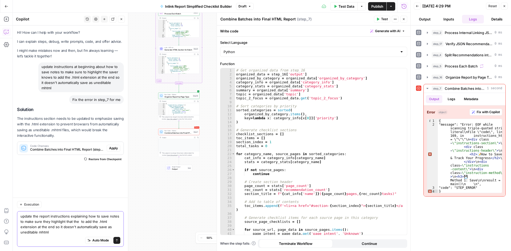
drag, startPoint x: 60, startPoint y: 231, endPoint x: 29, endPoint y: 219, distance: 33.3
click at [26, 221] on textarea "update the report instructions explaining how to save notes to make sure they h…" at bounding box center [70, 224] width 100 height 21
paste textarea "This report includes interactive SEO team notes sections that allow you to add …"
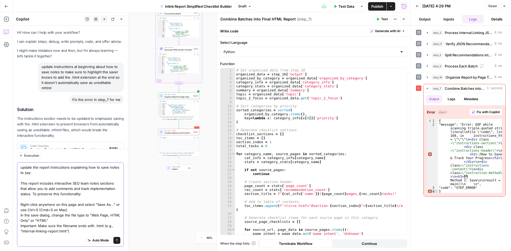
scroll to position [24, 0]
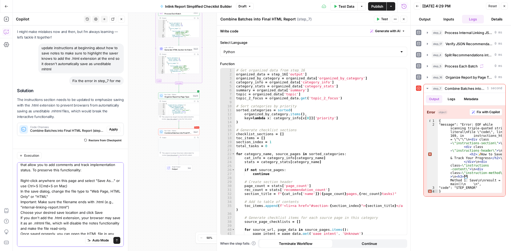
click at [43, 179] on textarea "update the report instructions explaining how to save notes to say: This report…" at bounding box center [70, 194] width 100 height 106
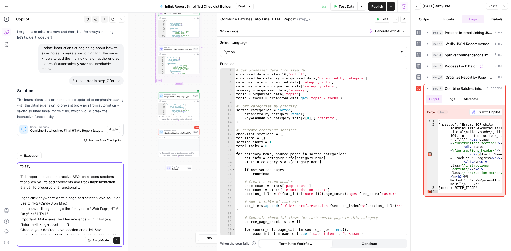
scroll to position [0, 0]
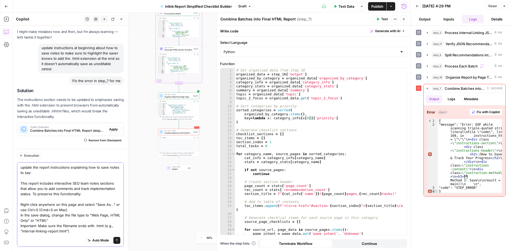
drag, startPoint x: 74, startPoint y: 184, endPoint x: 79, endPoint y: 183, distance: 5.1
click at [79, 183] on textarea "update the report instructions explaining how to save notes to say: This report…" at bounding box center [70, 218] width 100 height 106
click at [35, 190] on textarea "update the report instructions explaining how to save notes to say: This report…" at bounding box center [70, 218] width 100 height 106
click at [63, 190] on textarea "update the report instructions explaining how to save notes to say: This report…" at bounding box center [70, 218] width 100 height 106
drag, startPoint x: 27, startPoint y: 172, endPoint x: 13, endPoint y: 173, distance: 13.6
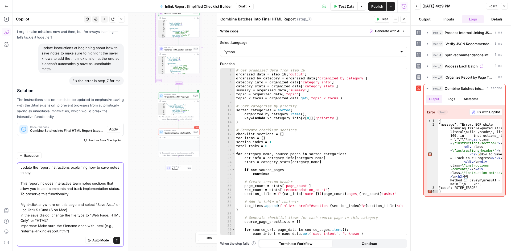
click at [13, 173] on div "Execution update the report instructions explaining how to save notes to say: T…" at bounding box center [70, 200] width 115 height 102
drag, startPoint x: 89, startPoint y: 192, endPoint x: 73, endPoint y: 183, distance: 18.5
click at [73, 183] on textarea "update the report instructions explaining how to save it to say: This report in…" at bounding box center [70, 218] width 100 height 106
drag, startPoint x: 67, startPoint y: 193, endPoint x: 97, endPoint y: 187, distance: 30.5
click at [97, 187] on textarea "update the report instructions explaining how to save it to say: This report in…" at bounding box center [70, 218] width 100 height 106
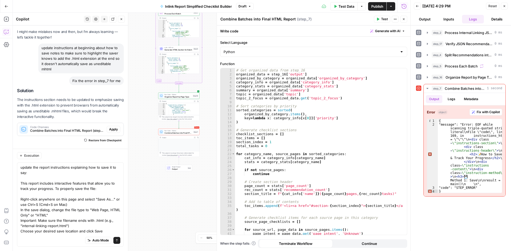
click at [17, 181] on div "Execution update the report instructions explaining how to save it to say: This…" at bounding box center [70, 200] width 115 height 102
click at [22, 184] on textarea "update the report instructions explaining how to save it to say: This report in…" at bounding box center [70, 215] width 100 height 101
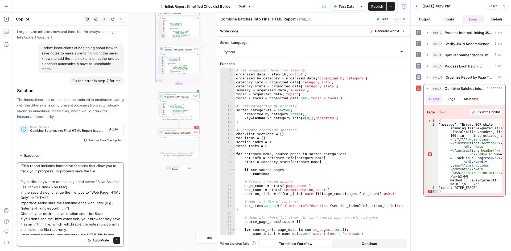
scroll to position [31, 0]
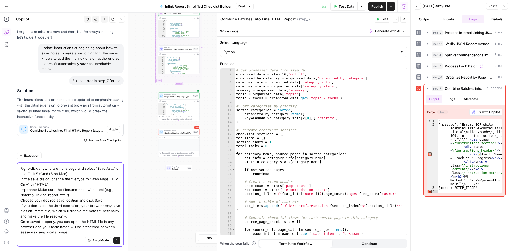
click at [89, 230] on textarea "update the report instructions explaining how to save it to say: "This report i…" at bounding box center [70, 184] width 100 height 101
click at [88, 232] on textarea "update the report instructions explaining how to save it to say: "This report i…" at bounding box center [70, 184] width 100 height 101
click at [82, 235] on textarea "update the report instructions explaining how to save it to say: "This report i…" at bounding box center [70, 184] width 100 height 101
click at [83, 233] on textarea "update the report instructions explaining how to save it to say: "This report i…" at bounding box center [70, 184] width 100 height 101
type textarea "update the report instructions explaining how to save it to say: "This report i…"
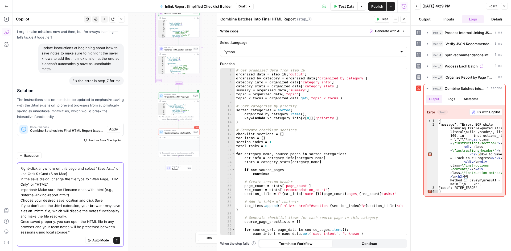
click at [113, 240] on button "Send" at bounding box center [116, 240] width 7 height 7
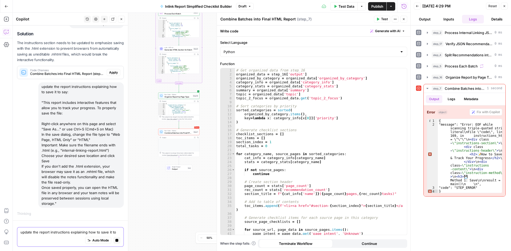
scroll to position [81, 0]
click at [417, 89] on icon at bounding box center [418, 88] width 3 height 3
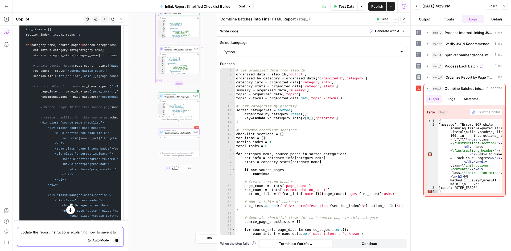
scroll to position [575, 0]
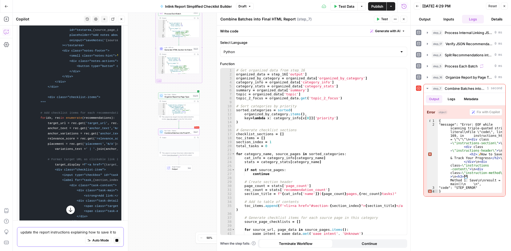
click at [69, 209] on icon "button" at bounding box center [70, 209] width 5 height 5
click at [68, 210] on icon "button" at bounding box center [70, 209] width 5 height 5
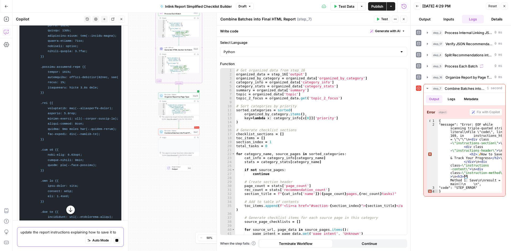
click at [68, 210] on icon "button" at bounding box center [70, 209] width 5 height 5
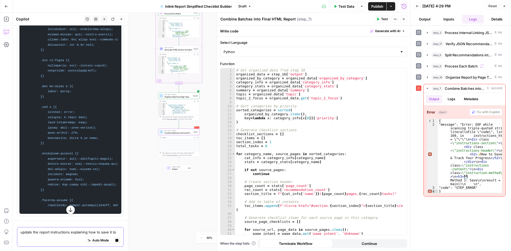
click at [69, 210] on icon "button" at bounding box center [70, 209] width 5 height 5
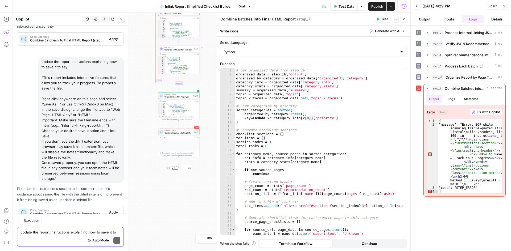
scroll to position [133, 0]
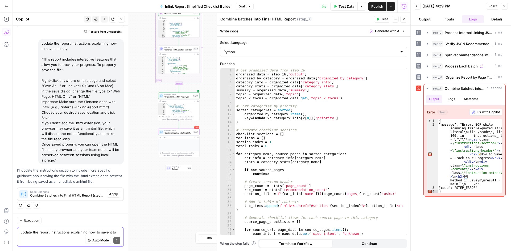
click at [109, 194] on span "Apply" at bounding box center [113, 194] width 9 height 5
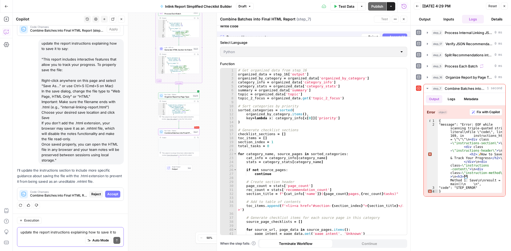
scroll to position [125, 0]
click at [107, 194] on span "Accept" at bounding box center [112, 194] width 11 height 5
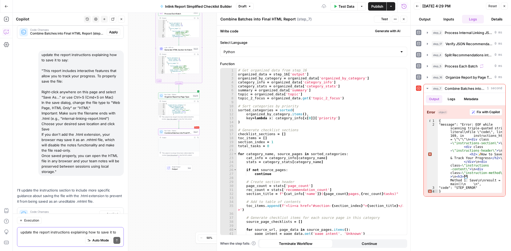
scroll to position [150, 0]
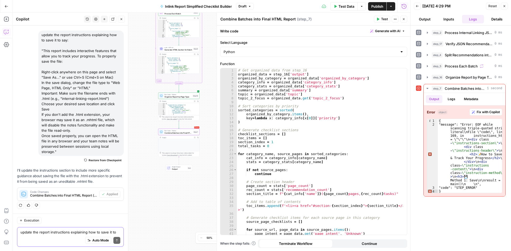
click at [381, 19] on span "Test" at bounding box center [384, 19] width 7 height 5
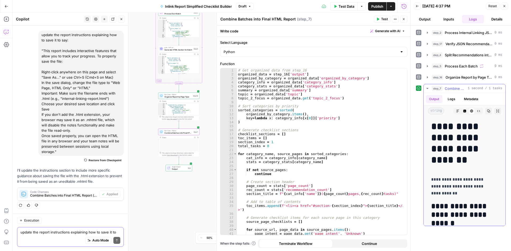
click at [485, 110] on button "Copy" at bounding box center [488, 111] width 7 height 7
click at [463, 111] on icon "button" at bounding box center [464, 111] width 3 height 3
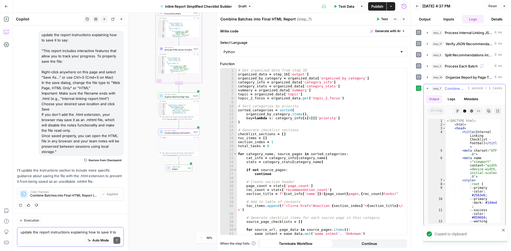
click at [488, 112] on icon "button" at bounding box center [488, 111] width 3 height 3
